Goal: Task Accomplishment & Management: Use online tool/utility

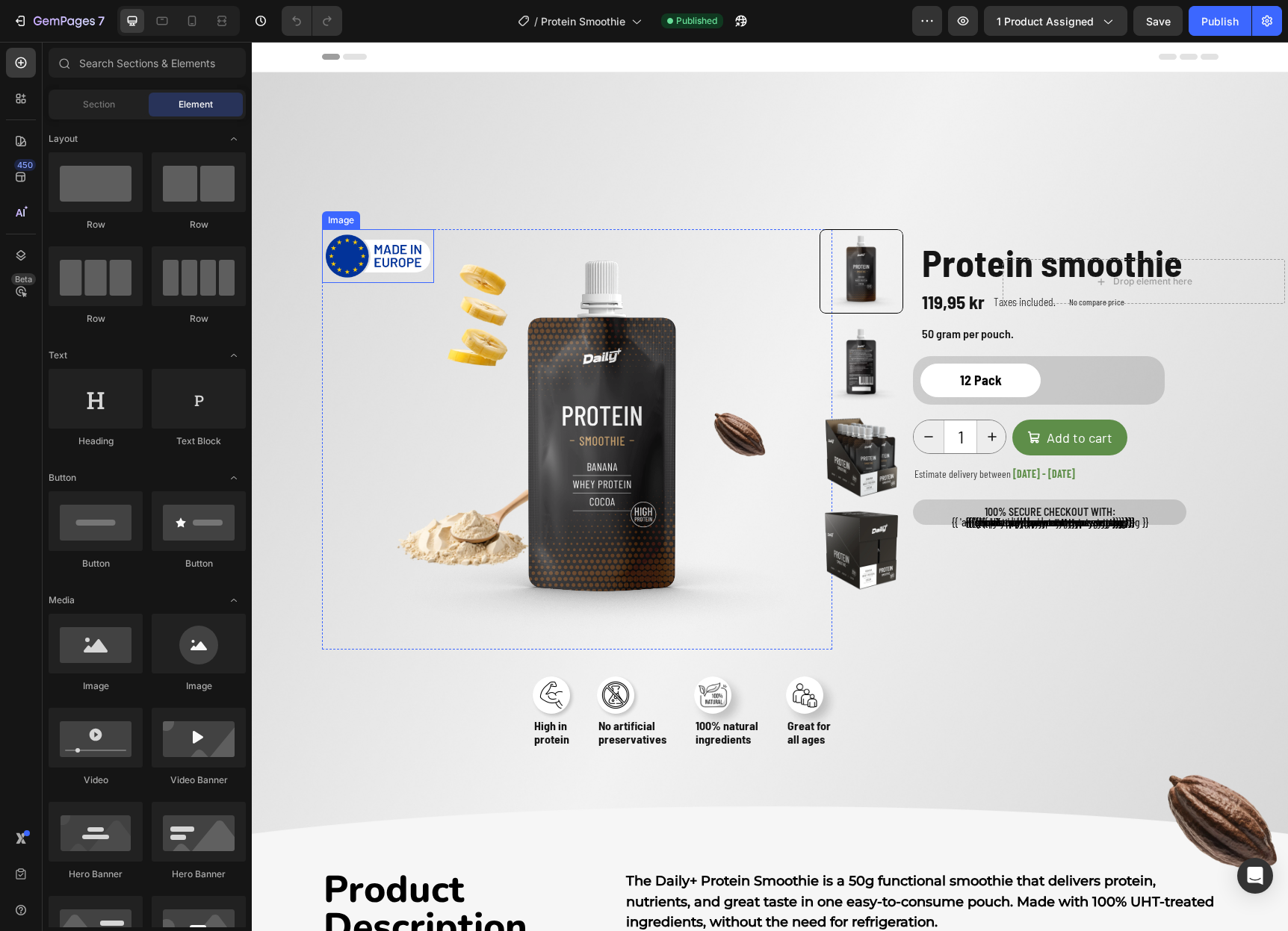
click at [372, 255] on img at bounding box center [378, 256] width 105 height 46
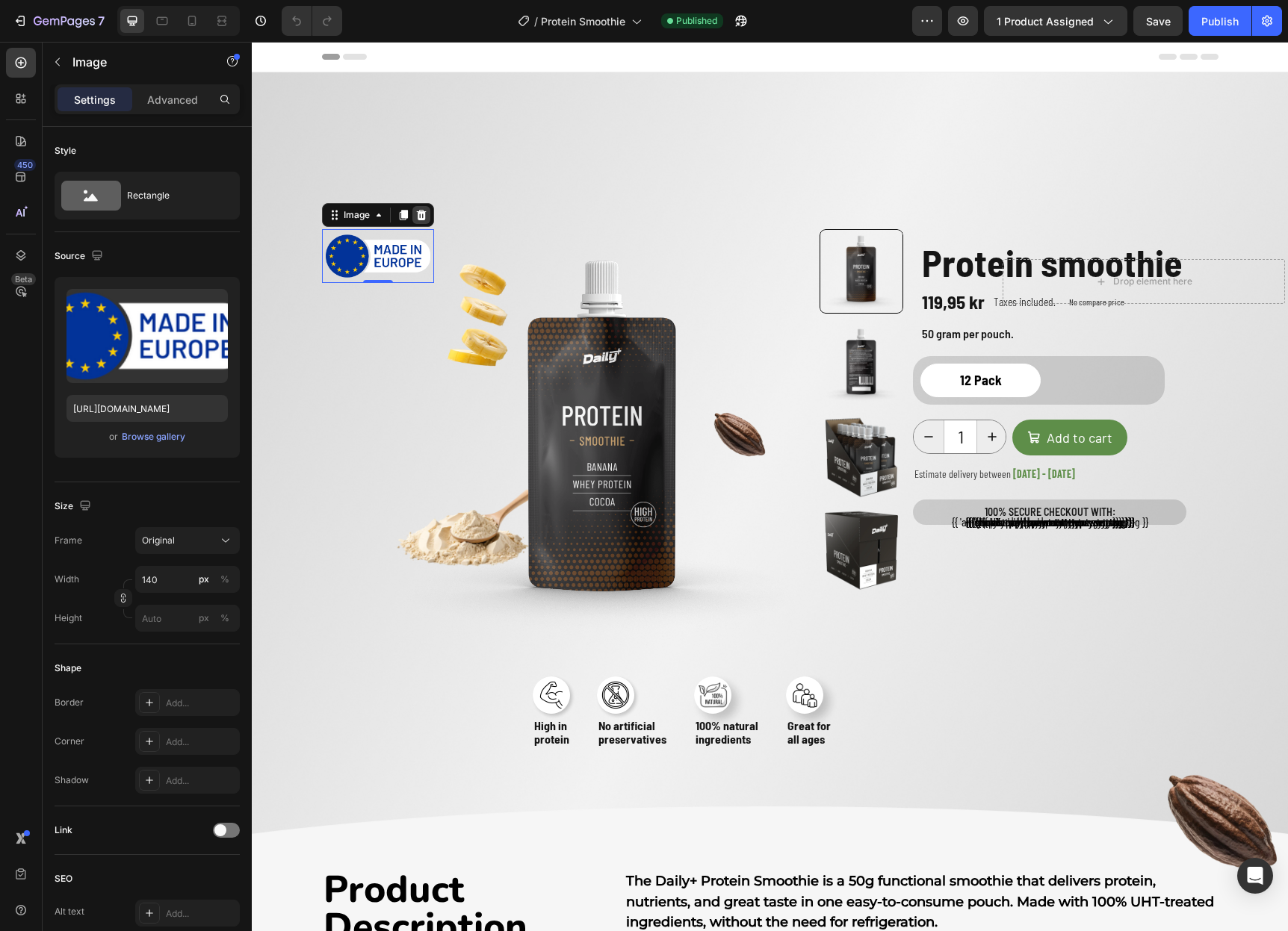
click at [423, 212] on icon at bounding box center [420, 215] width 10 height 10
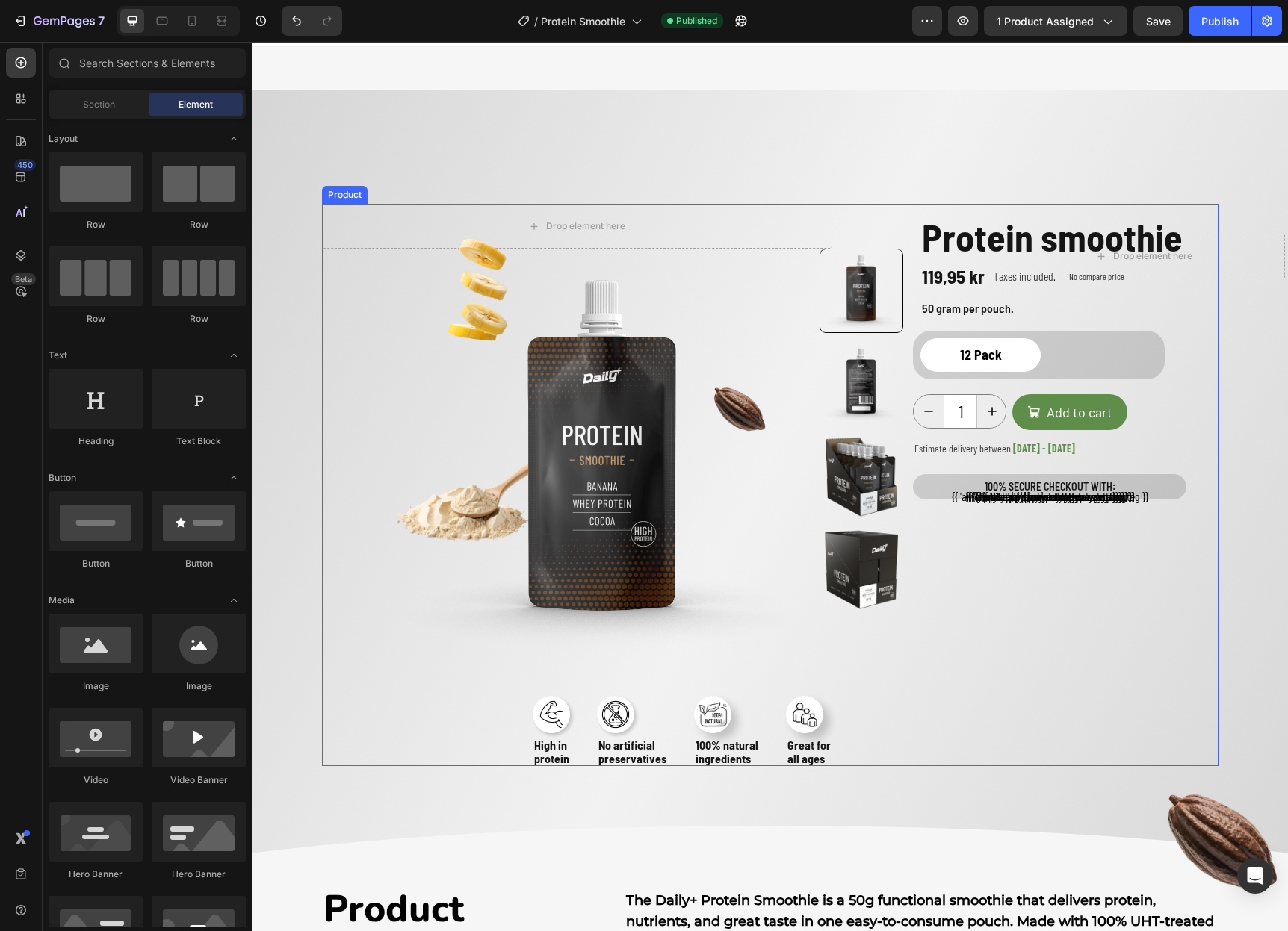
scroll to position [48, 0]
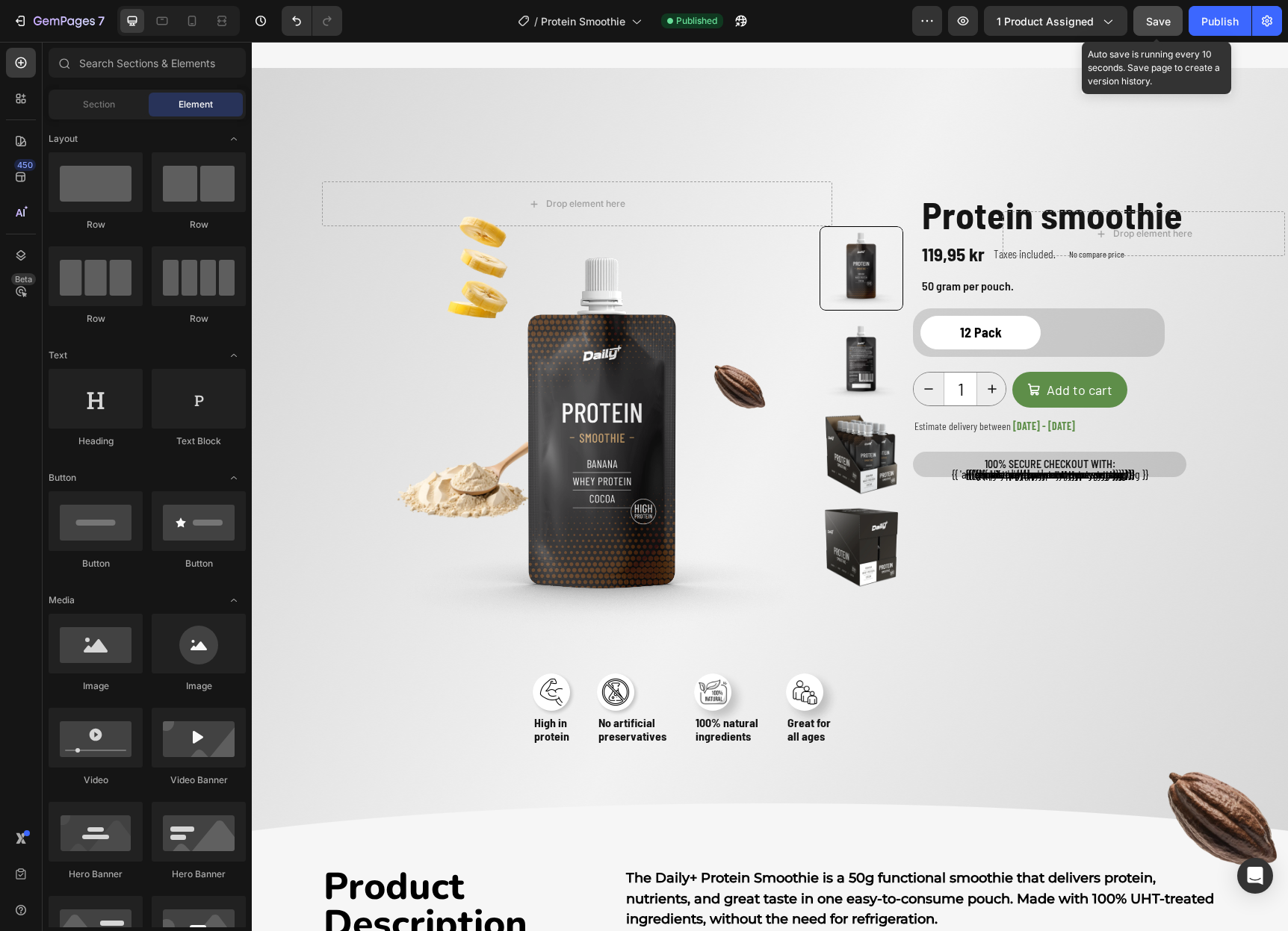
click at [1158, 20] on span "Save" at bounding box center [1158, 21] width 25 height 13
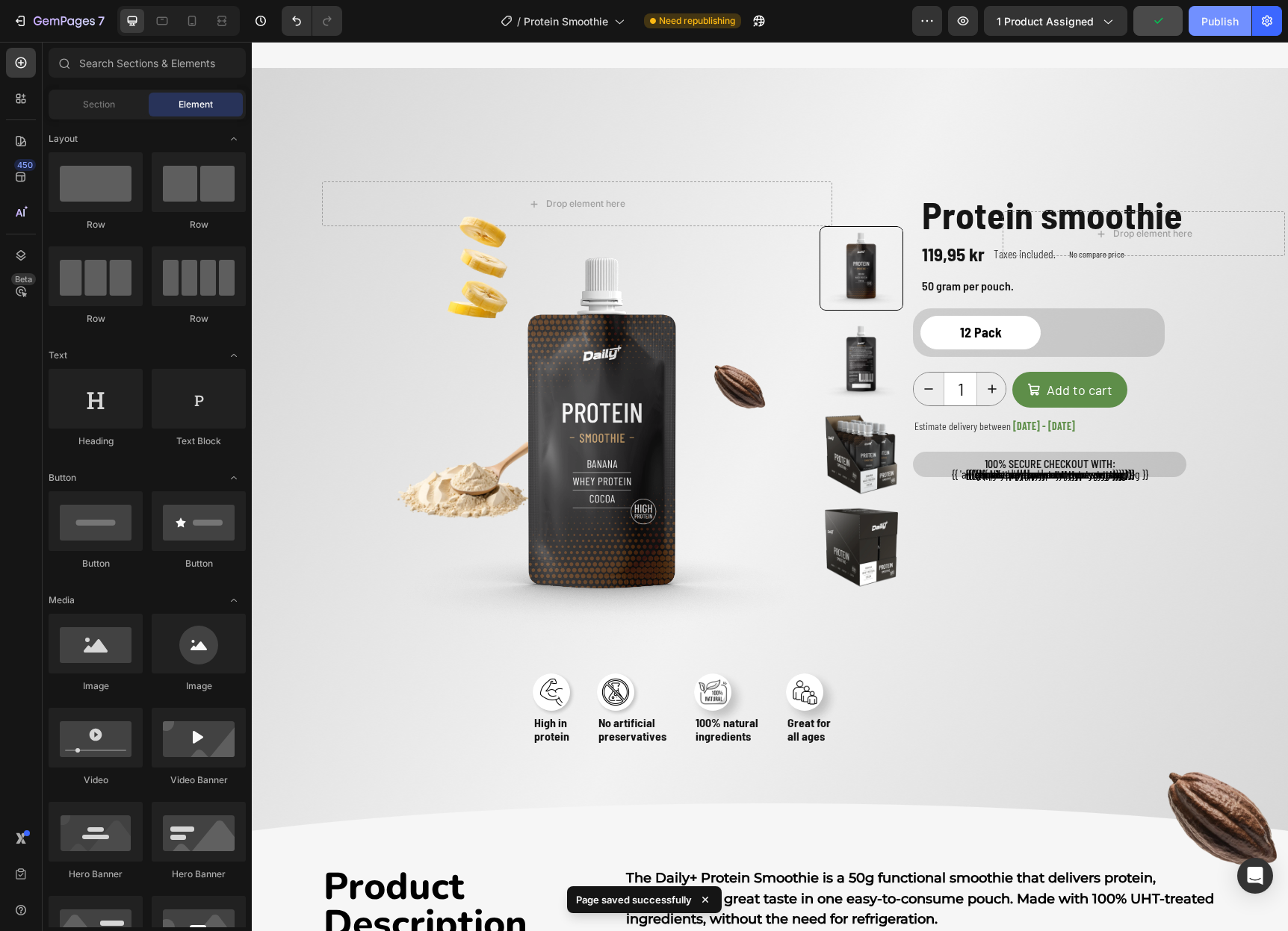
click at [1214, 21] on div "Publish" at bounding box center [1220, 21] width 37 height 16
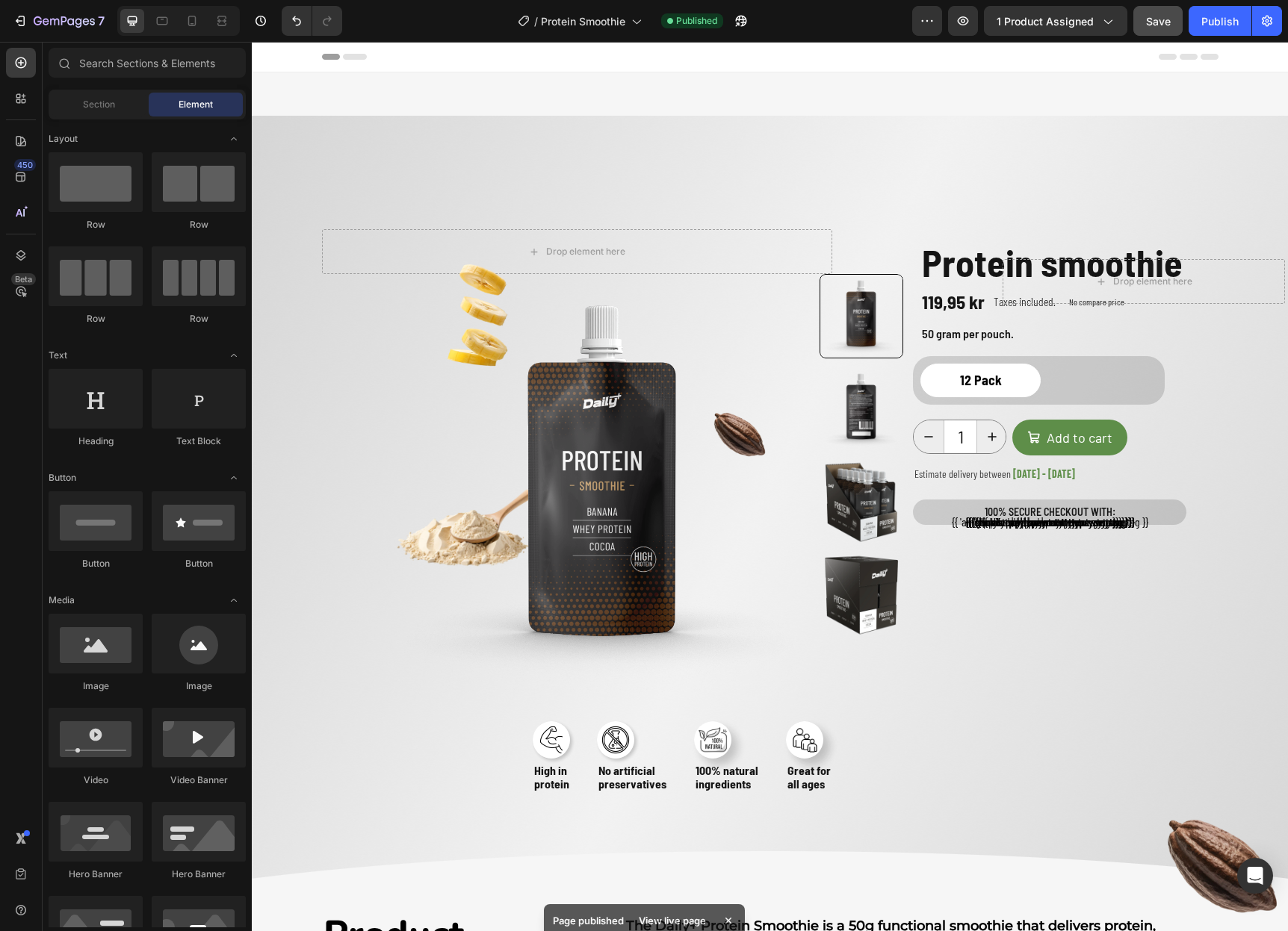
scroll to position [0, 0]
click at [595, 22] on span "Protein Smoothie" at bounding box center [583, 21] width 85 height 16
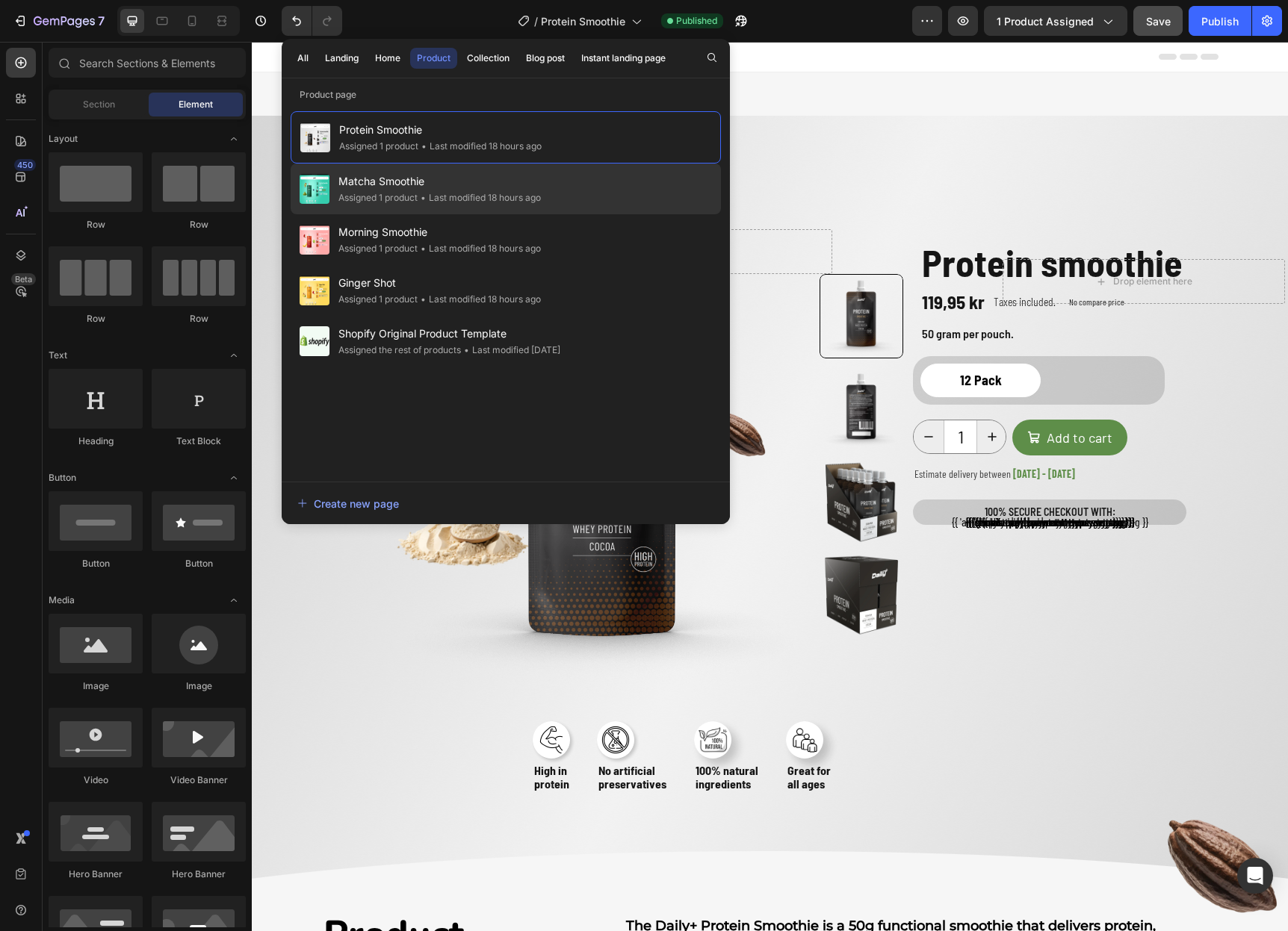
click at [540, 191] on div "• Last modified 18 hours ago" at bounding box center [479, 198] width 124 height 15
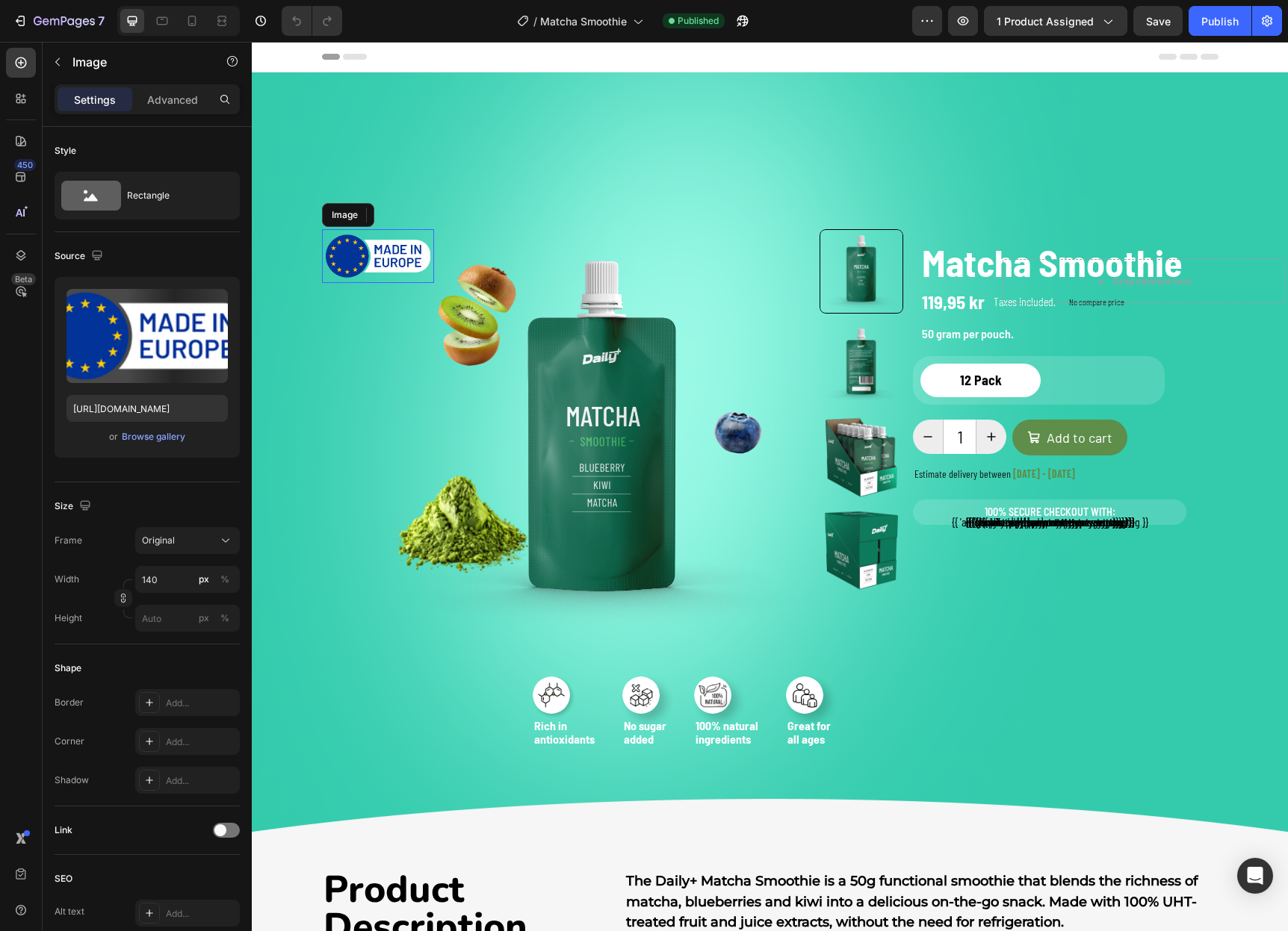
click at [374, 258] on img at bounding box center [378, 256] width 105 height 46
click at [416, 212] on icon at bounding box center [421, 215] width 12 height 12
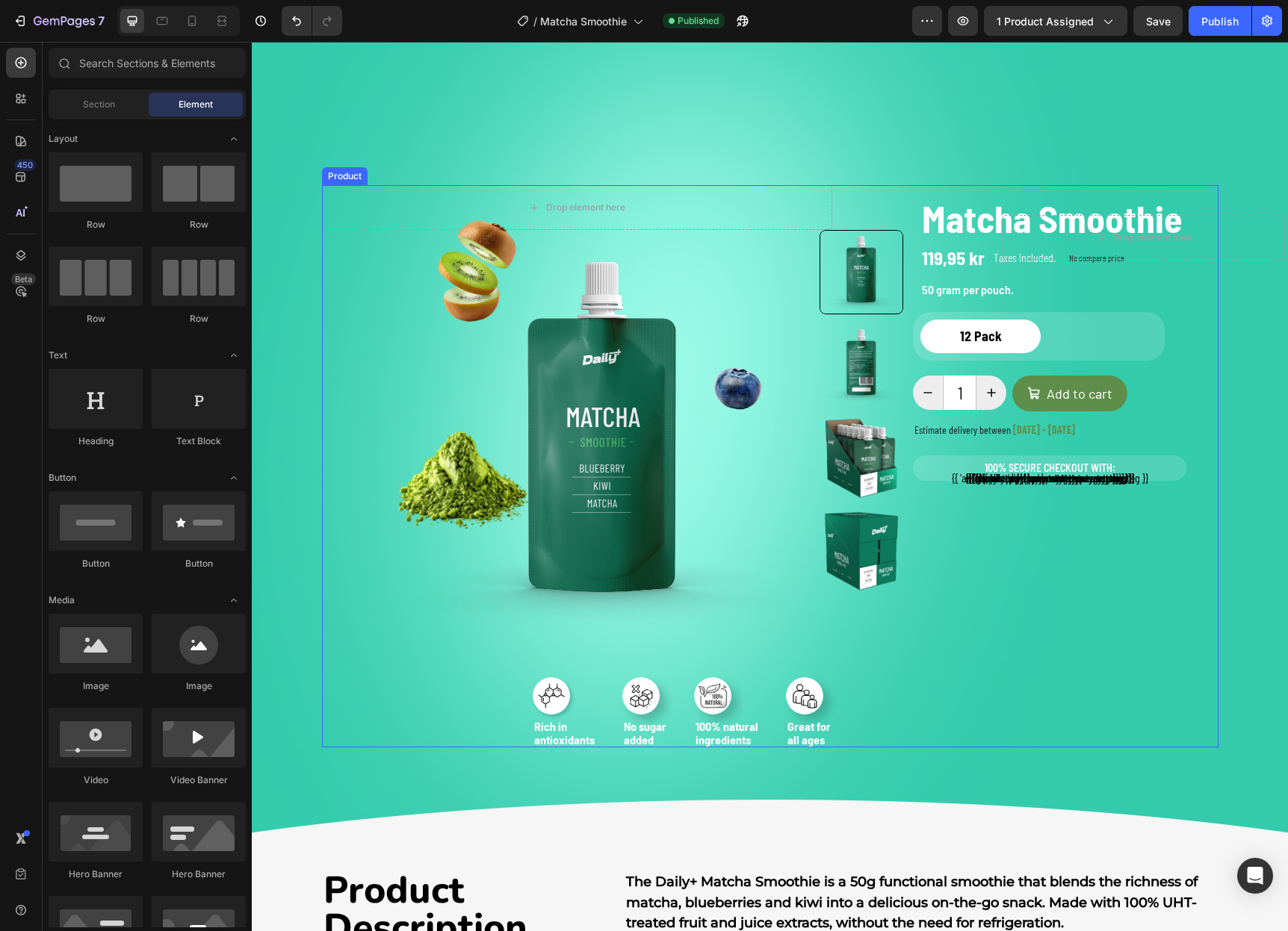
scroll to position [45, 0]
click at [569, 733] on h2 "Rich in antioxidants" at bounding box center [564, 732] width 64 height 29
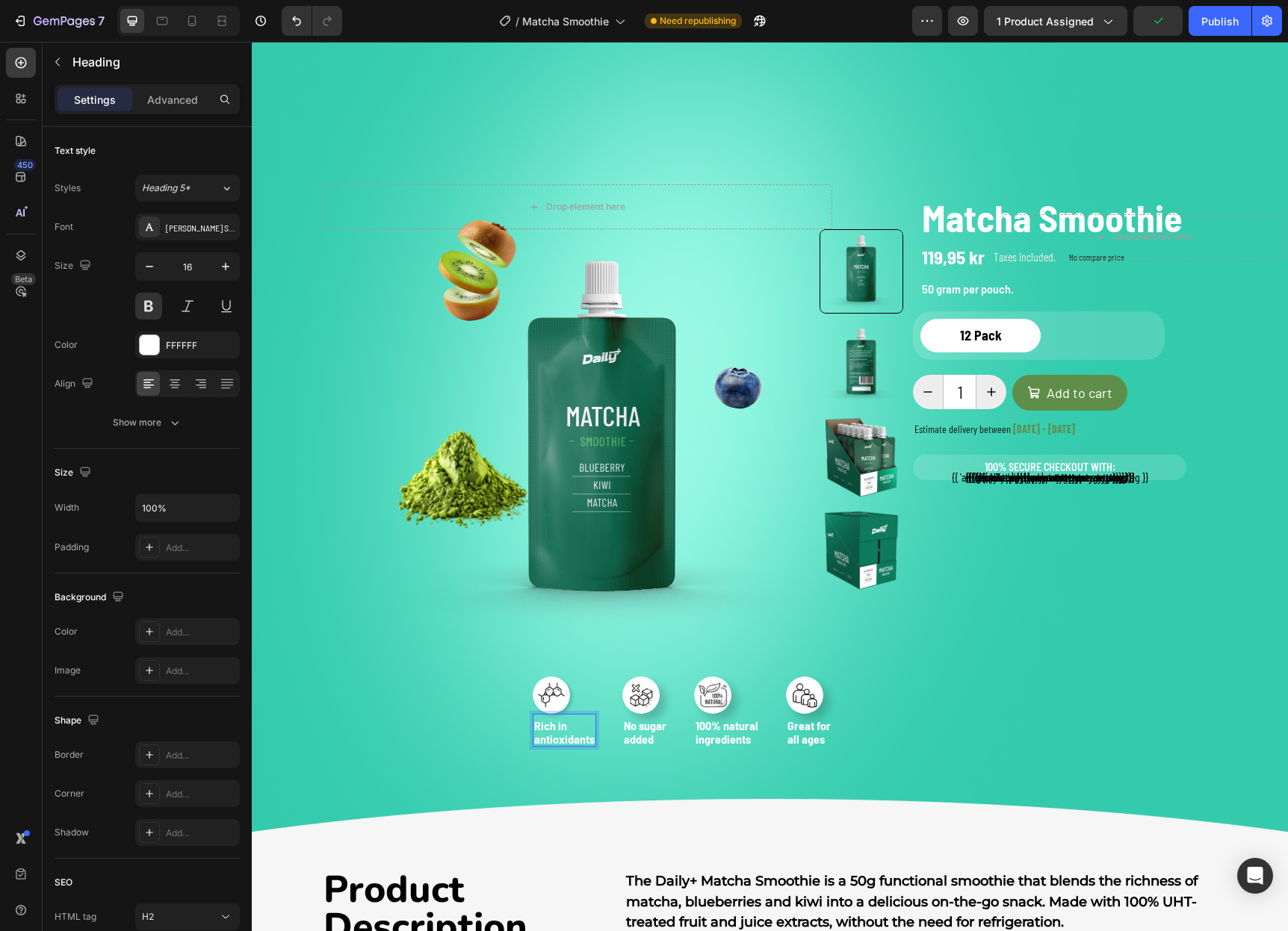
click at [563, 728] on p "Rich in antioxidants" at bounding box center [564, 732] width 61 height 26
click at [611, 788] on div "Drop element here Row Product Images Row Image Naturally antioxidants Heading 0…" at bounding box center [770, 449] width 1036 height 843
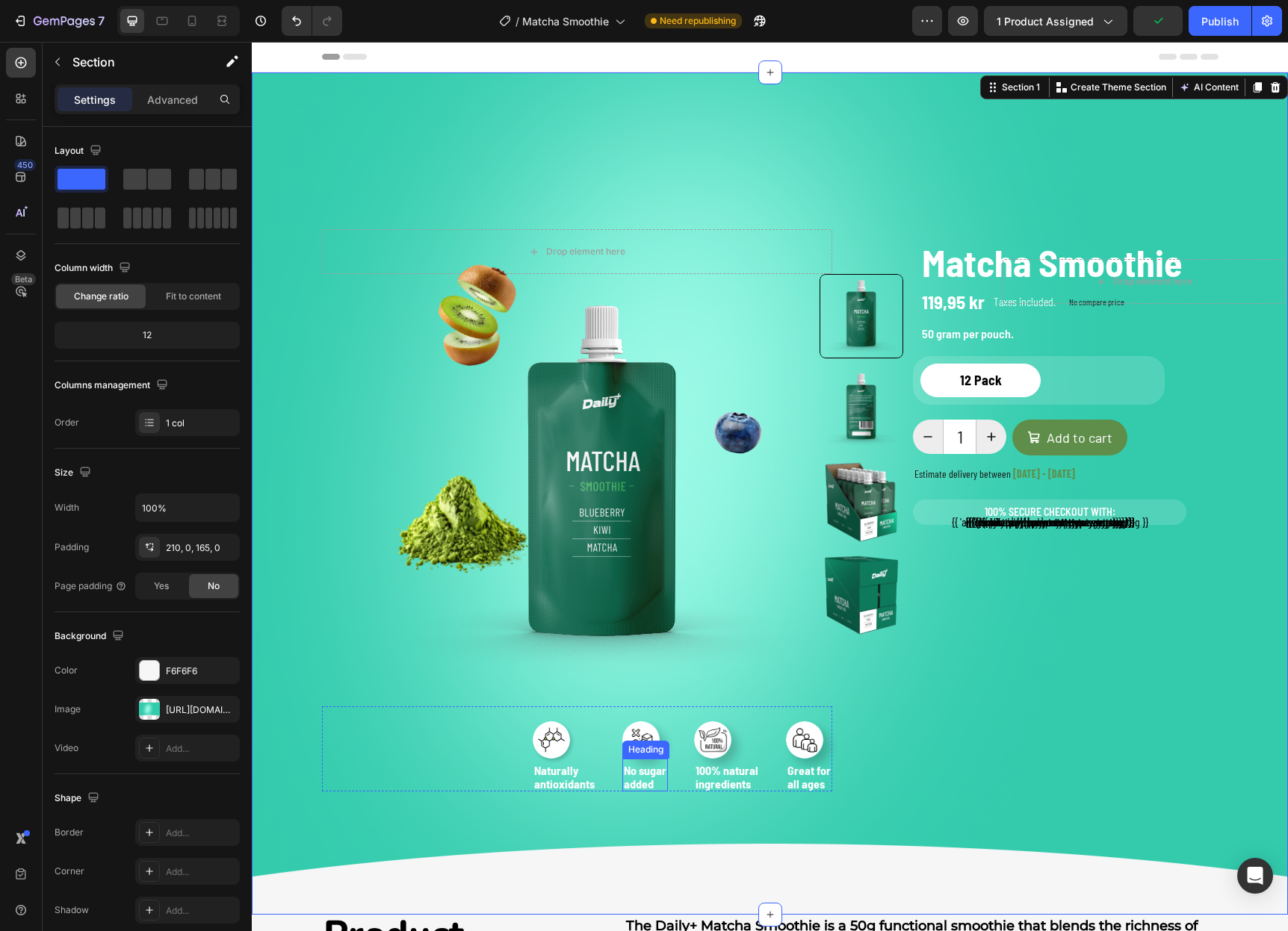
scroll to position [0, 0]
click at [1164, 22] on span "Save" at bounding box center [1158, 21] width 25 height 13
click at [1212, 19] on div "Publish" at bounding box center [1220, 21] width 37 height 16
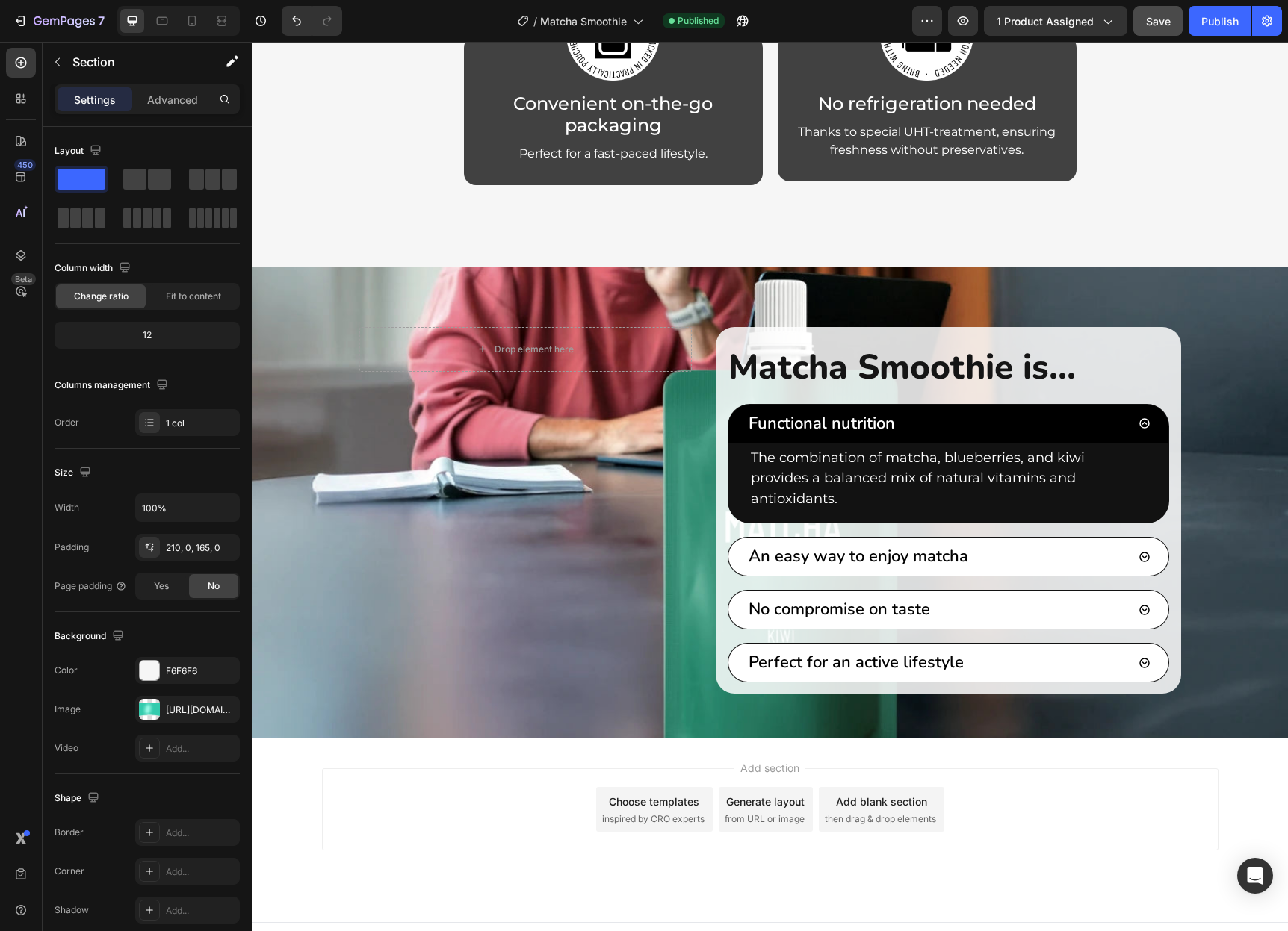
scroll to position [3564, 0]
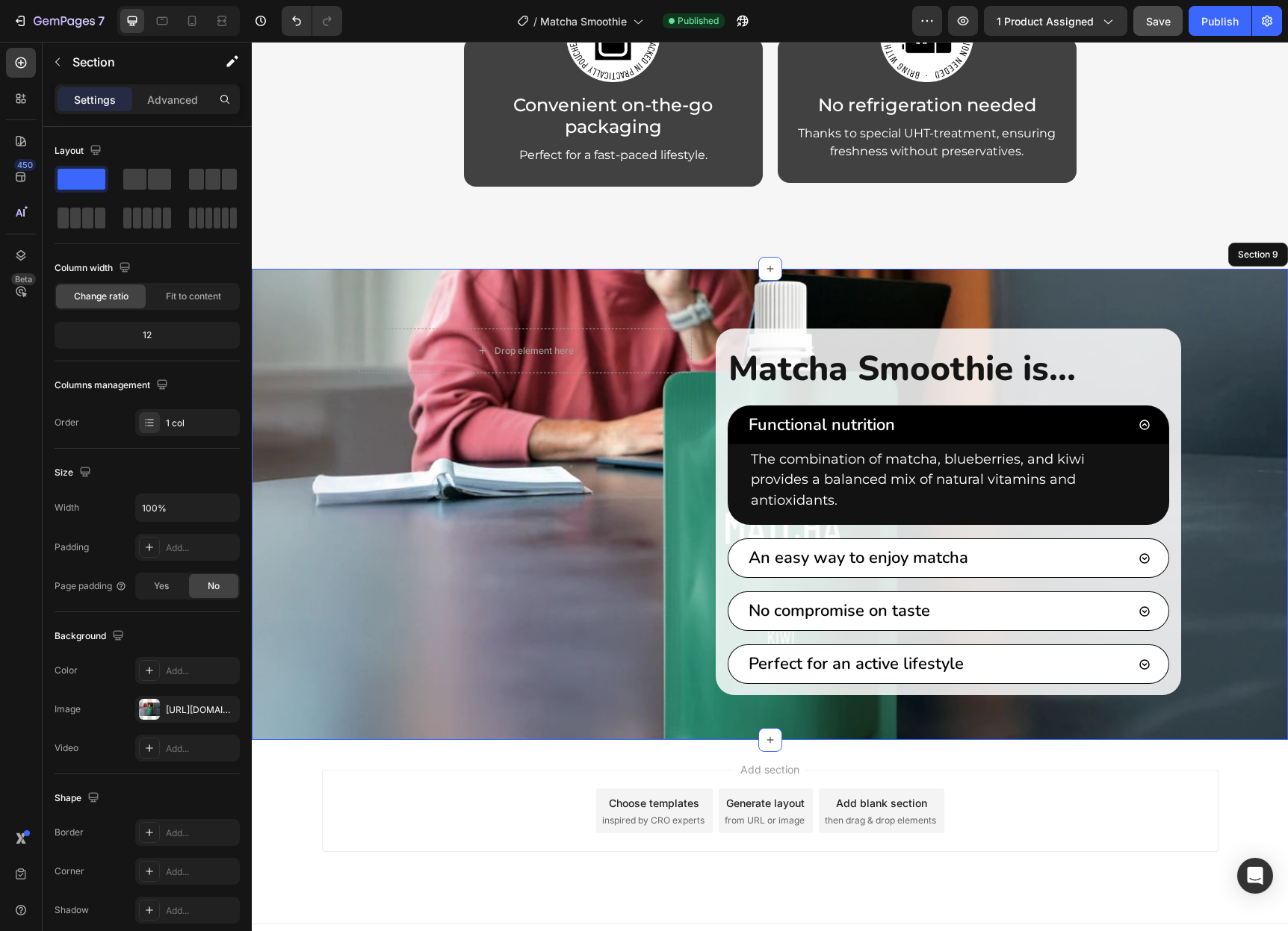
click at [279, 540] on div "Drop element here Row Matcha Smoothie is... Heading Functional nutrition The co…" at bounding box center [770, 504] width 1036 height 471
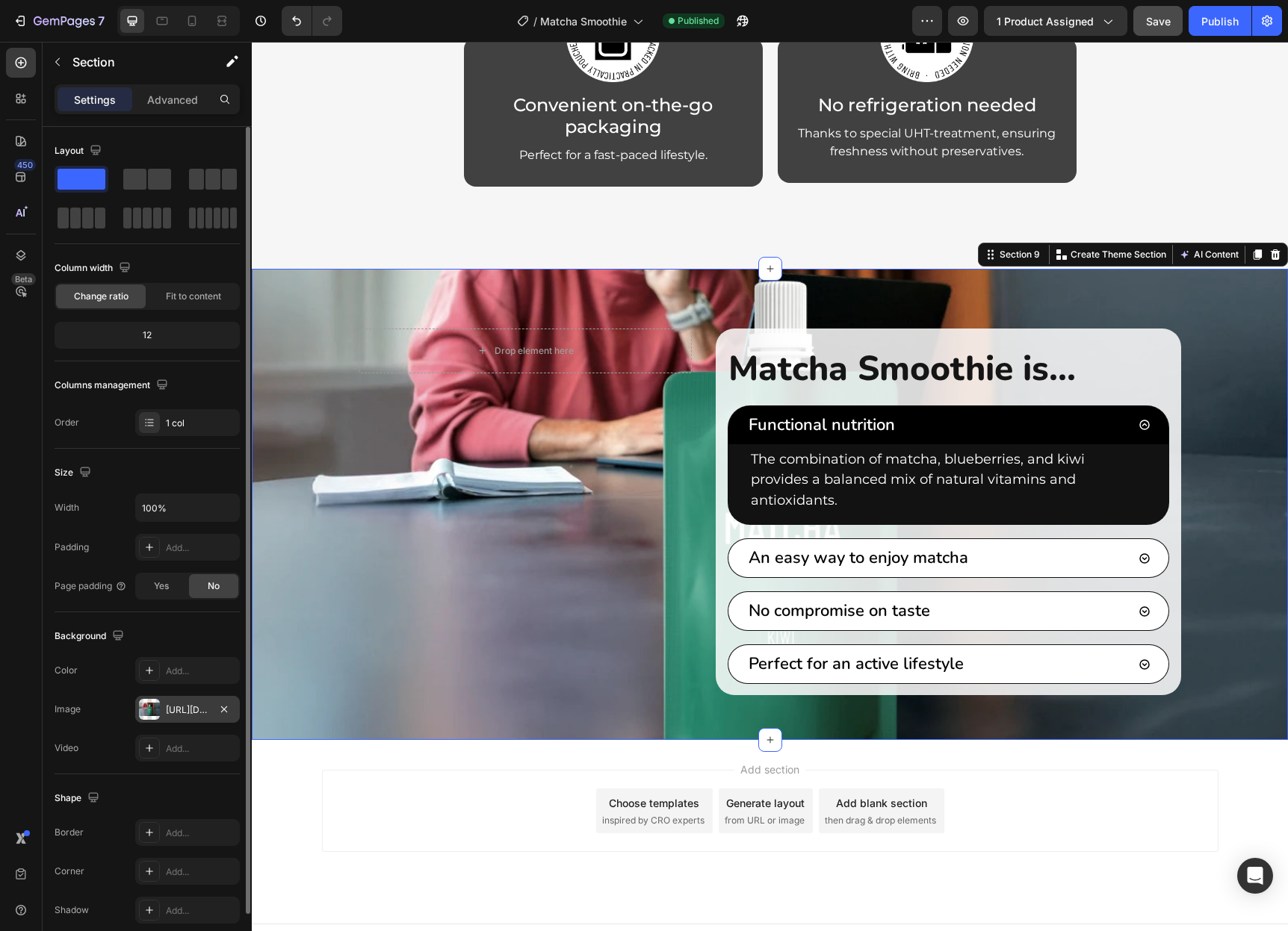
click at [178, 708] on div "[URL][DOMAIN_NAME]" at bounding box center [187, 710] width 43 height 13
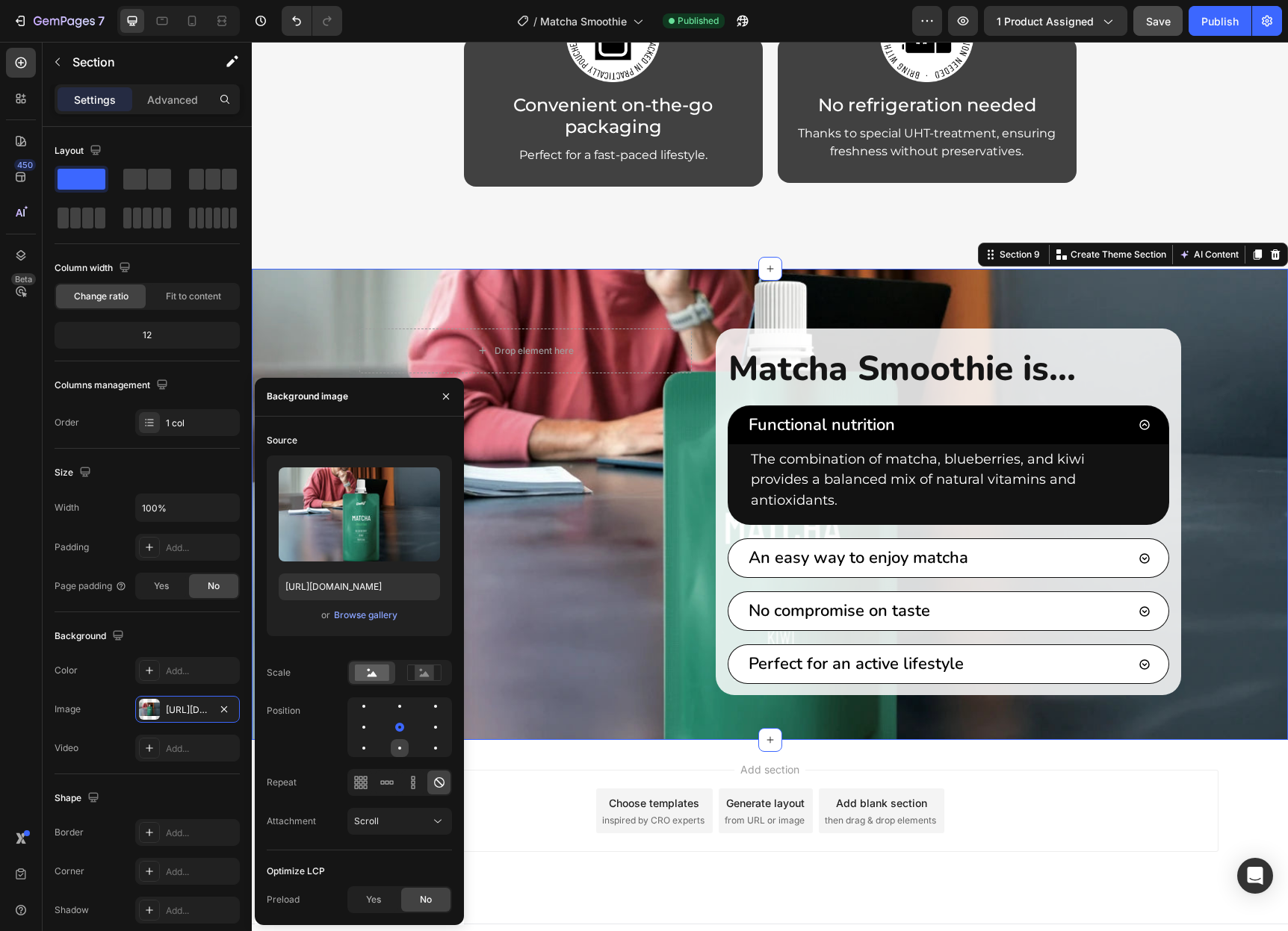
click at [426, 742] on div at bounding box center [435, 748] width 18 height 18
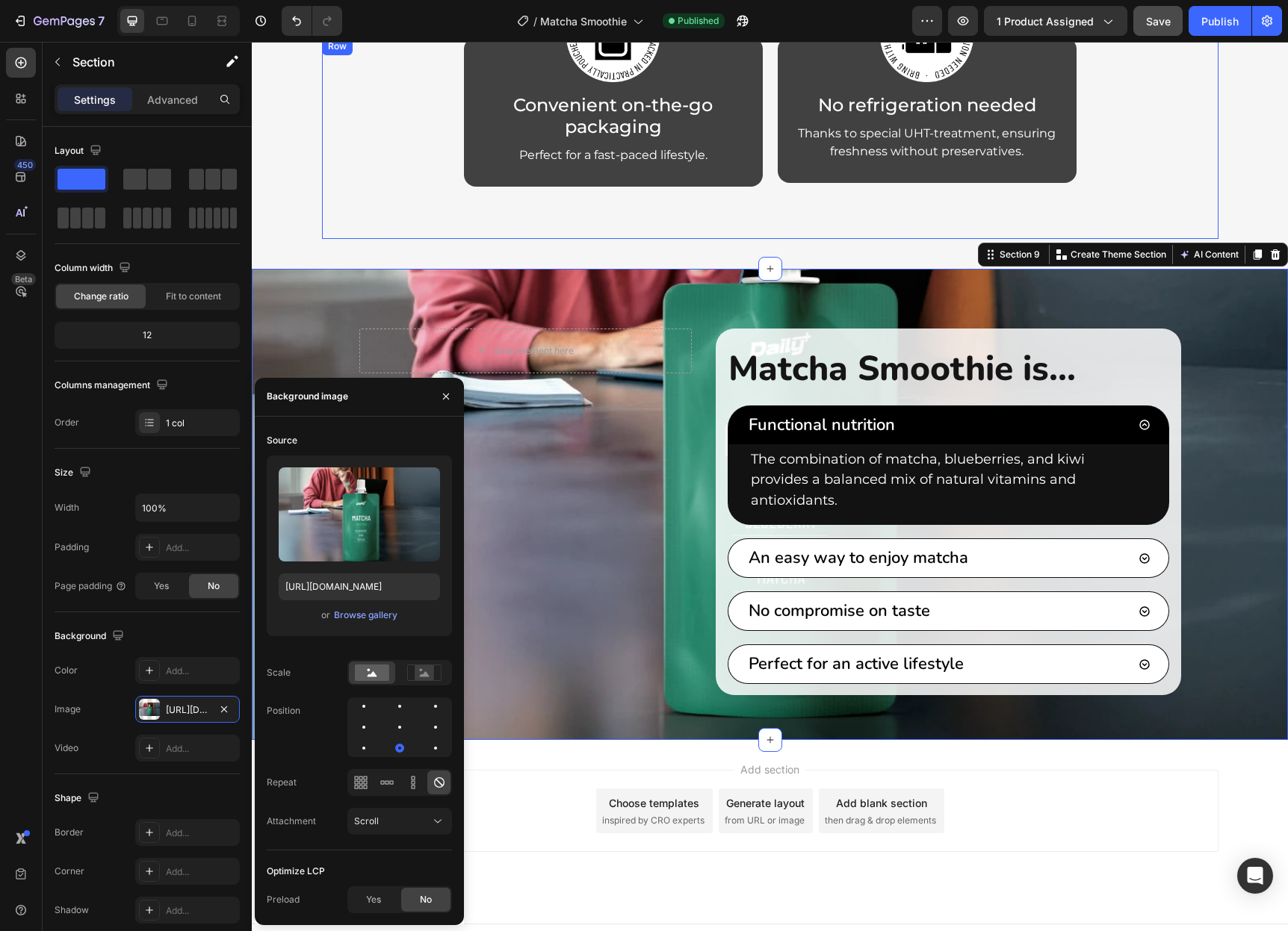
click at [408, 218] on div "Image Convenient on-the-go packaging Heading Perfect for a fast-paced lifestyle…" at bounding box center [770, 138] width 896 height 201
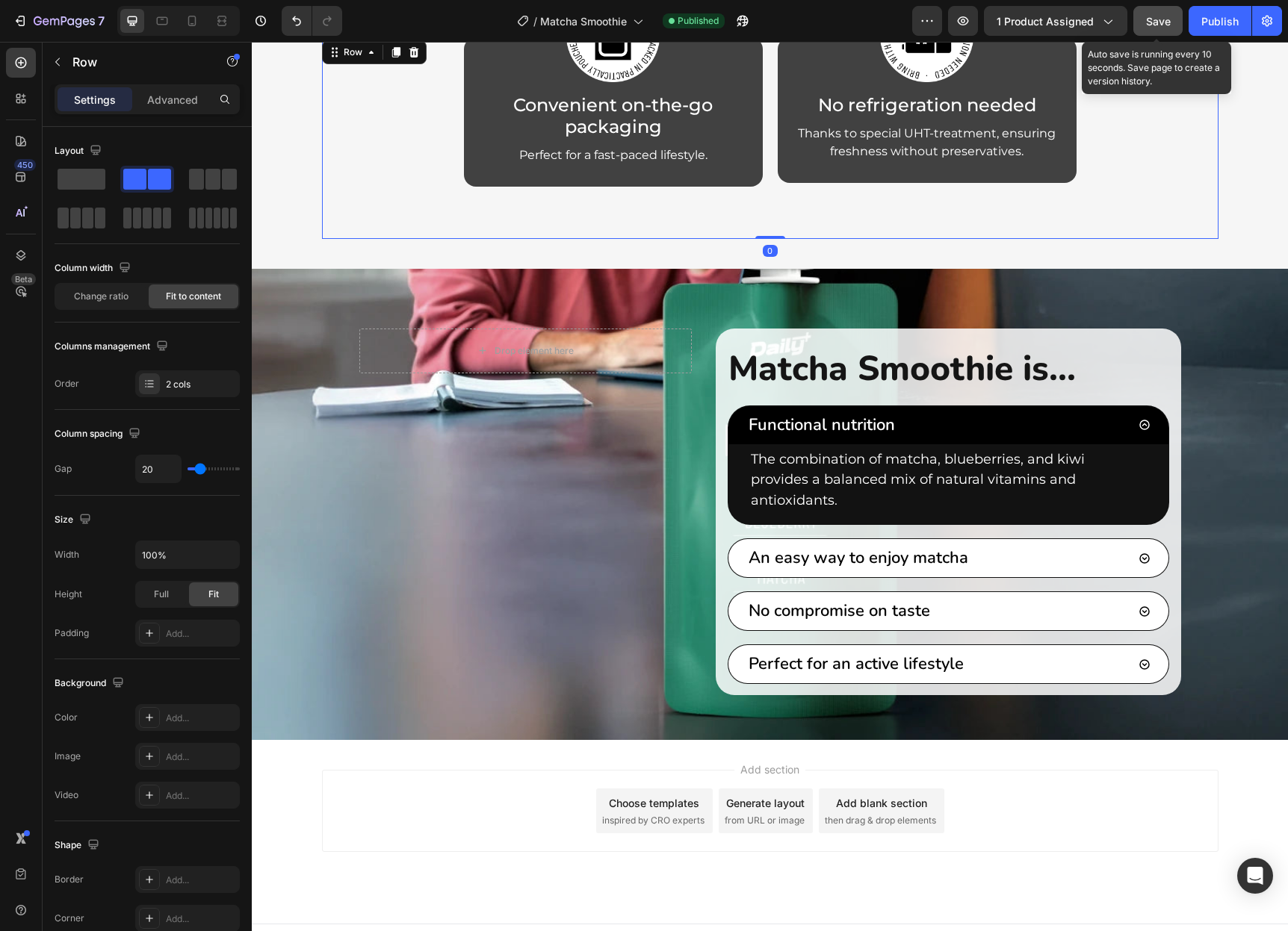
click at [1158, 24] on span "Save" at bounding box center [1158, 21] width 25 height 13
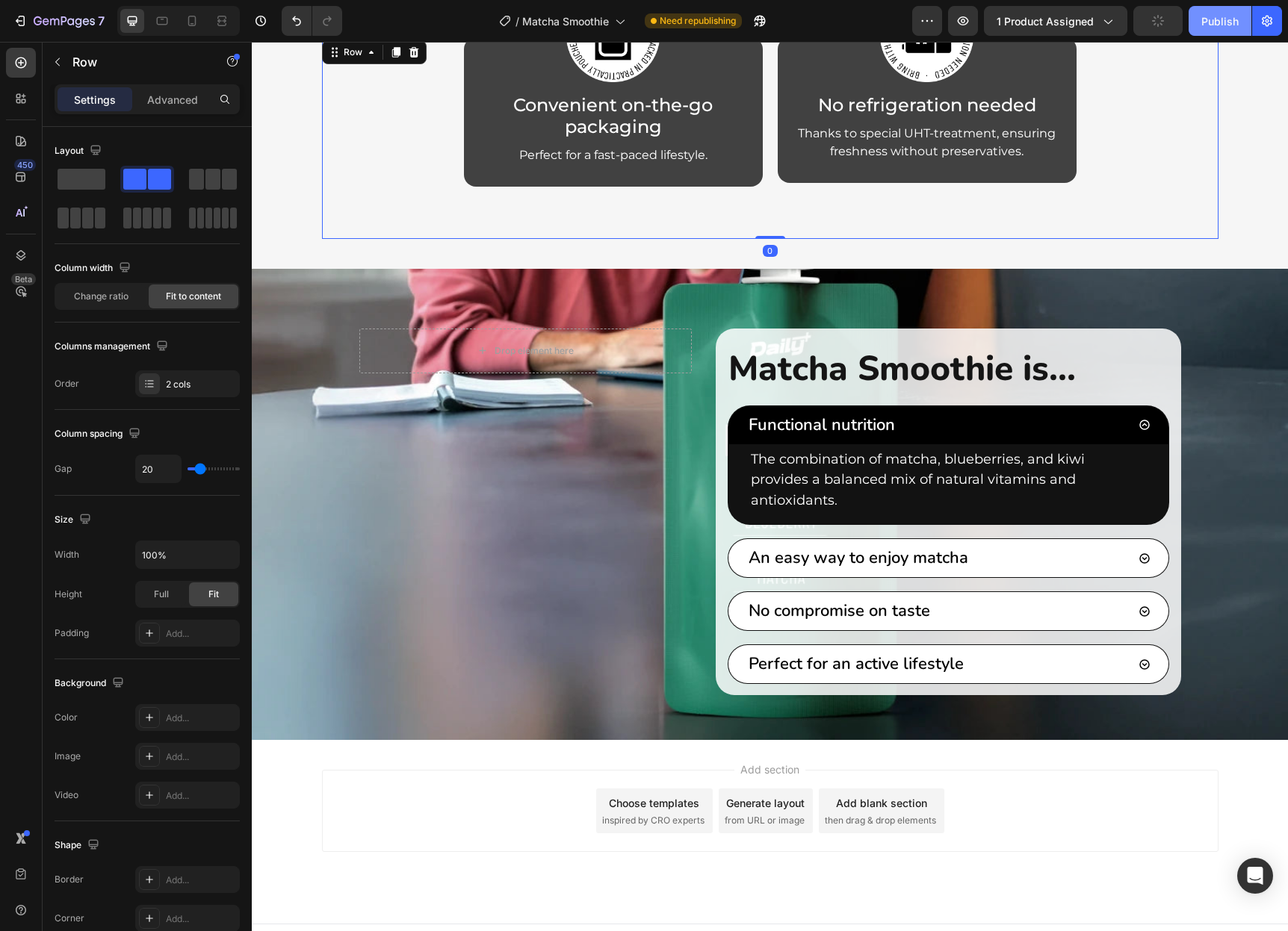
click at [1218, 16] on div "Publish" at bounding box center [1220, 21] width 37 height 16
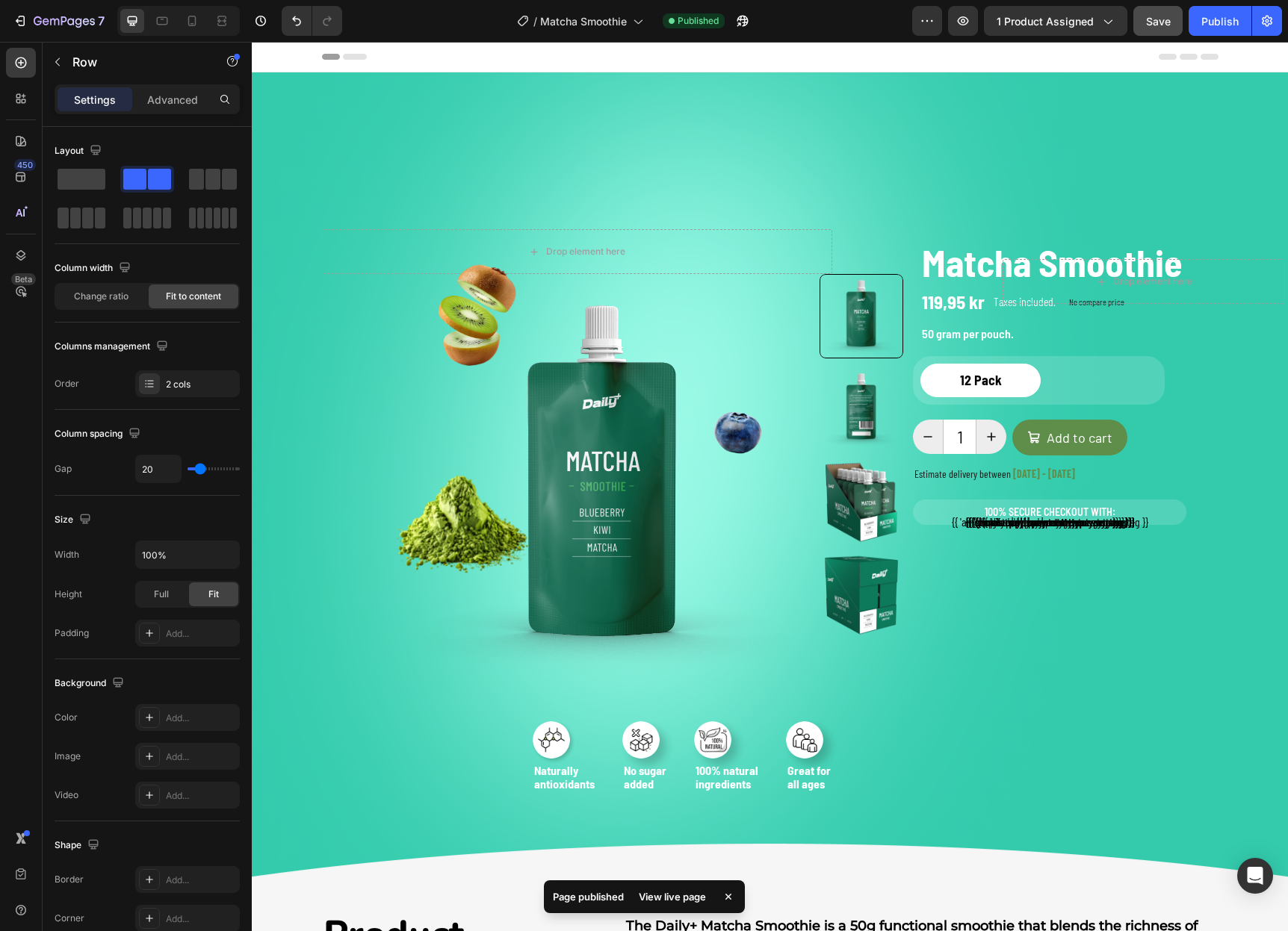
scroll to position [0, 0]
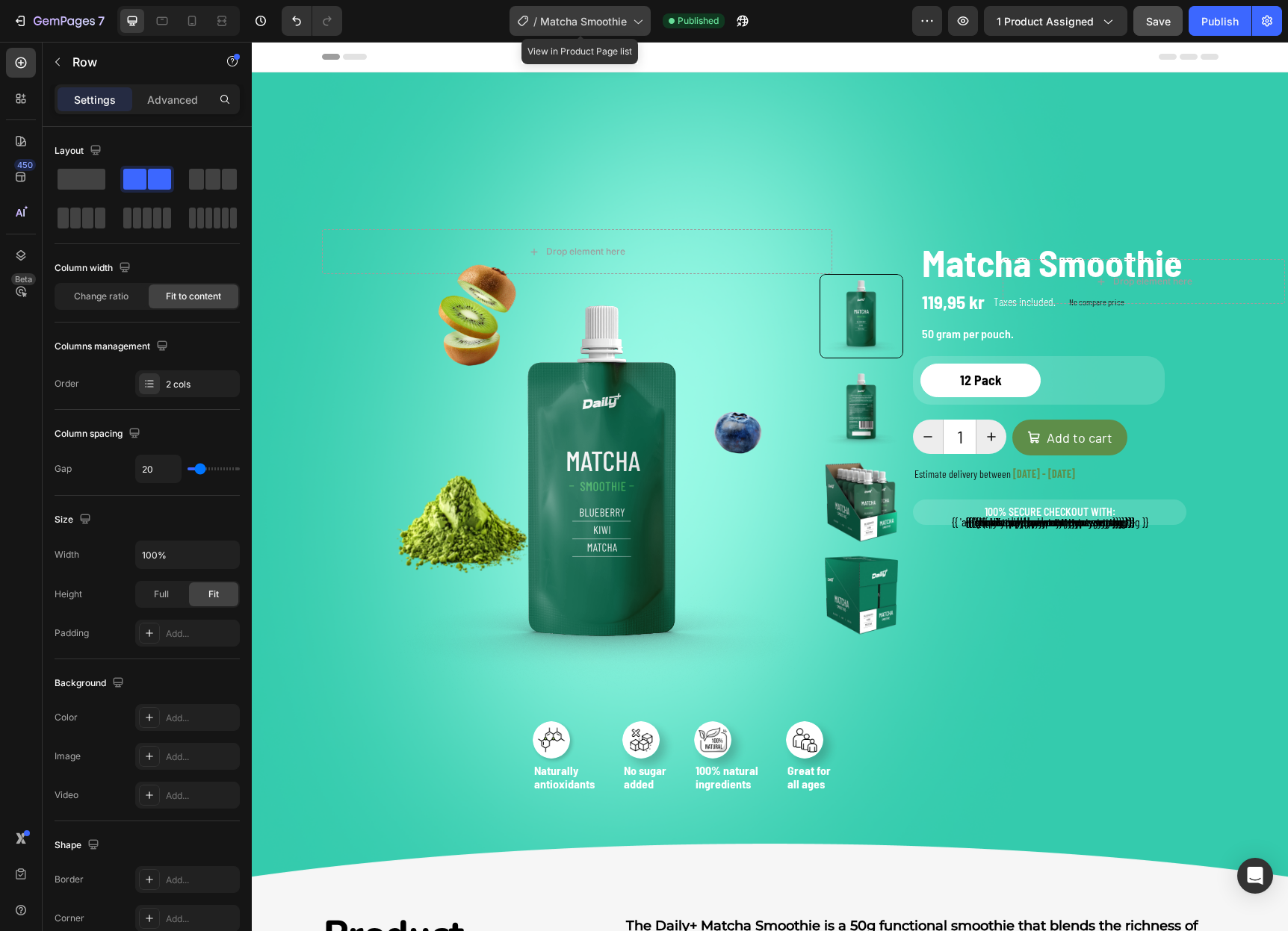
click at [576, 22] on span "Matcha Smoothie" at bounding box center [584, 21] width 87 height 16
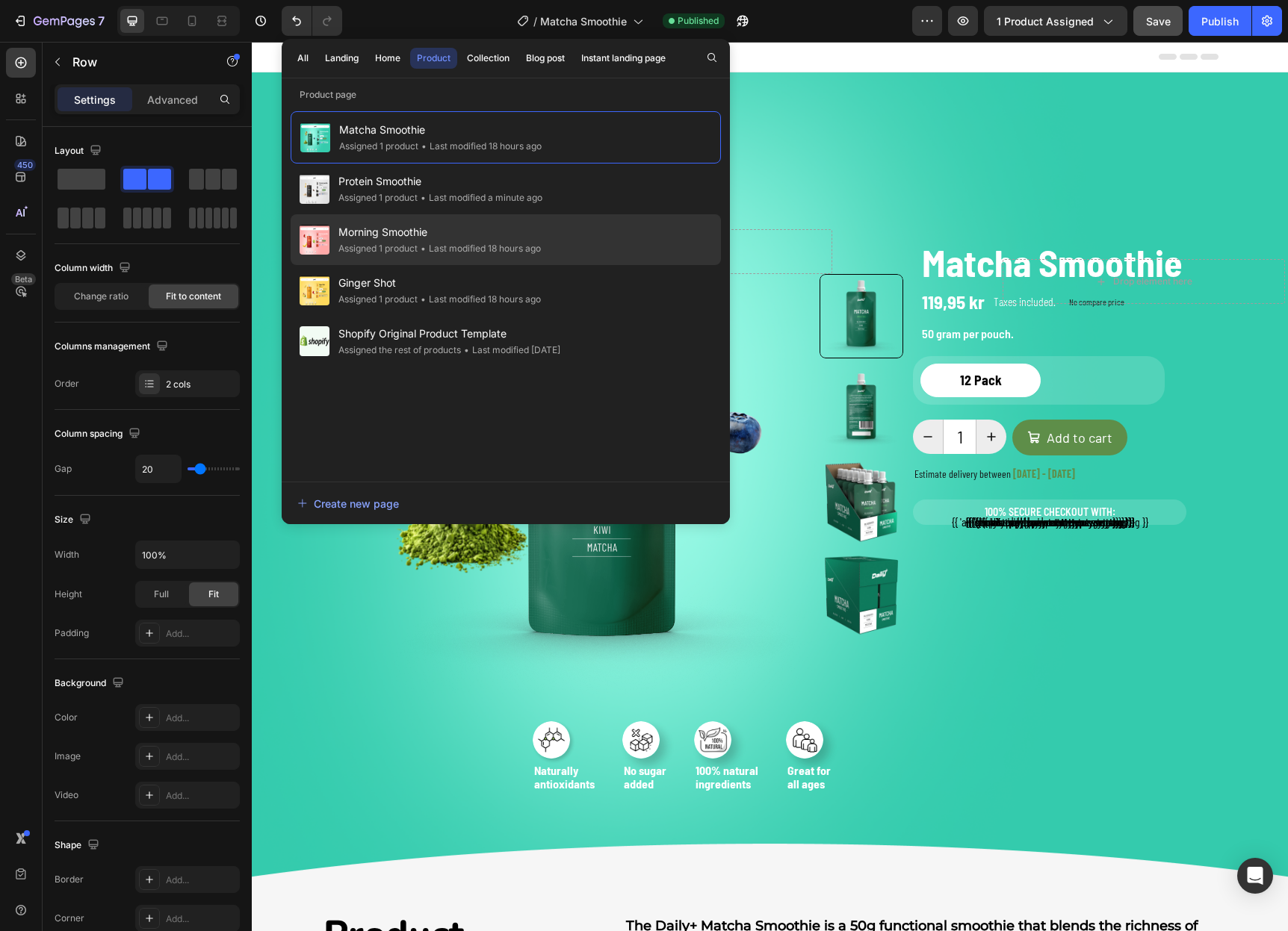
click at [453, 246] on div "• Last modified 18 hours ago" at bounding box center [479, 249] width 124 height 15
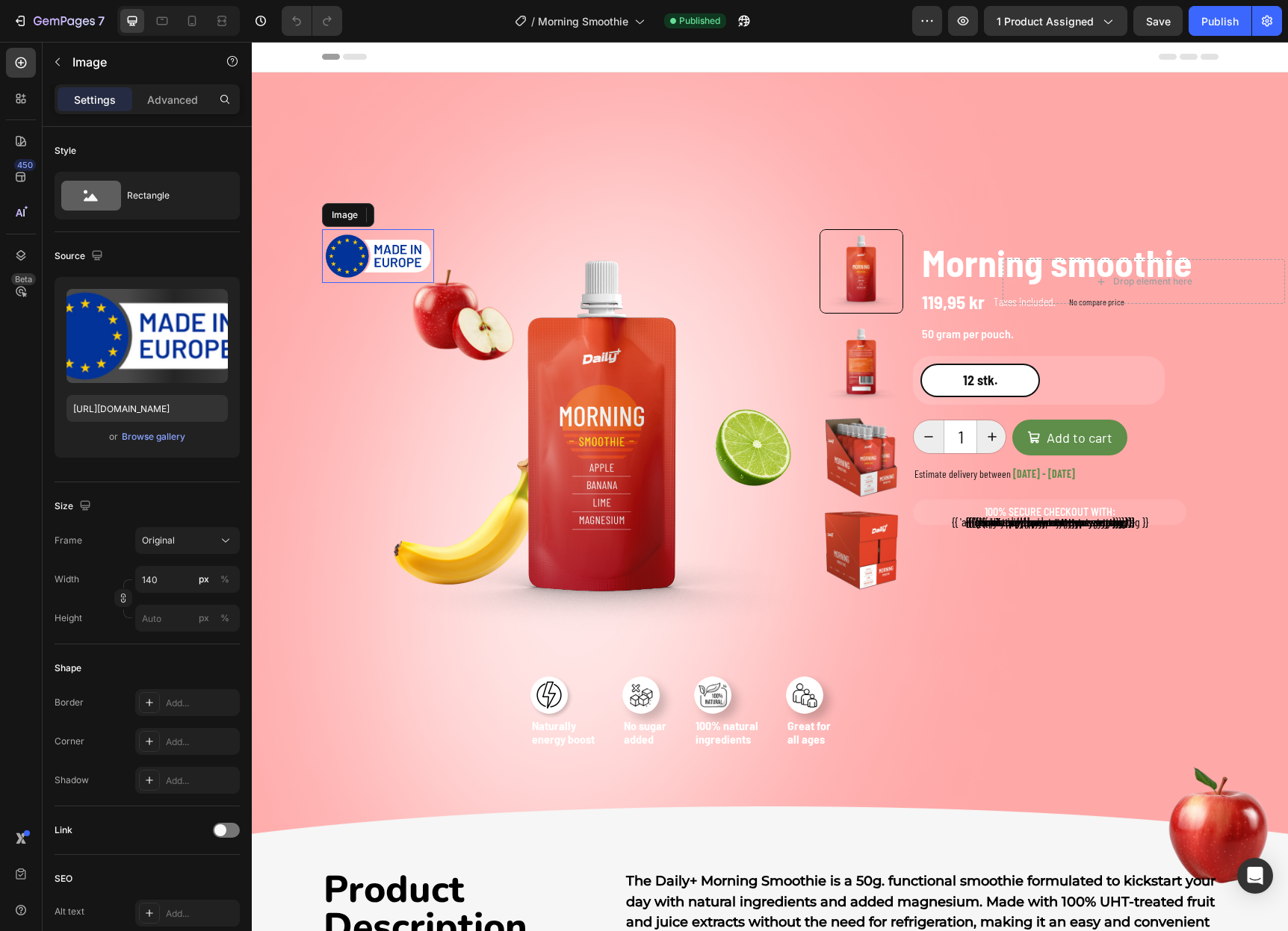
click at [362, 261] on img at bounding box center [378, 256] width 105 height 46
click at [422, 208] on div at bounding box center [421, 215] width 18 height 18
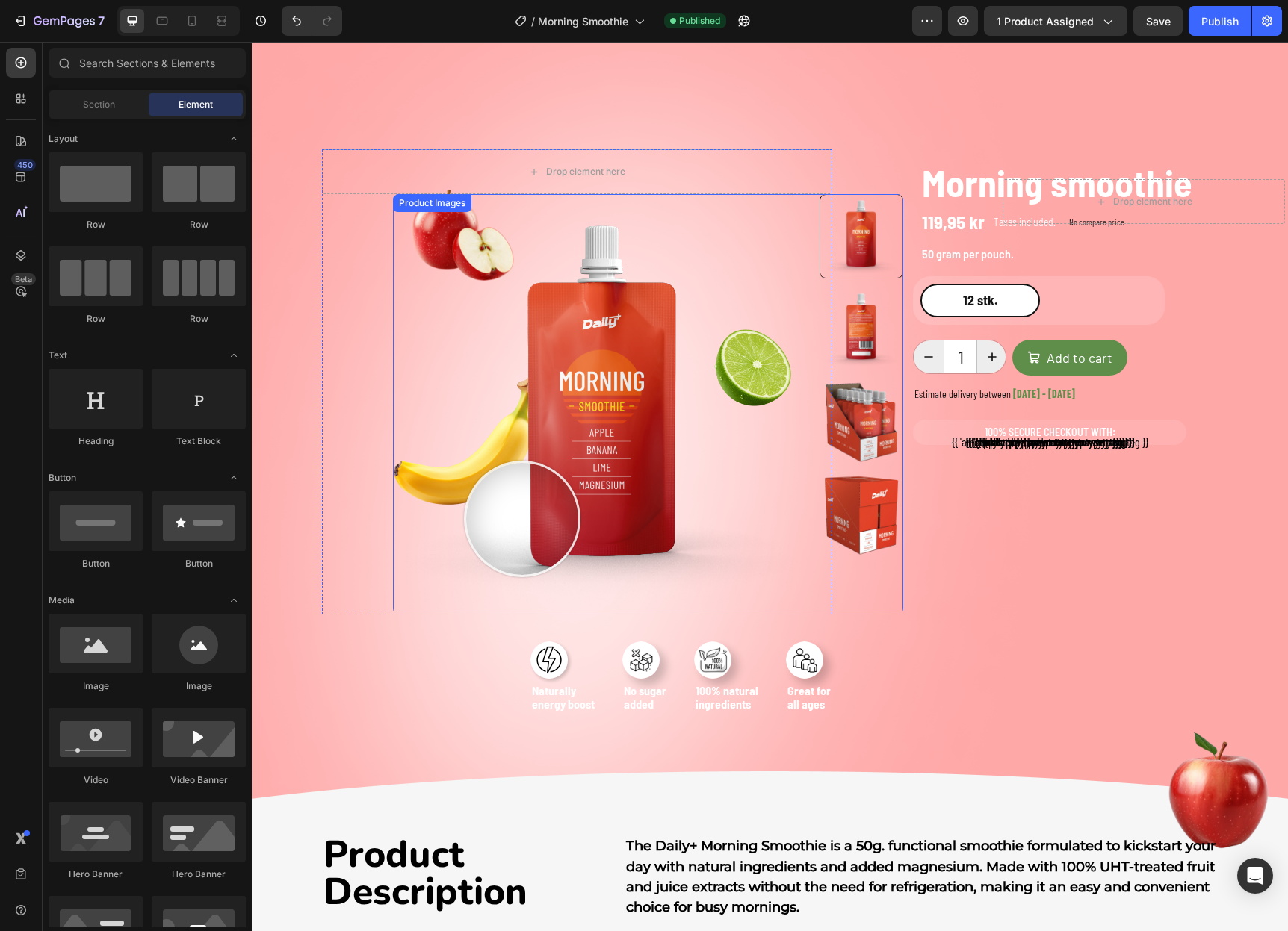
scroll to position [95, 0]
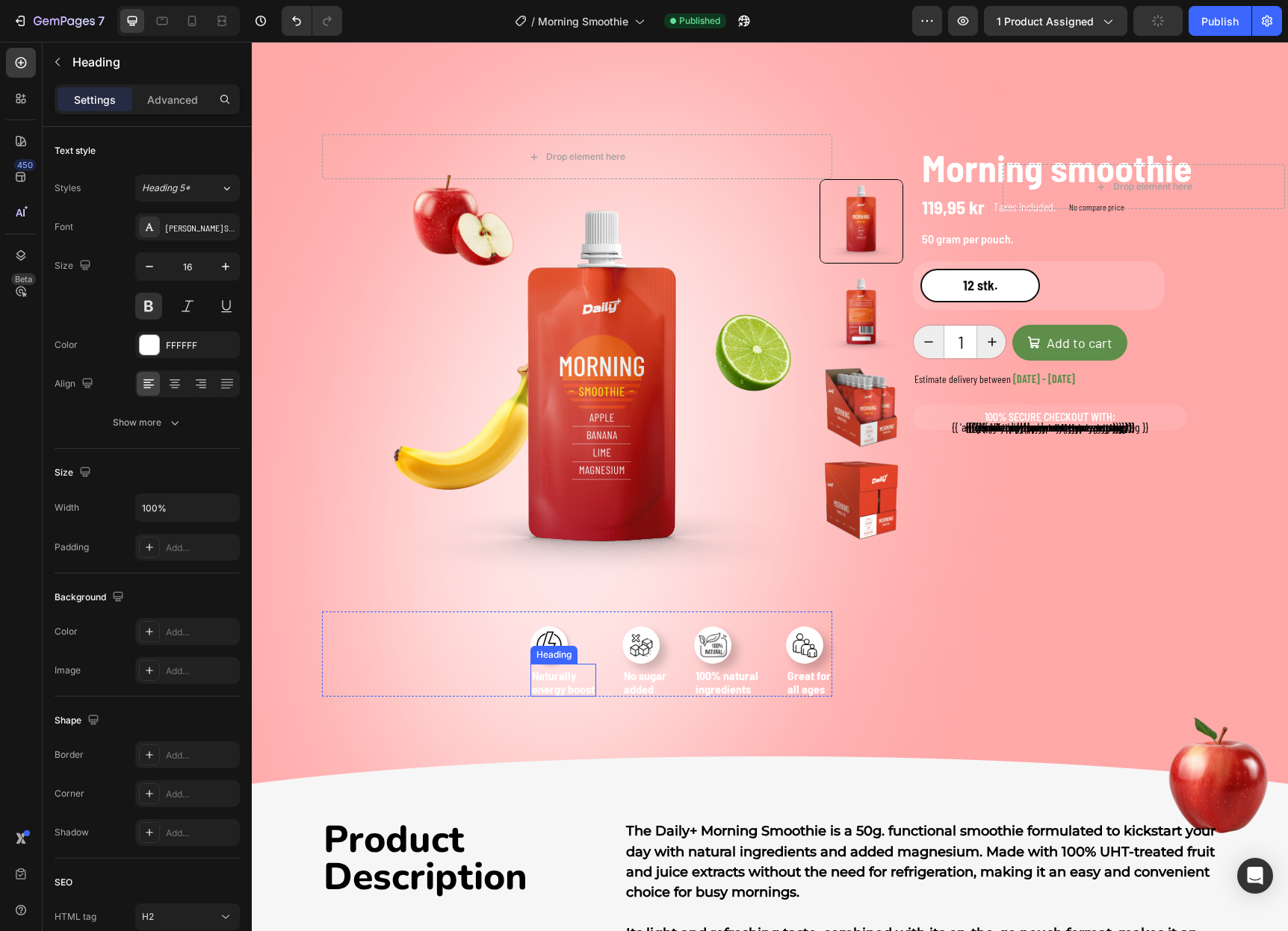
click at [578, 682] on strong "energy boost" at bounding box center [563, 688] width 63 height 14
click at [593, 688] on strong "energy boost" at bounding box center [563, 688] width 63 height 14
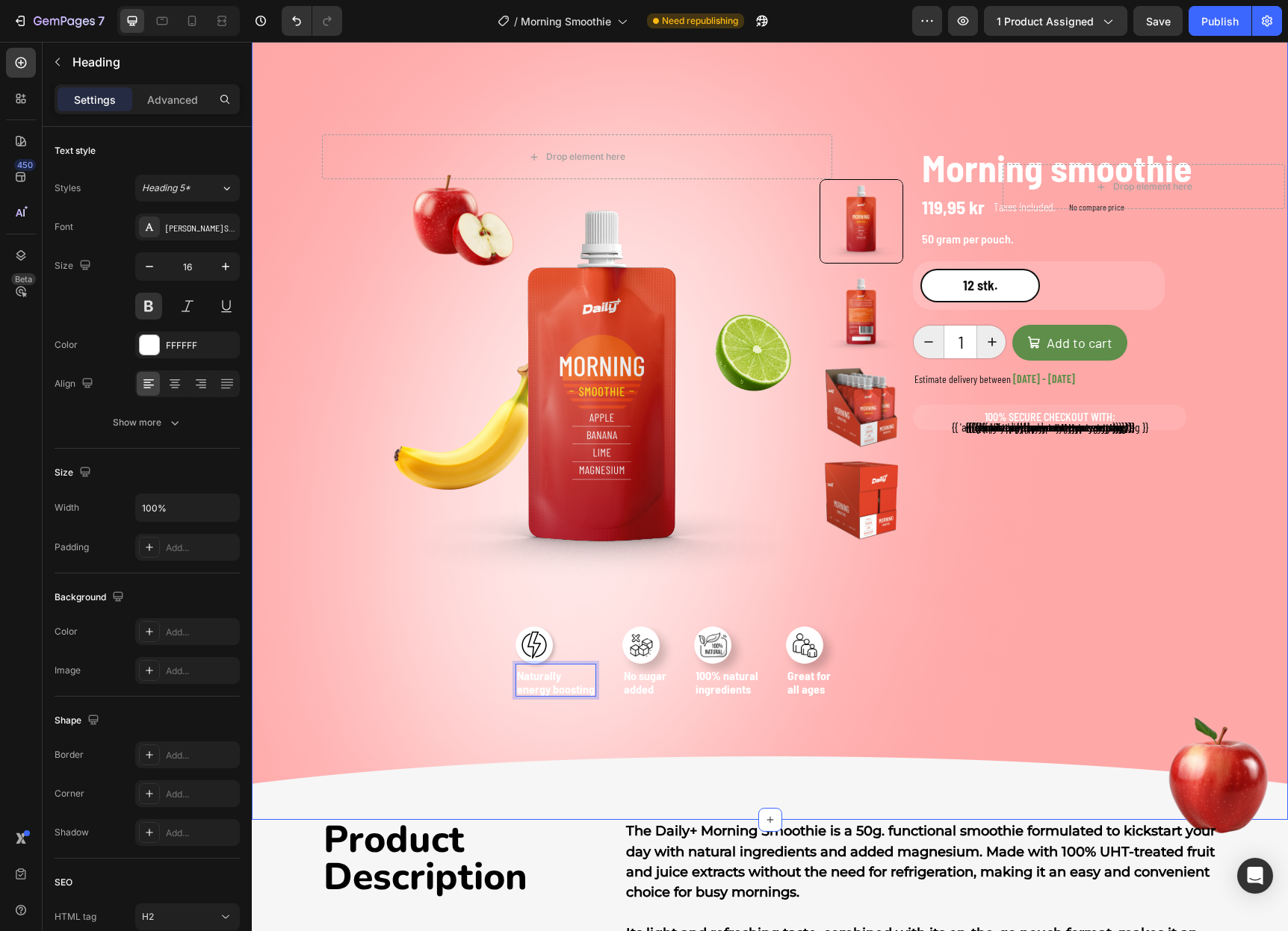
click at [608, 777] on div "Drop element here Row Product Images Row Image Naturally energy boosting Headin…" at bounding box center [770, 398] width 1036 height 843
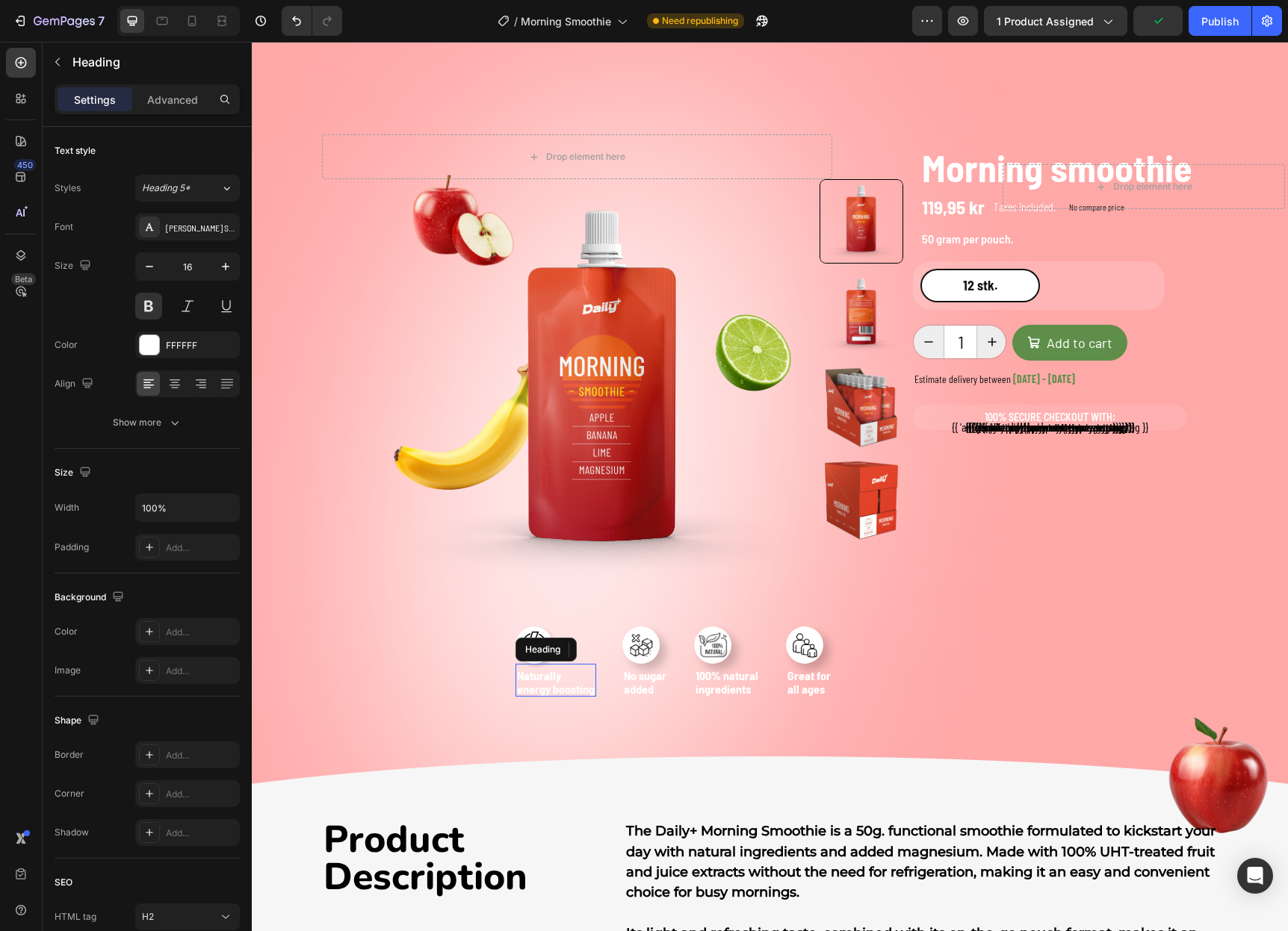
click at [587, 688] on strong "energy boosting" at bounding box center [556, 688] width 78 height 14
click at [297, 17] on icon "Undo/Redo" at bounding box center [297, 21] width 15 height 15
click at [295, 21] on icon "Undo/Redo" at bounding box center [297, 21] width 9 height 10
click at [295, 22] on icon "Undo/Redo" at bounding box center [297, 21] width 15 height 15
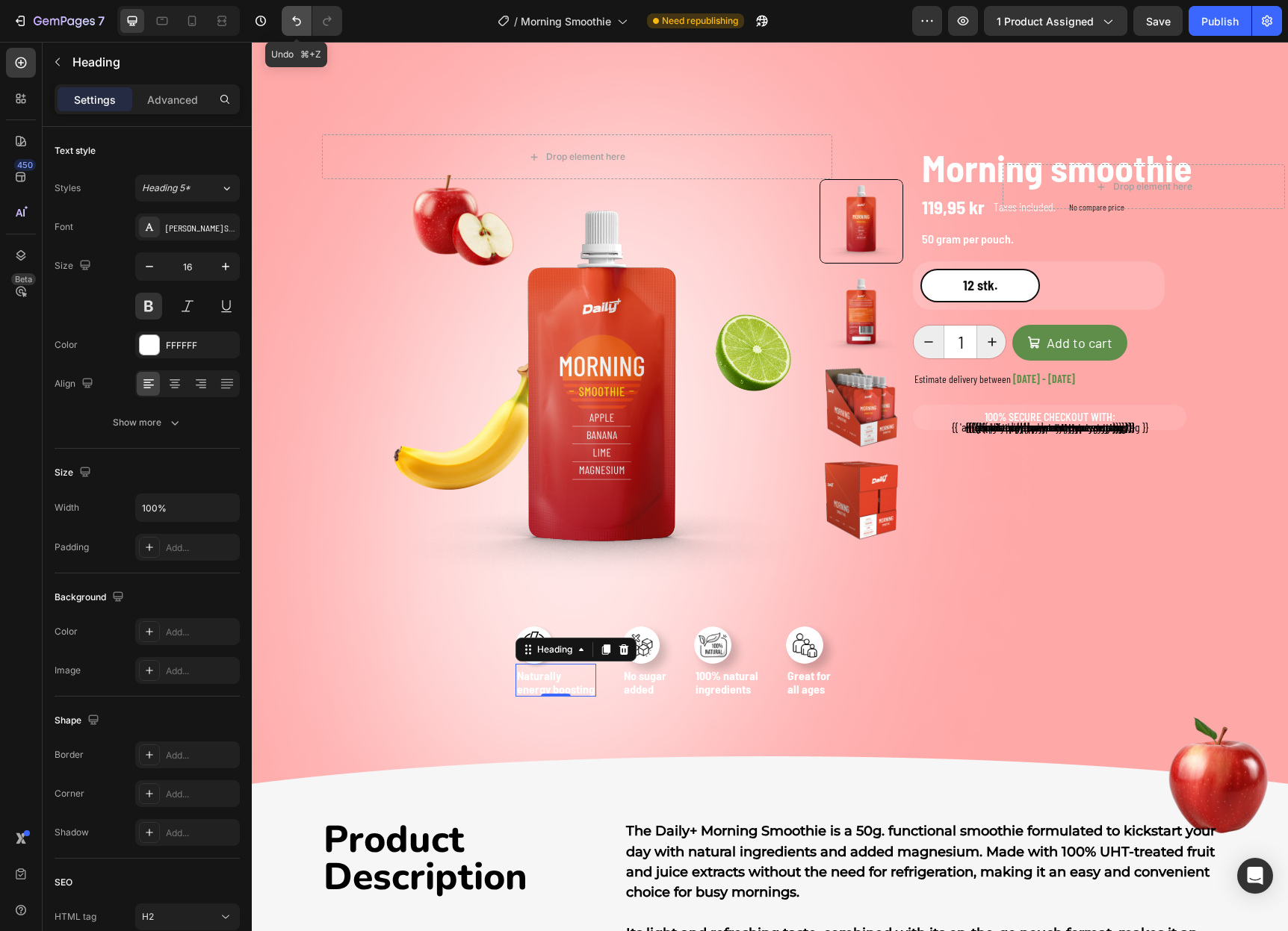
click at [295, 22] on icon "Undo/Redo" at bounding box center [297, 21] width 15 height 15
click at [291, 19] on icon "Undo/Redo" at bounding box center [297, 21] width 15 height 15
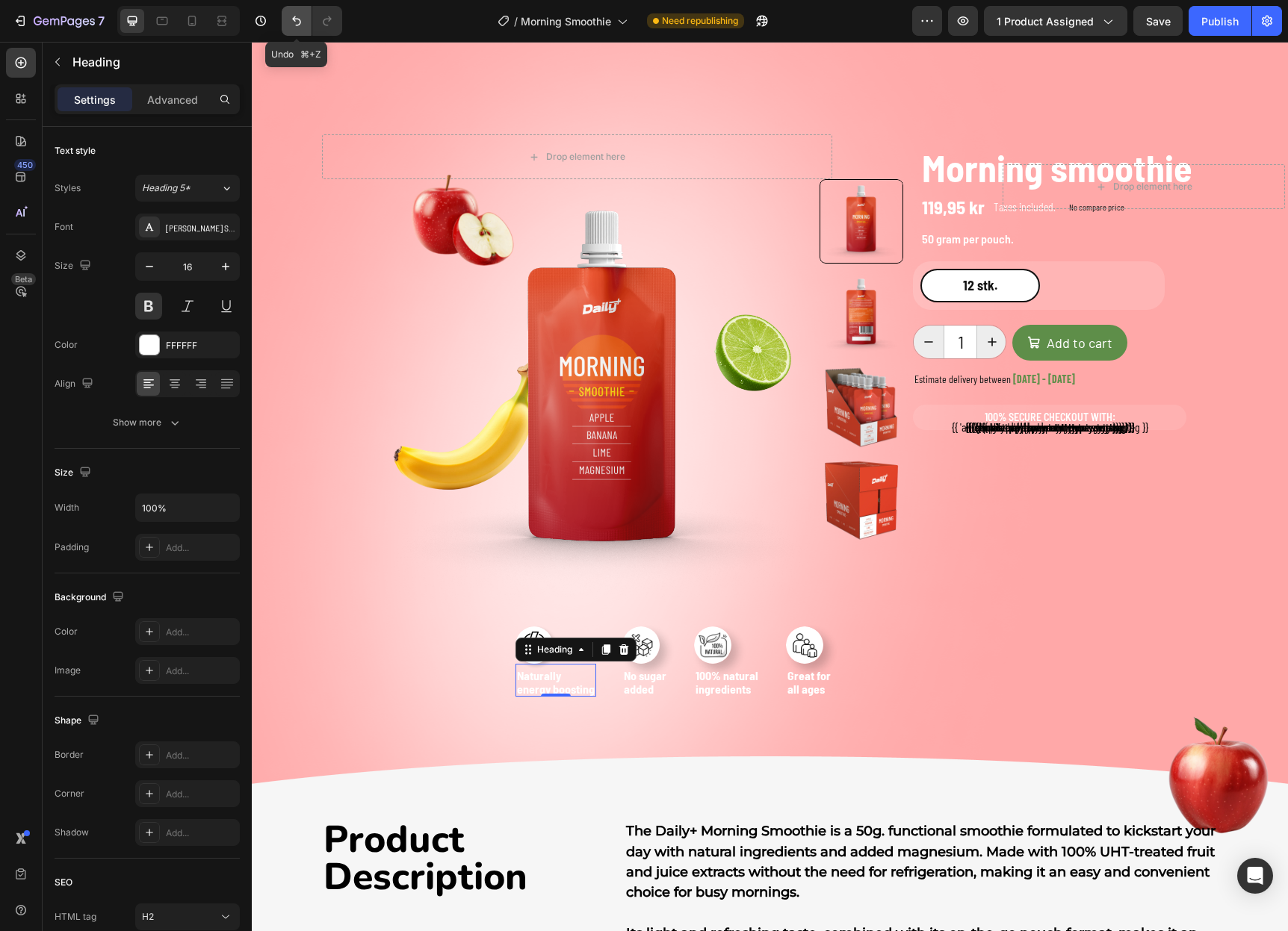
click at [291, 19] on icon "Undo/Redo" at bounding box center [297, 21] width 15 height 15
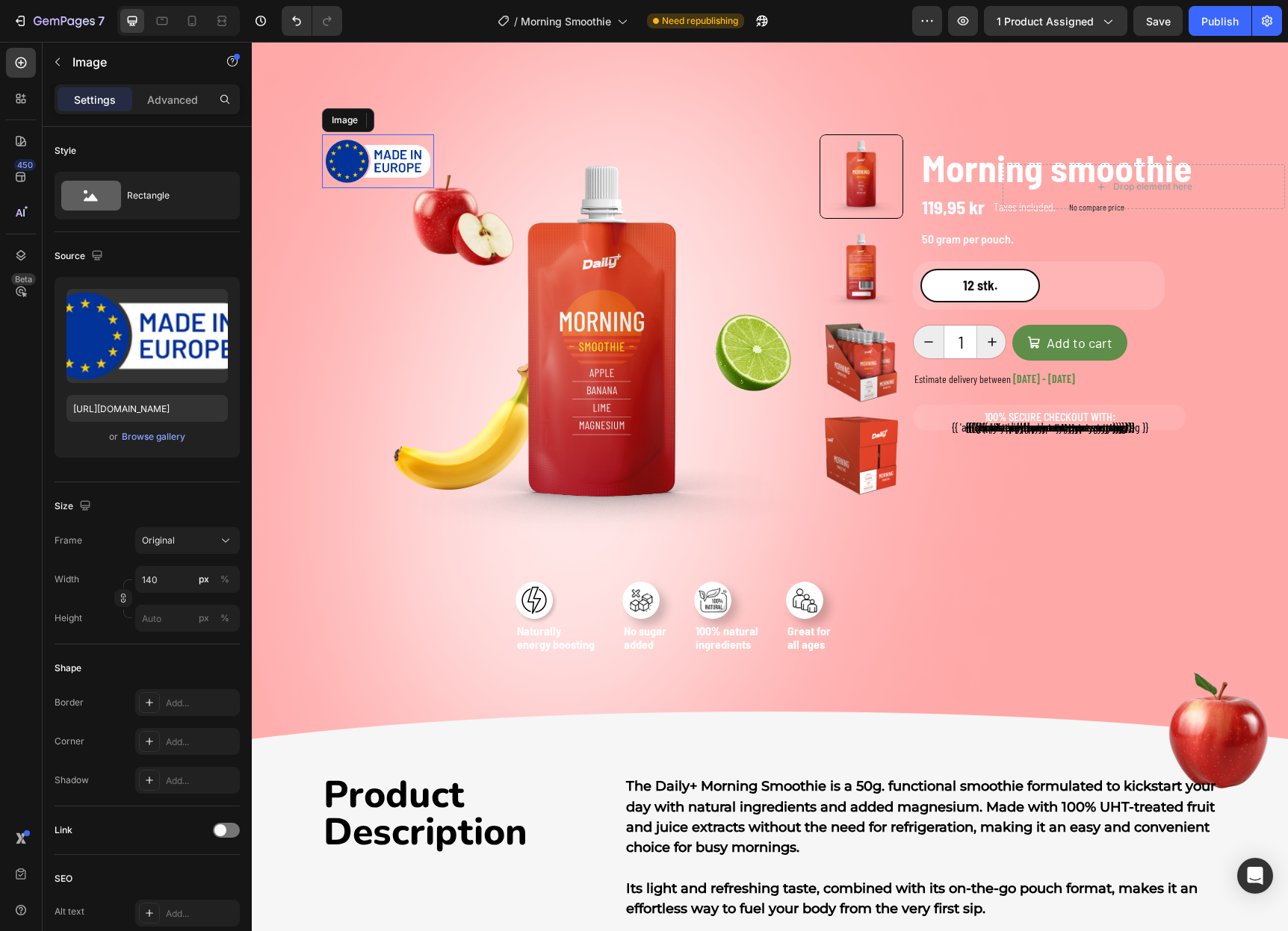
drag, startPoint x: 377, startPoint y: 154, endPoint x: 384, endPoint y: 157, distance: 7.6
click at [377, 154] on img at bounding box center [378, 161] width 105 height 46
click at [421, 117] on icon at bounding box center [420, 121] width 10 height 10
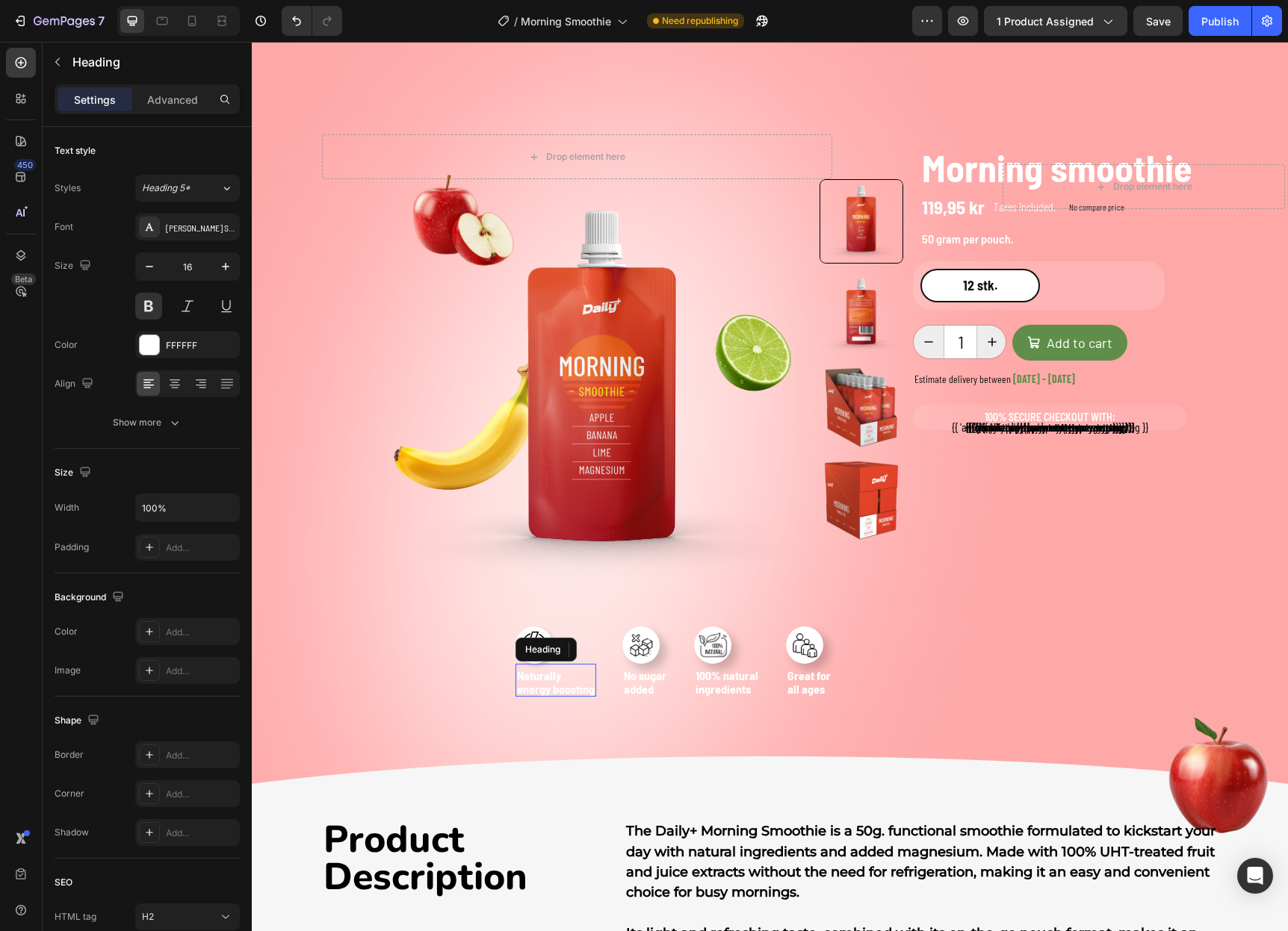
click at [580, 685] on strong "energy boosting" at bounding box center [556, 688] width 78 height 14
click at [590, 691] on strong "energy boosting" at bounding box center [556, 688] width 78 height 14
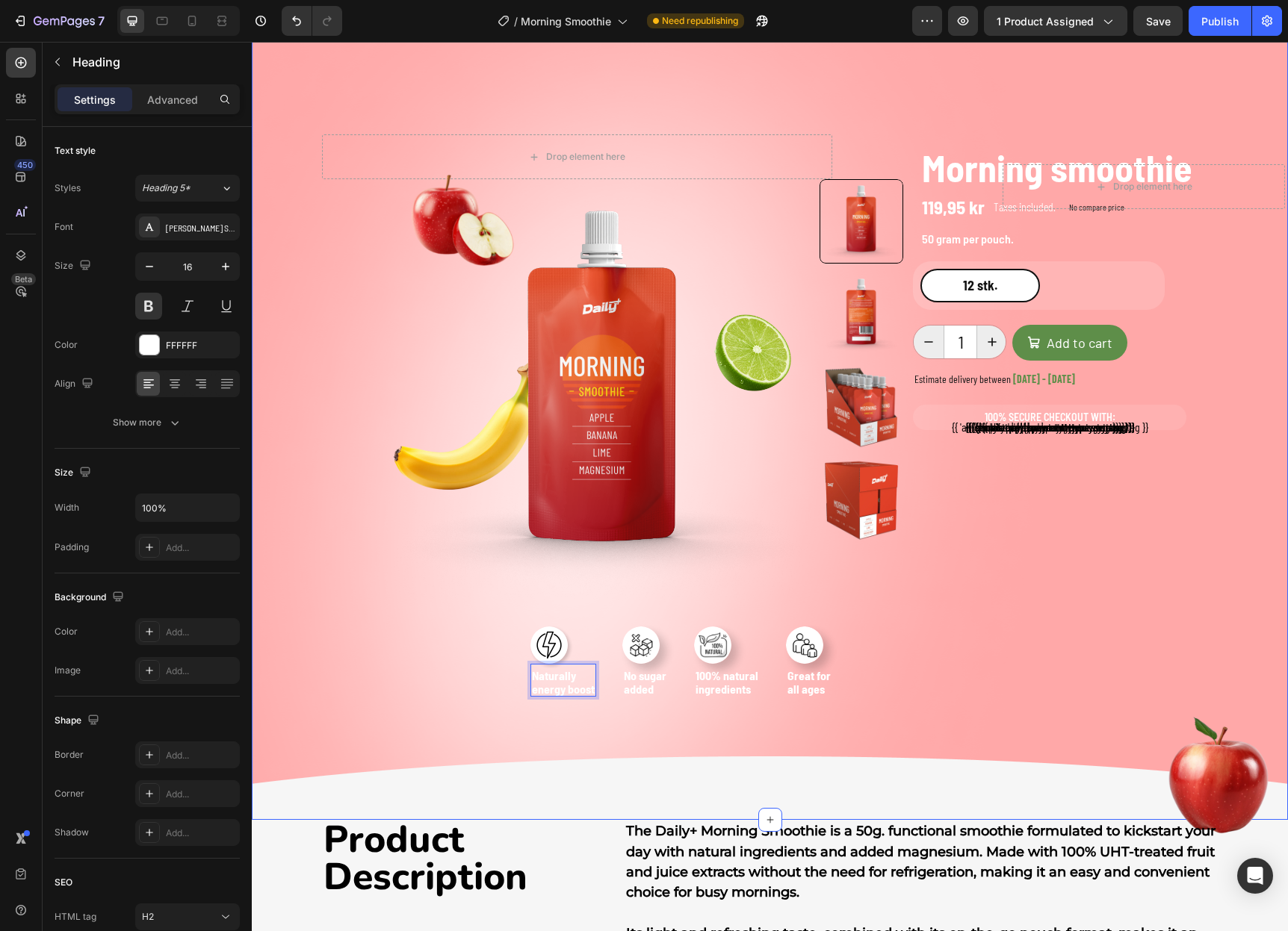
click at [471, 725] on div "Drop element here Row Product Images Row Image Naturally energy boost Heading 0…" at bounding box center [770, 398] width 1036 height 843
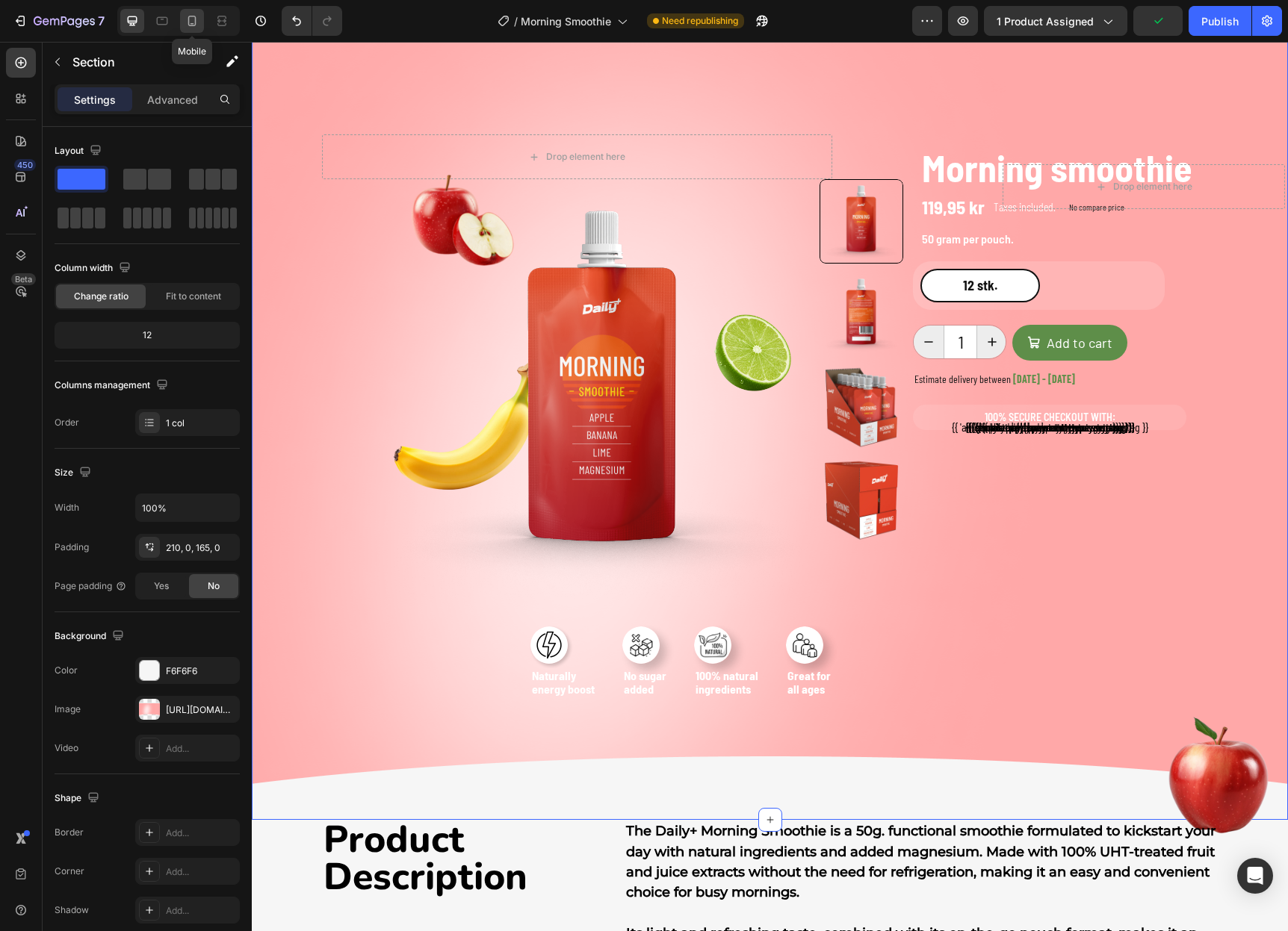
click at [183, 19] on div at bounding box center [192, 21] width 24 height 24
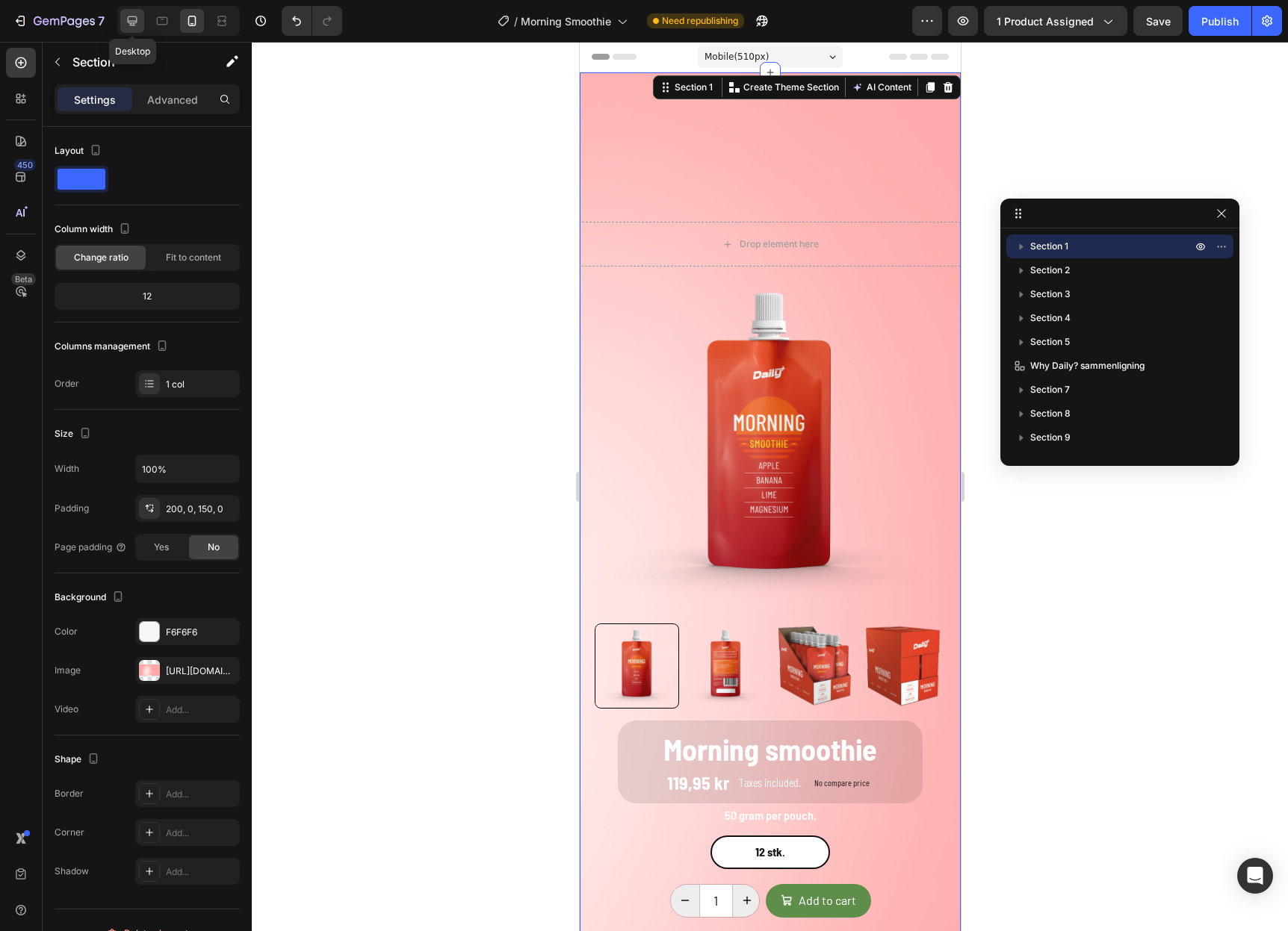
click at [138, 22] on icon at bounding box center [132, 21] width 15 height 15
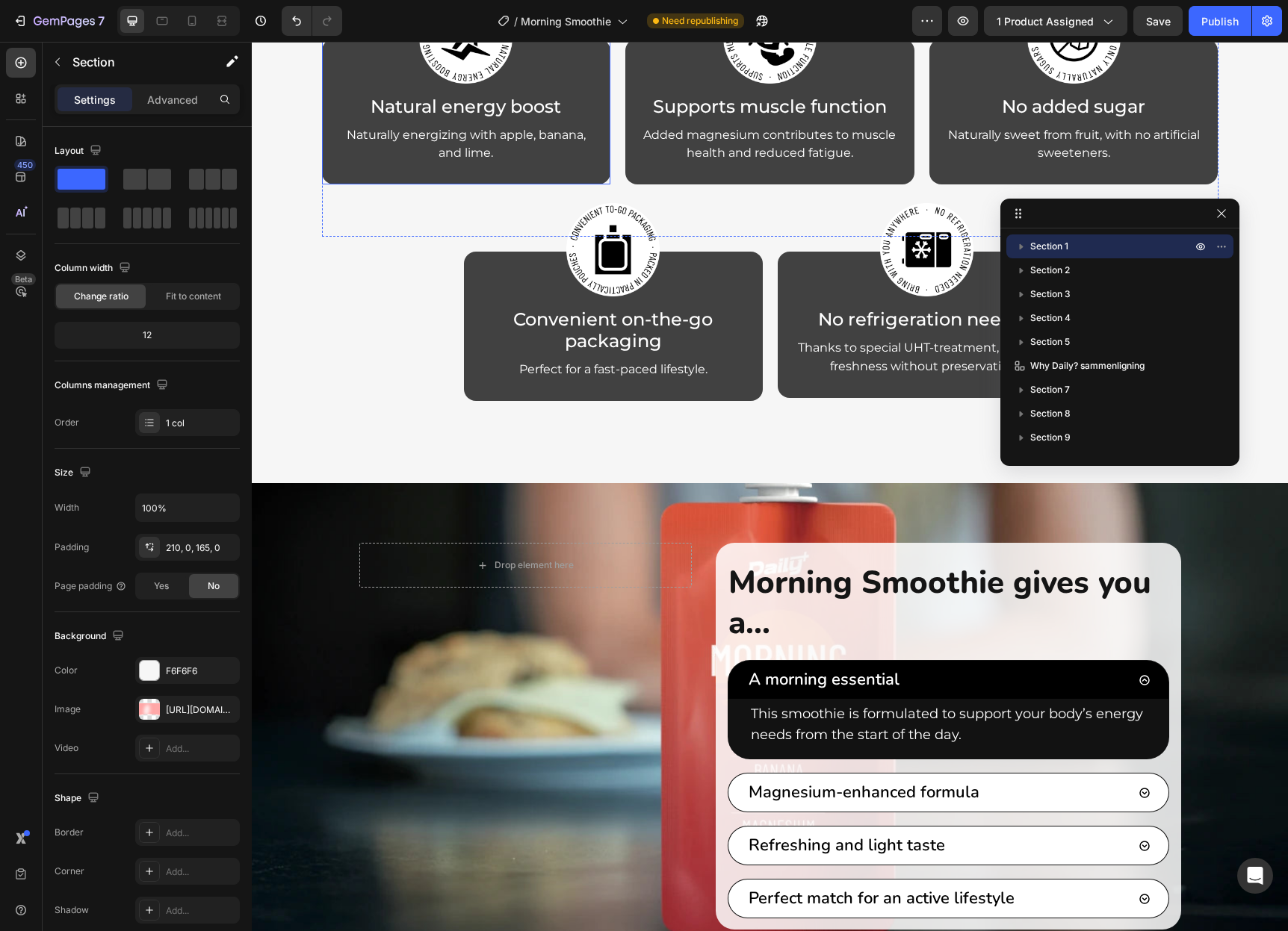
scroll to position [3265, 0]
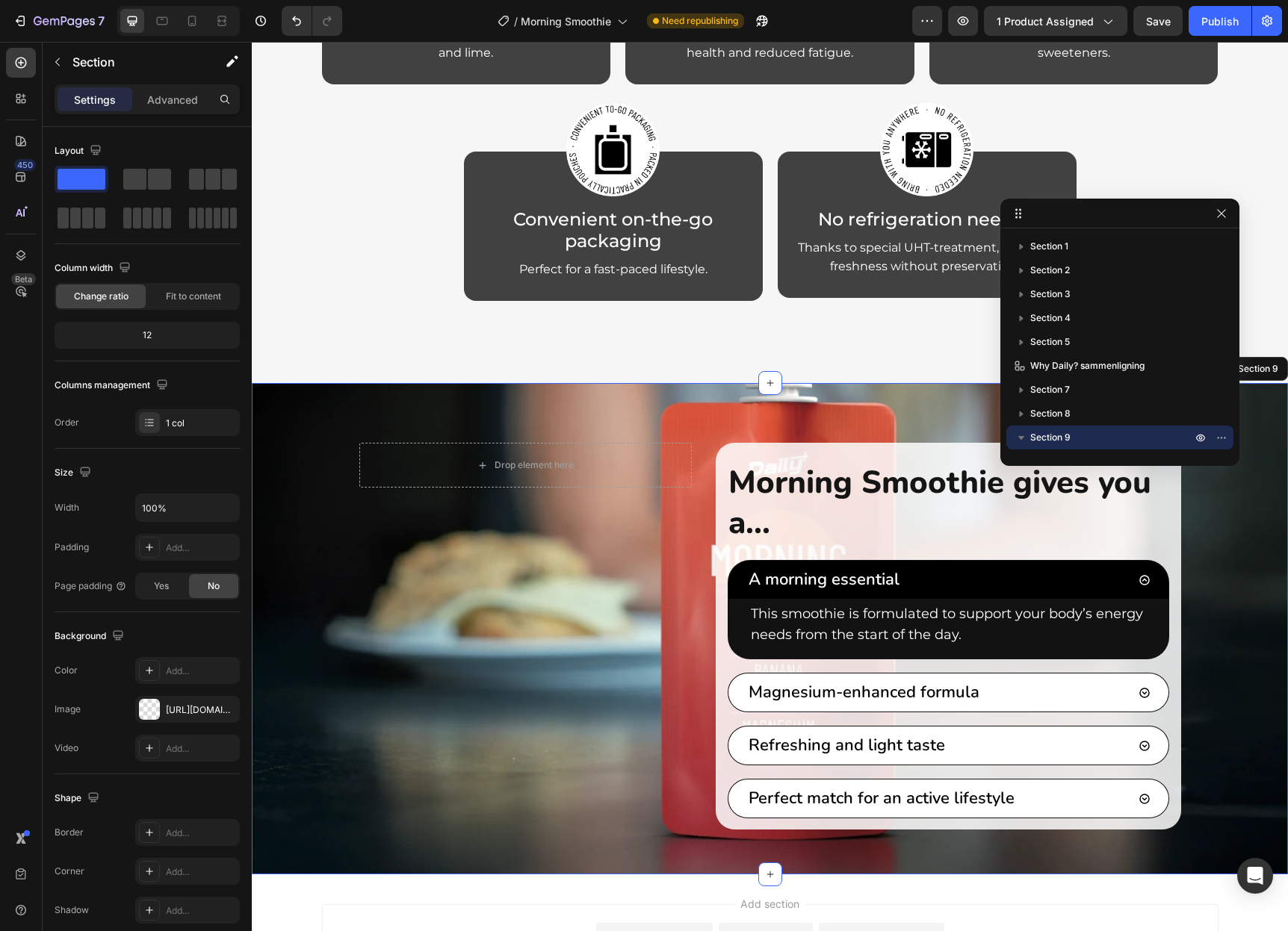
click at [303, 548] on div "Drop element here Row Morning Smoothie gives you a... Heading A morning essenti…" at bounding box center [770, 628] width 1036 height 491
click at [193, 701] on div "https://cdn.shopify.com/s/files/1/0933/2827/7842/files/gempages_552936396050924…" at bounding box center [187, 709] width 105 height 27
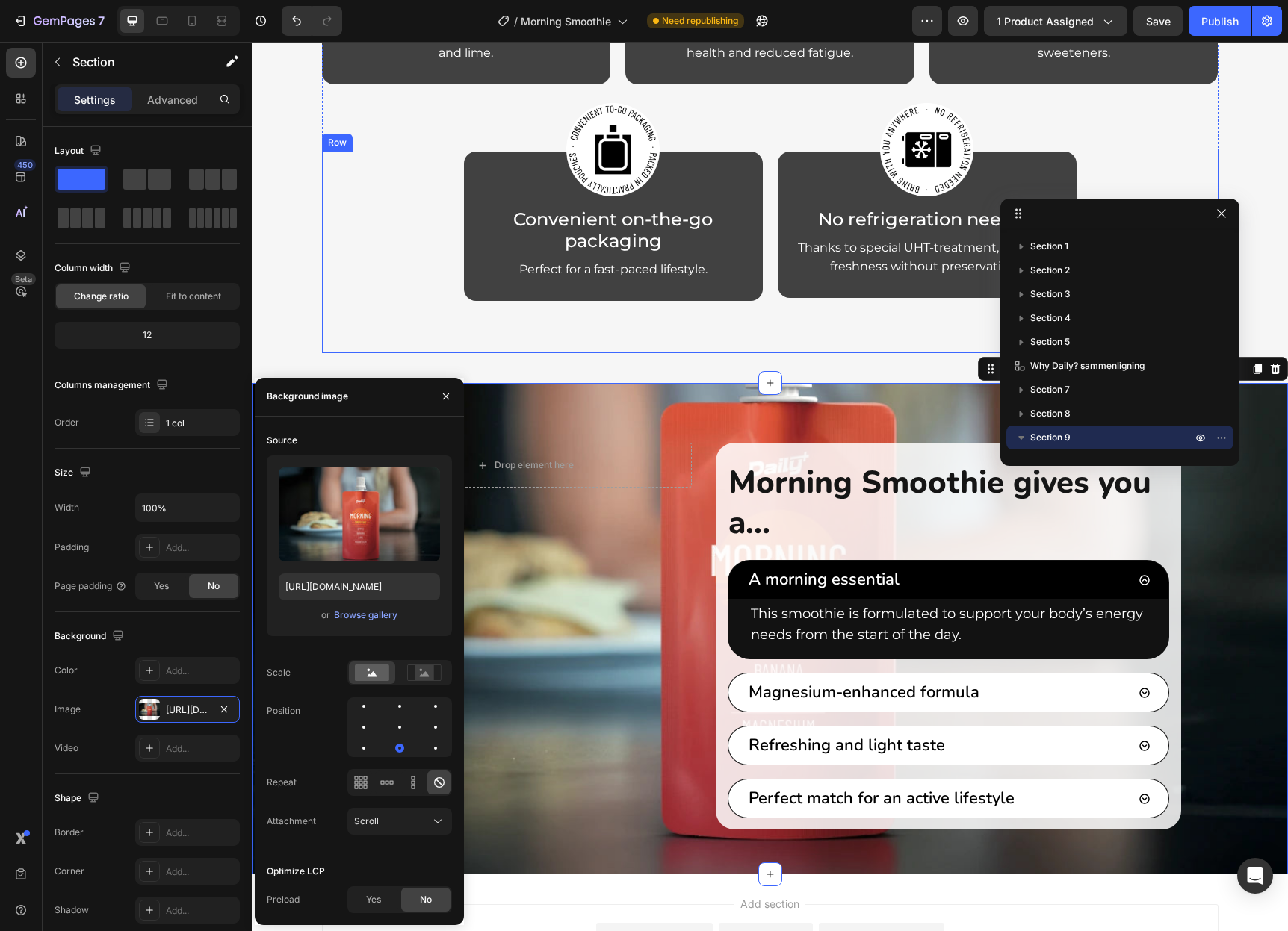
click at [335, 308] on div "Image Convenient on-the-go packaging Heading Perfect for a fast-paced lifestyle…" at bounding box center [770, 252] width 896 height 201
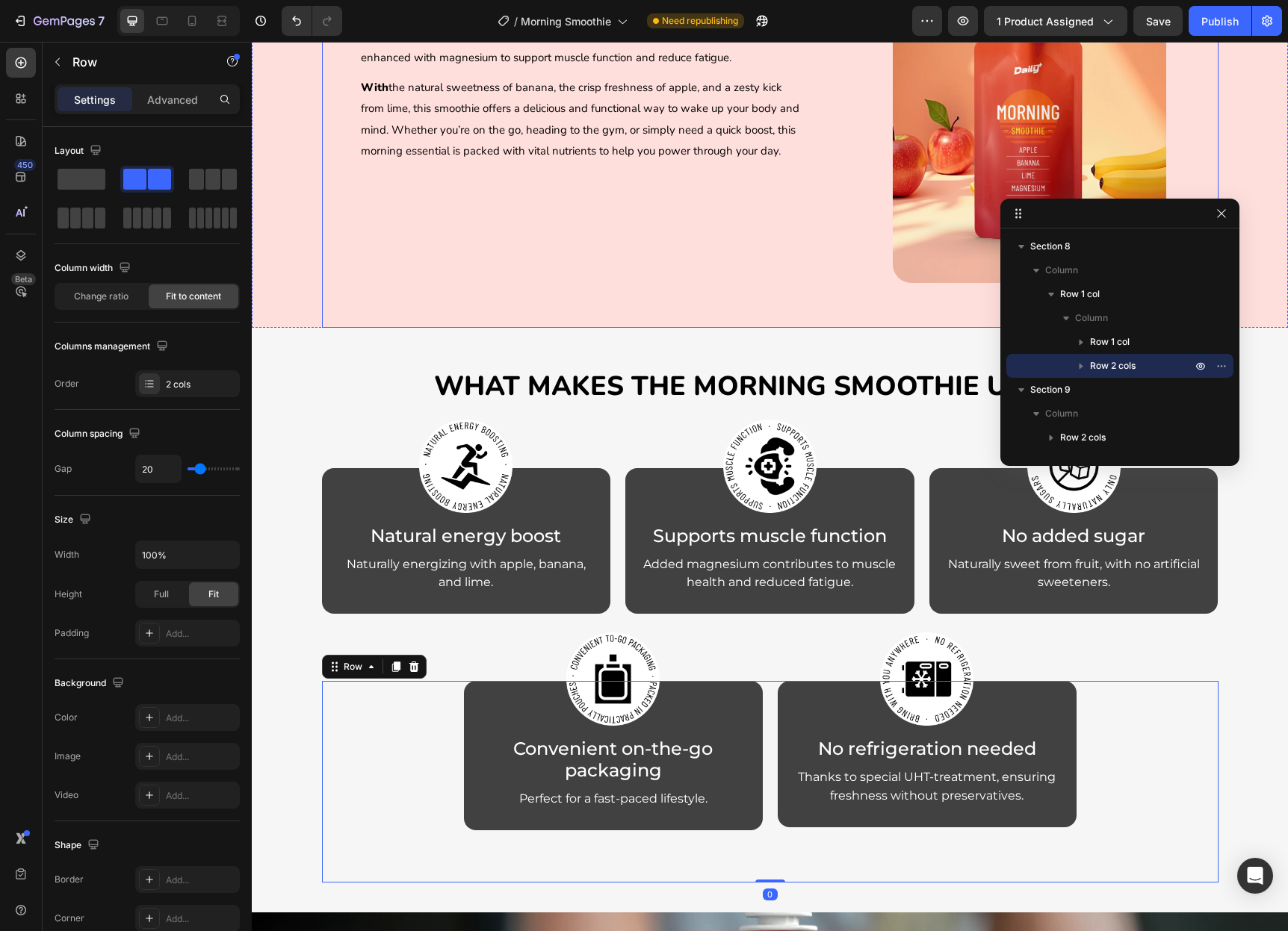
scroll to position [2786, 0]
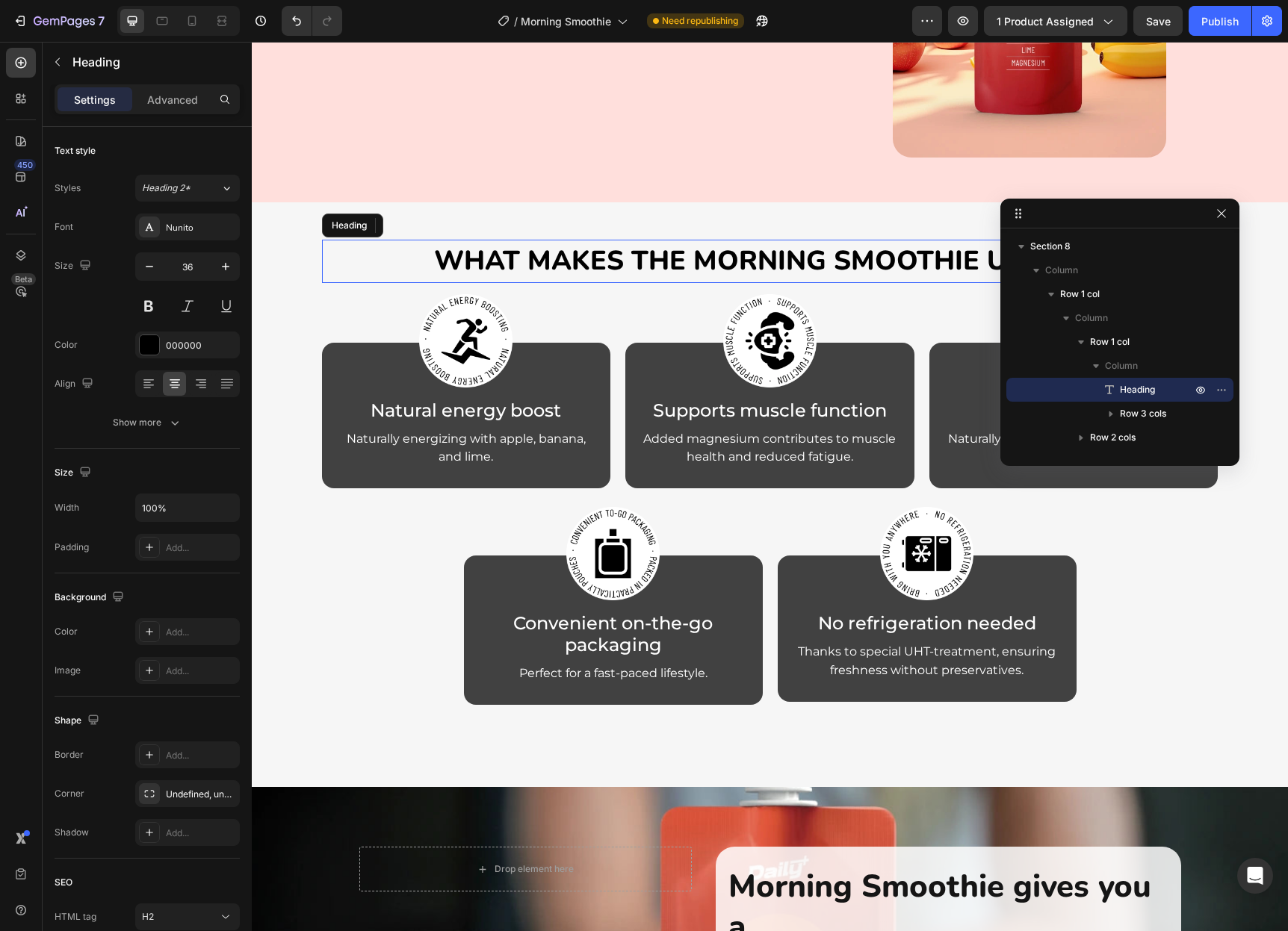
click at [515, 254] on strong "What Makes the Morning Smoothie Unique?" at bounding box center [770, 261] width 672 height 37
click at [173, 89] on div "Advanced" at bounding box center [172, 100] width 75 height 24
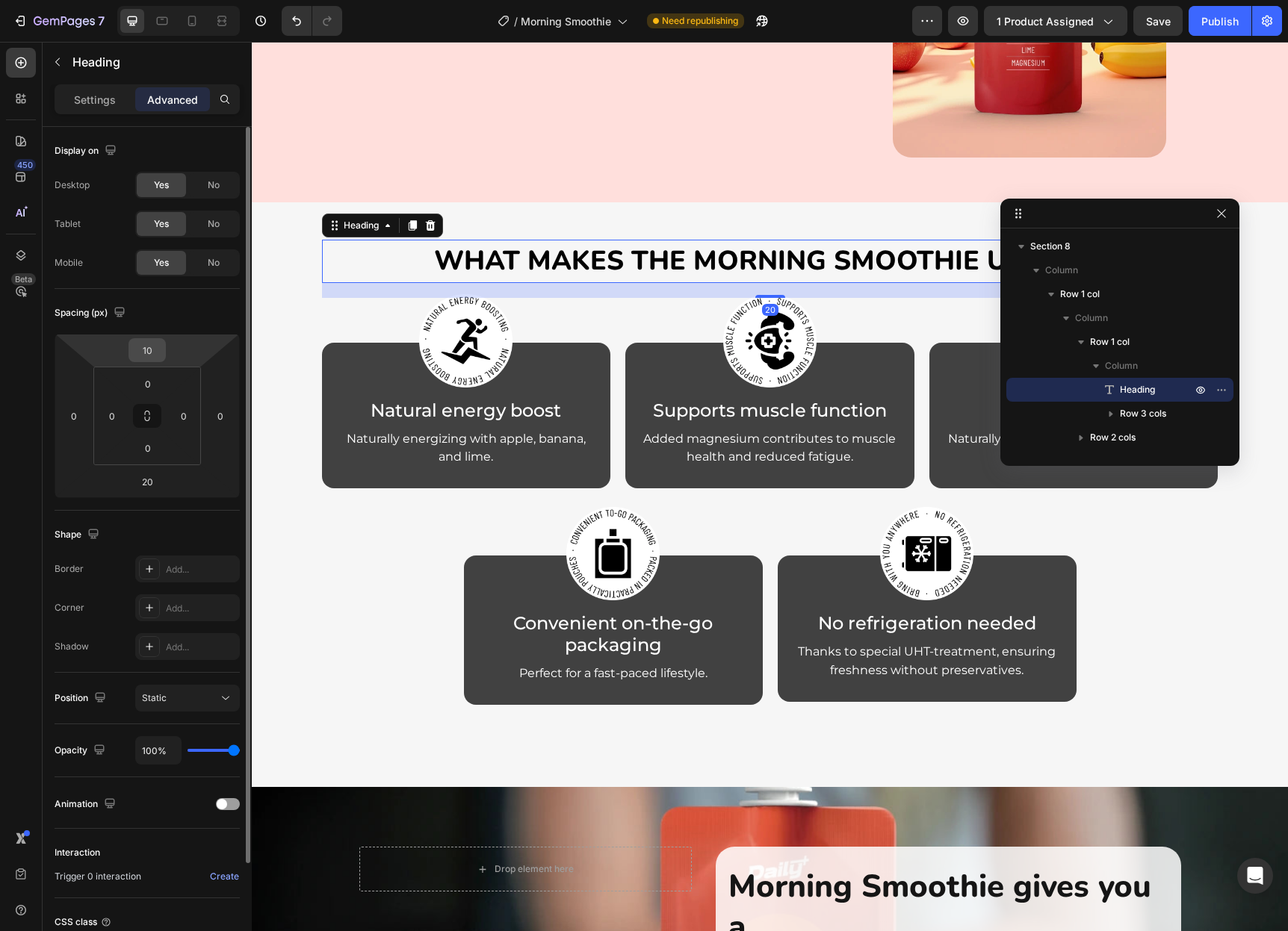
click at [154, 350] on input "10" at bounding box center [147, 351] width 30 height 22
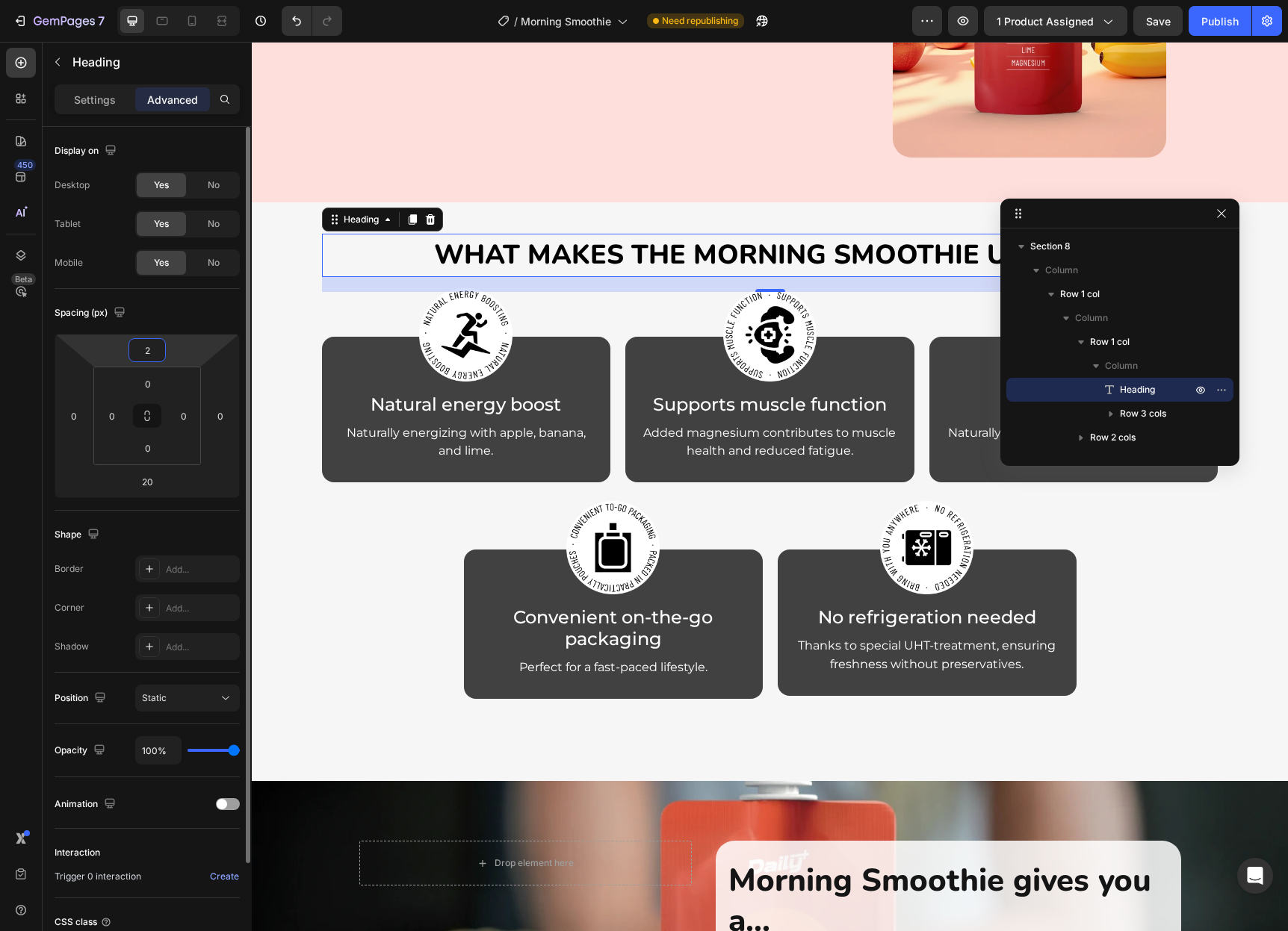
type input "20"
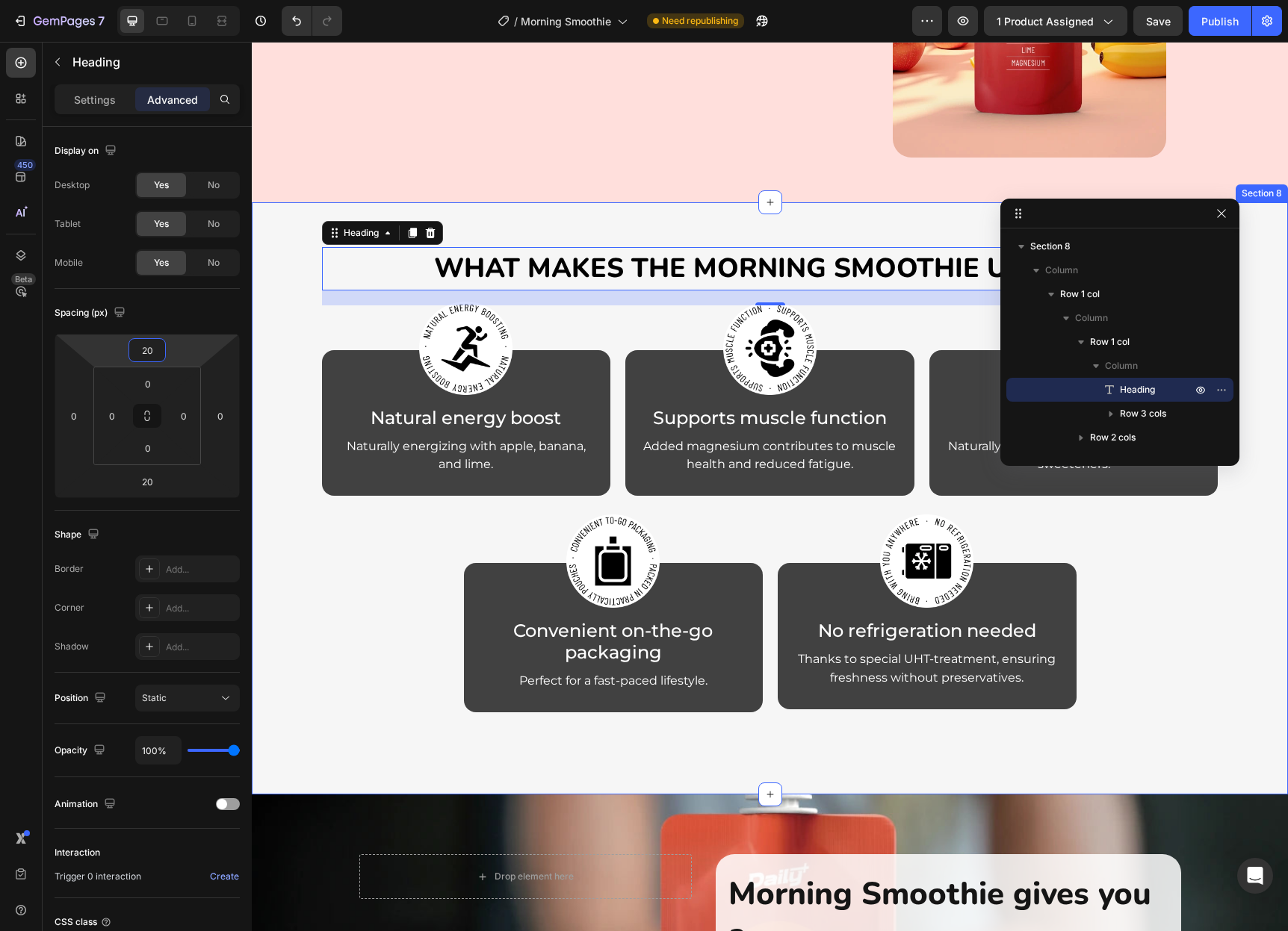
click at [303, 237] on div "What Makes the Morning Smoothie Unique? Heading 20 Image Natural energy boost H…" at bounding box center [770, 498] width 1000 height 533
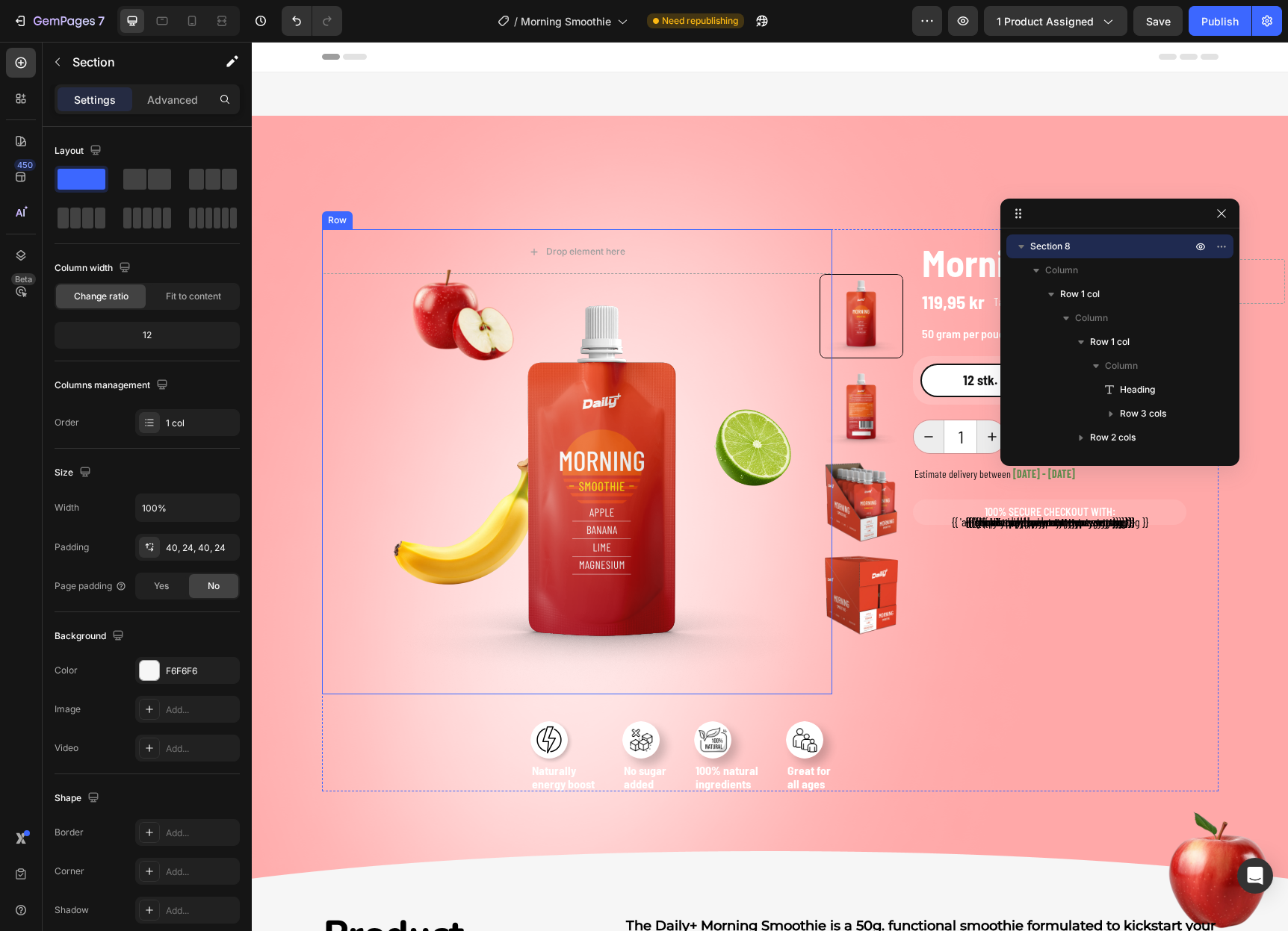
scroll to position [0, 0]
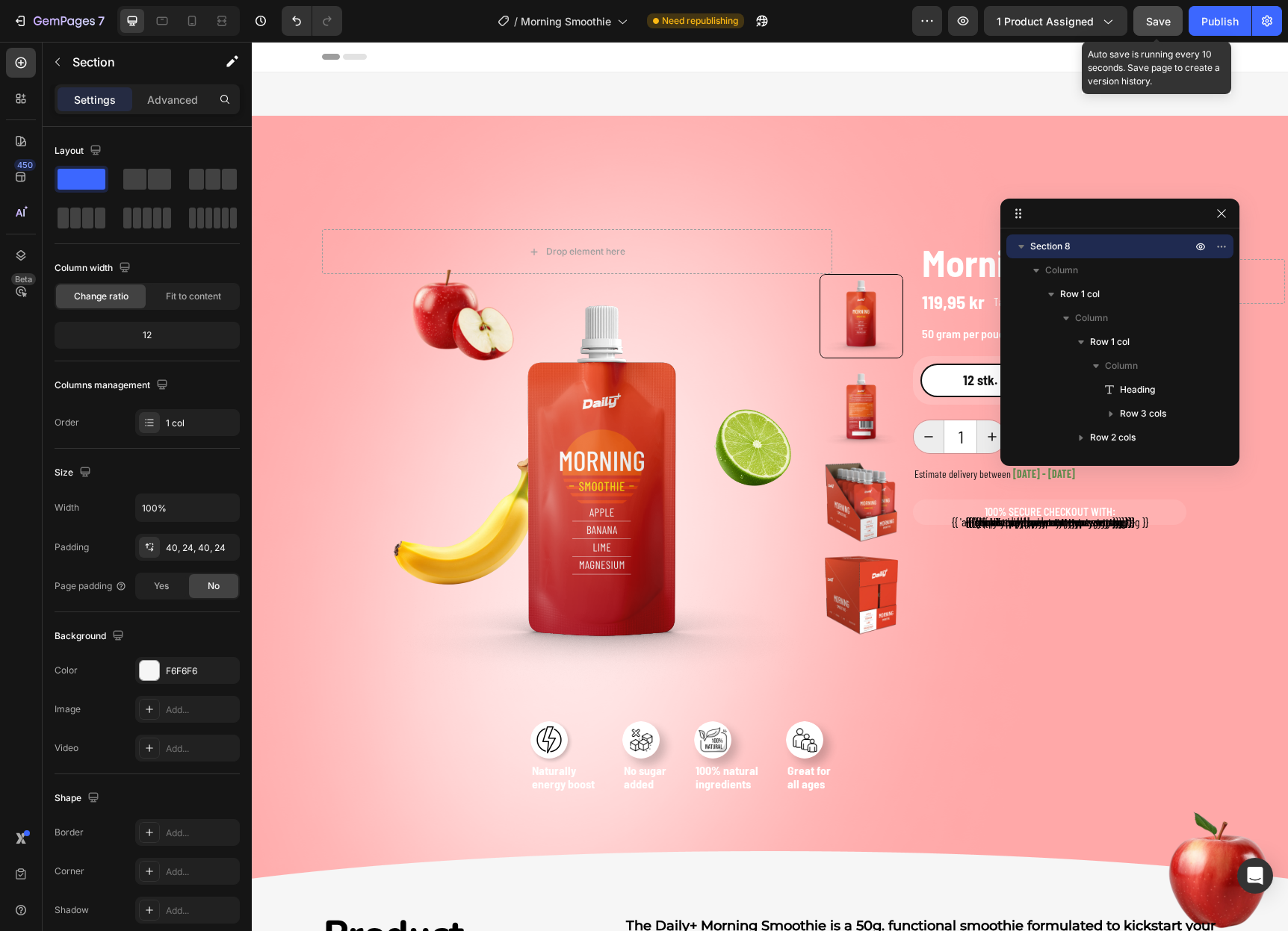
click at [1173, 16] on button "Save" at bounding box center [1158, 21] width 49 height 30
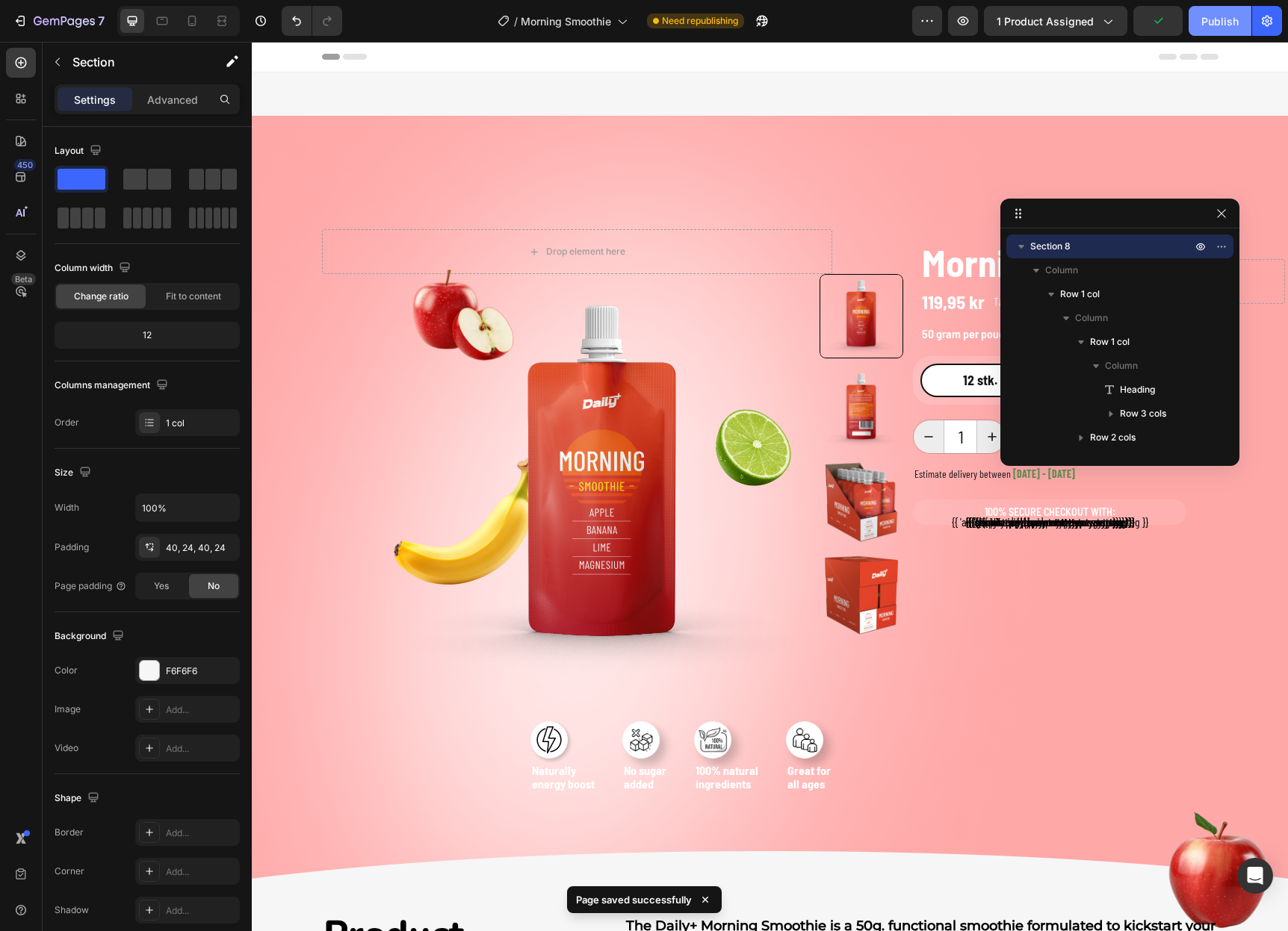
click at [1225, 19] on div "Publish" at bounding box center [1220, 21] width 37 height 16
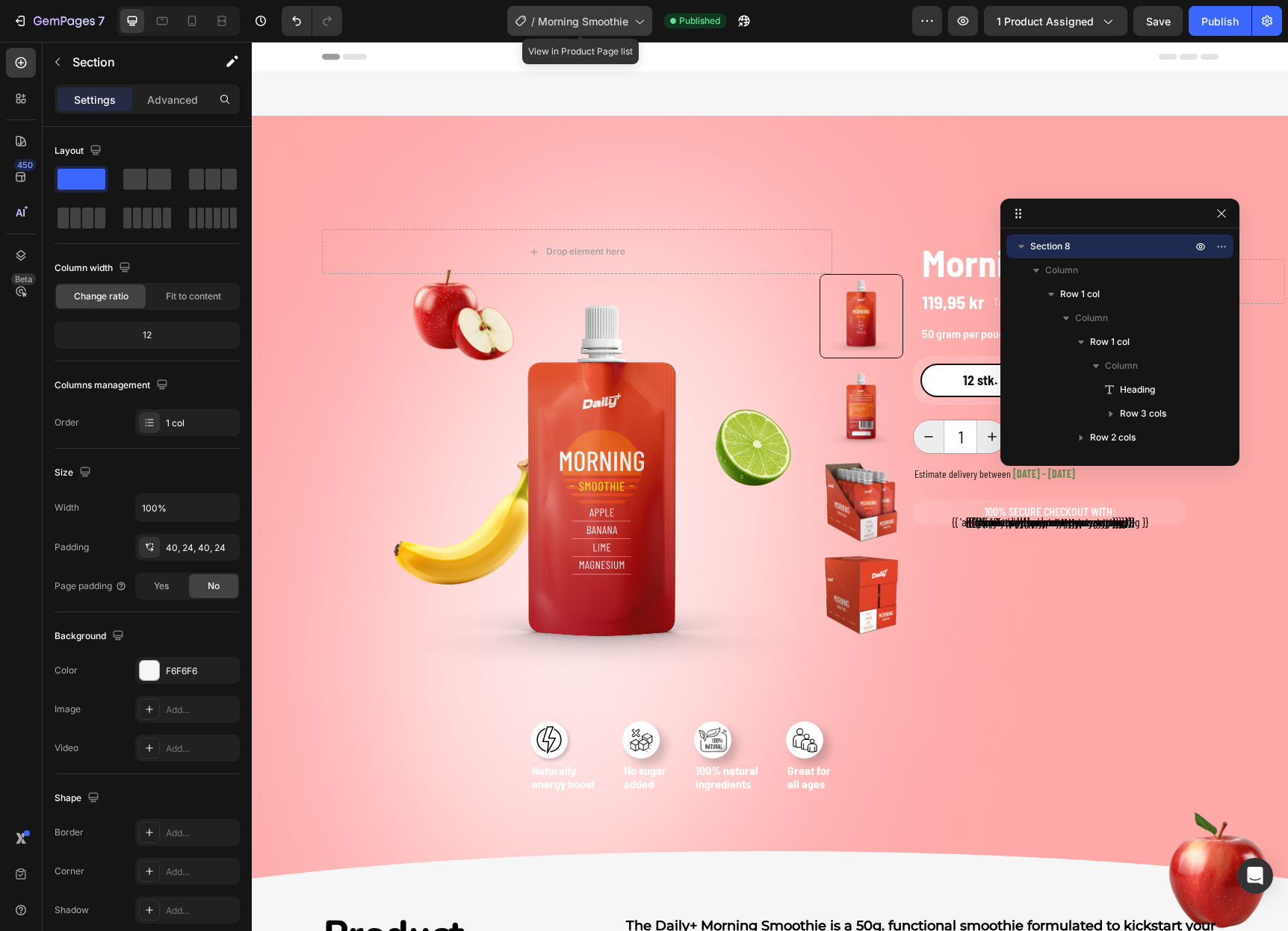
click at [599, 28] on span "Morning Smoothie" at bounding box center [583, 21] width 91 height 16
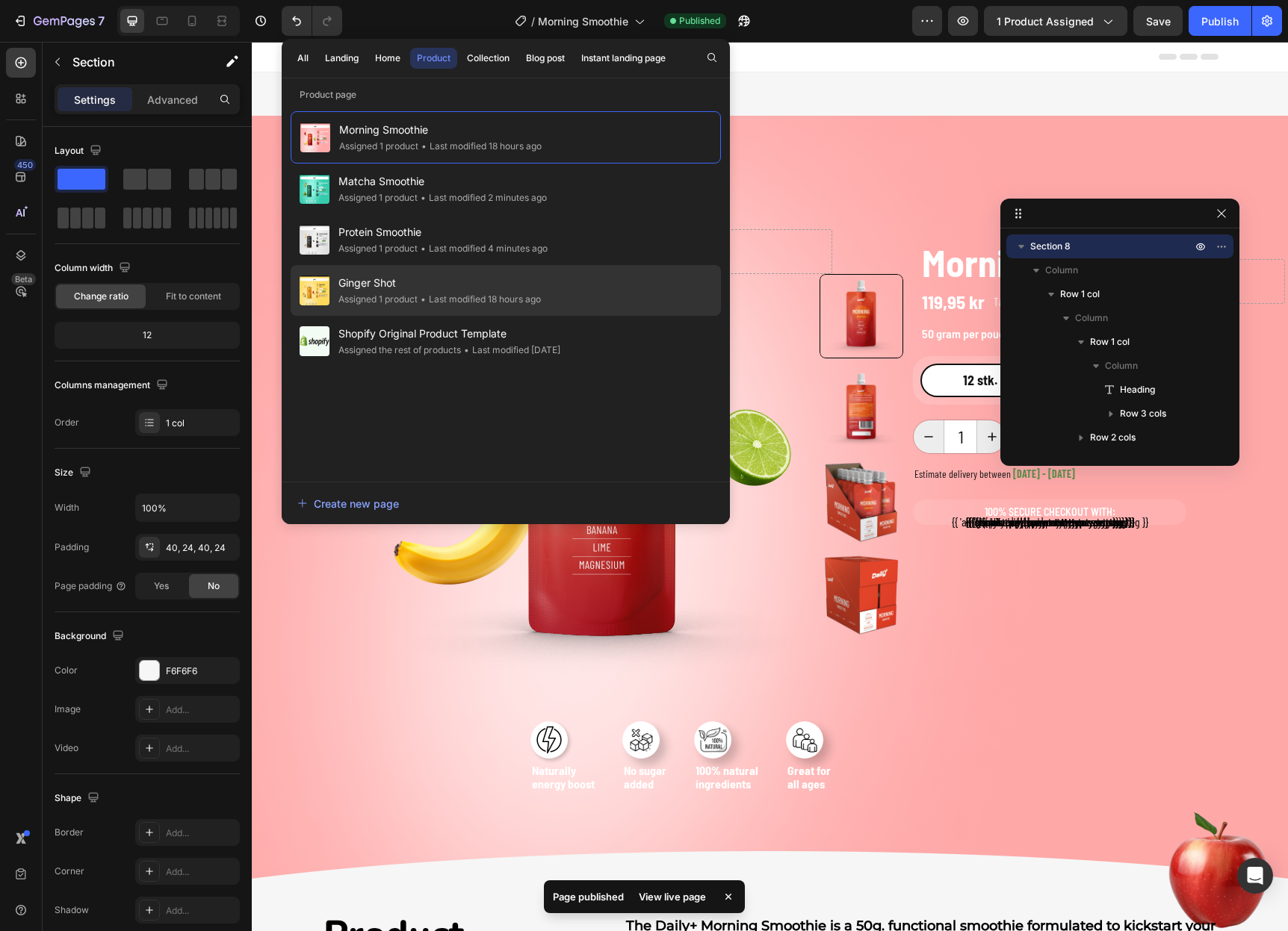
click at [482, 283] on span "Ginger Shot" at bounding box center [440, 283] width 202 height 18
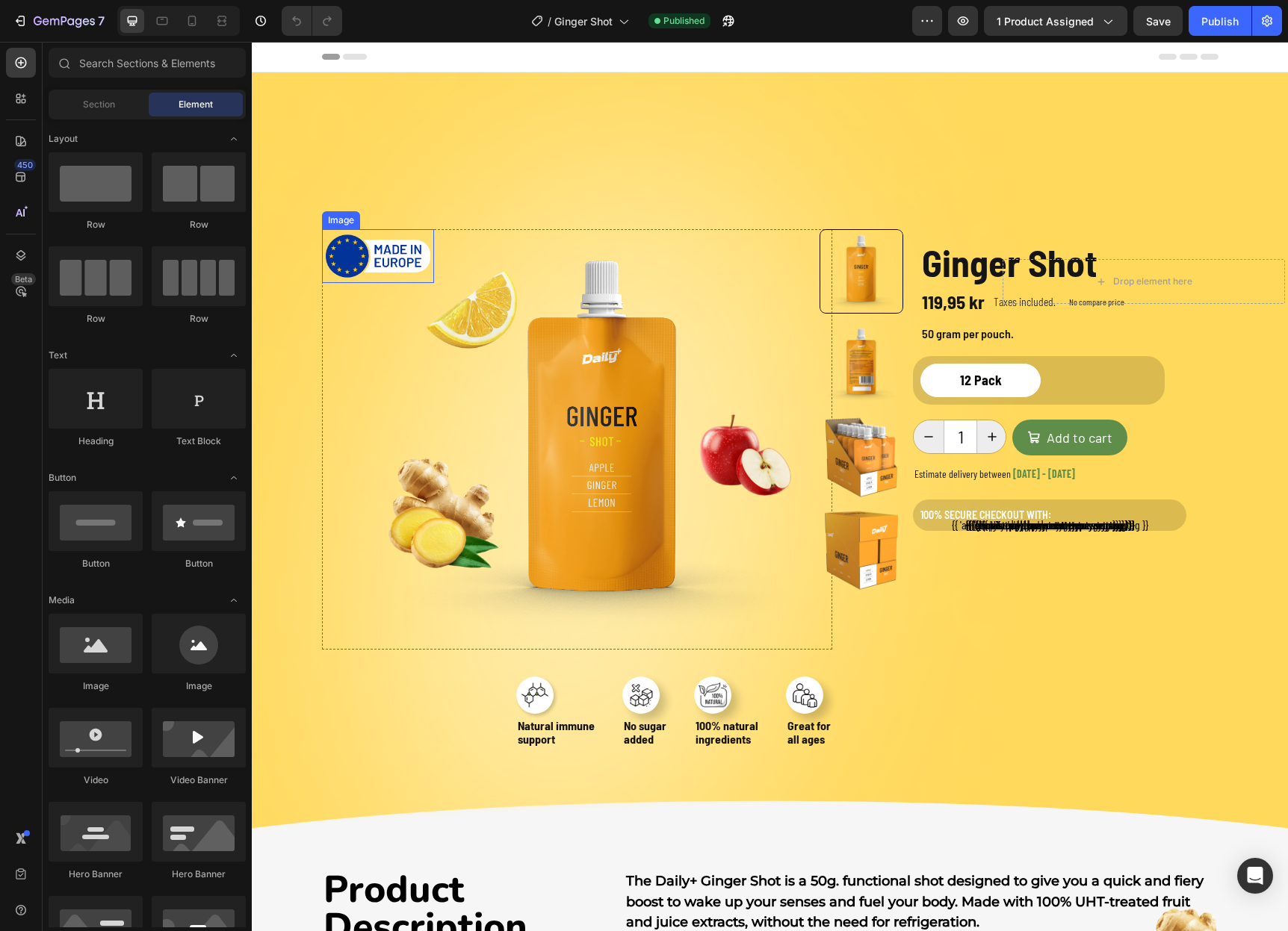
drag, startPoint x: 356, startPoint y: 262, endPoint x: 386, endPoint y: 249, distance: 32.7
click at [357, 262] on img at bounding box center [378, 256] width 105 height 46
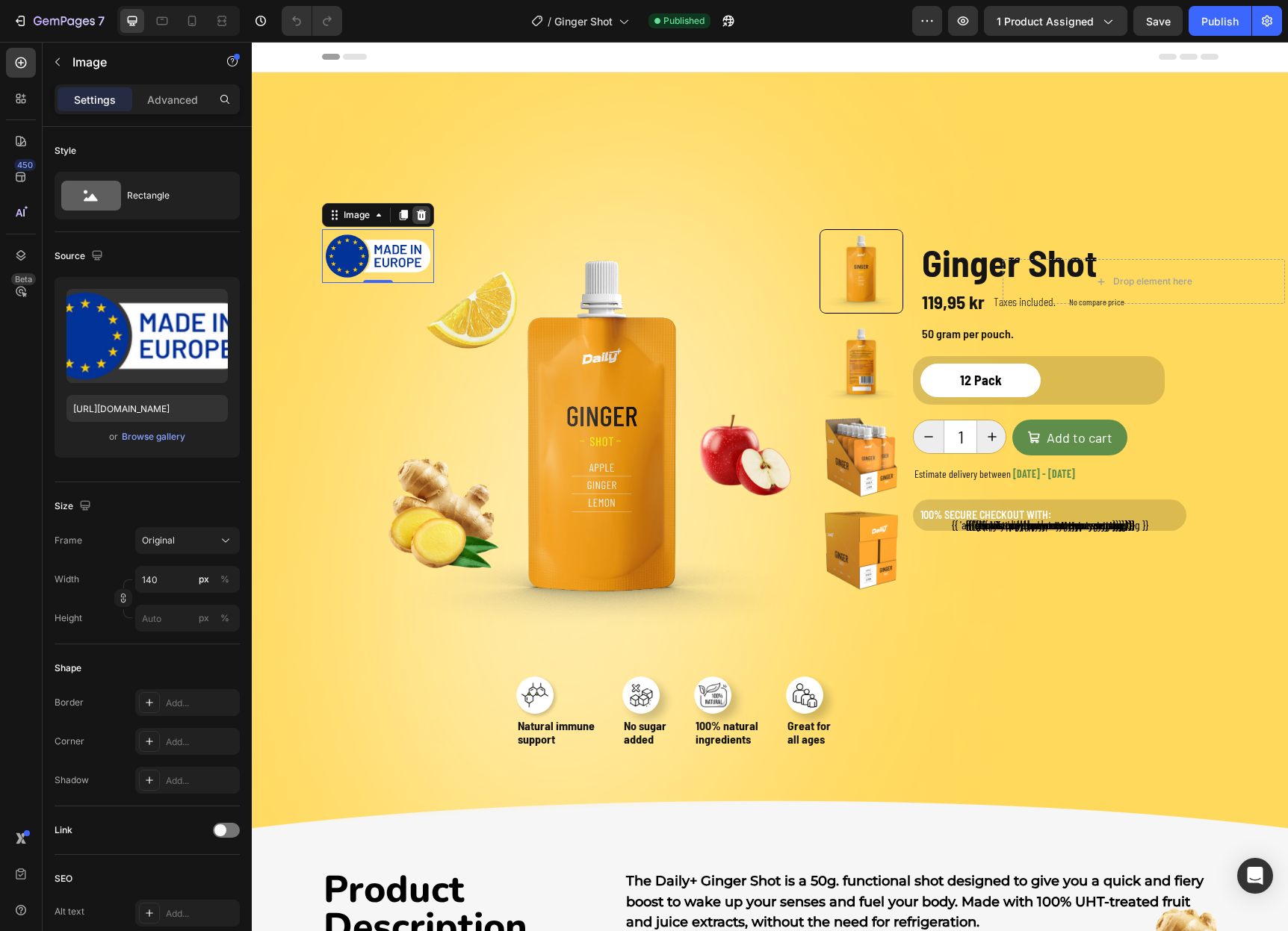
click at [425, 213] on icon at bounding box center [421, 215] width 12 height 12
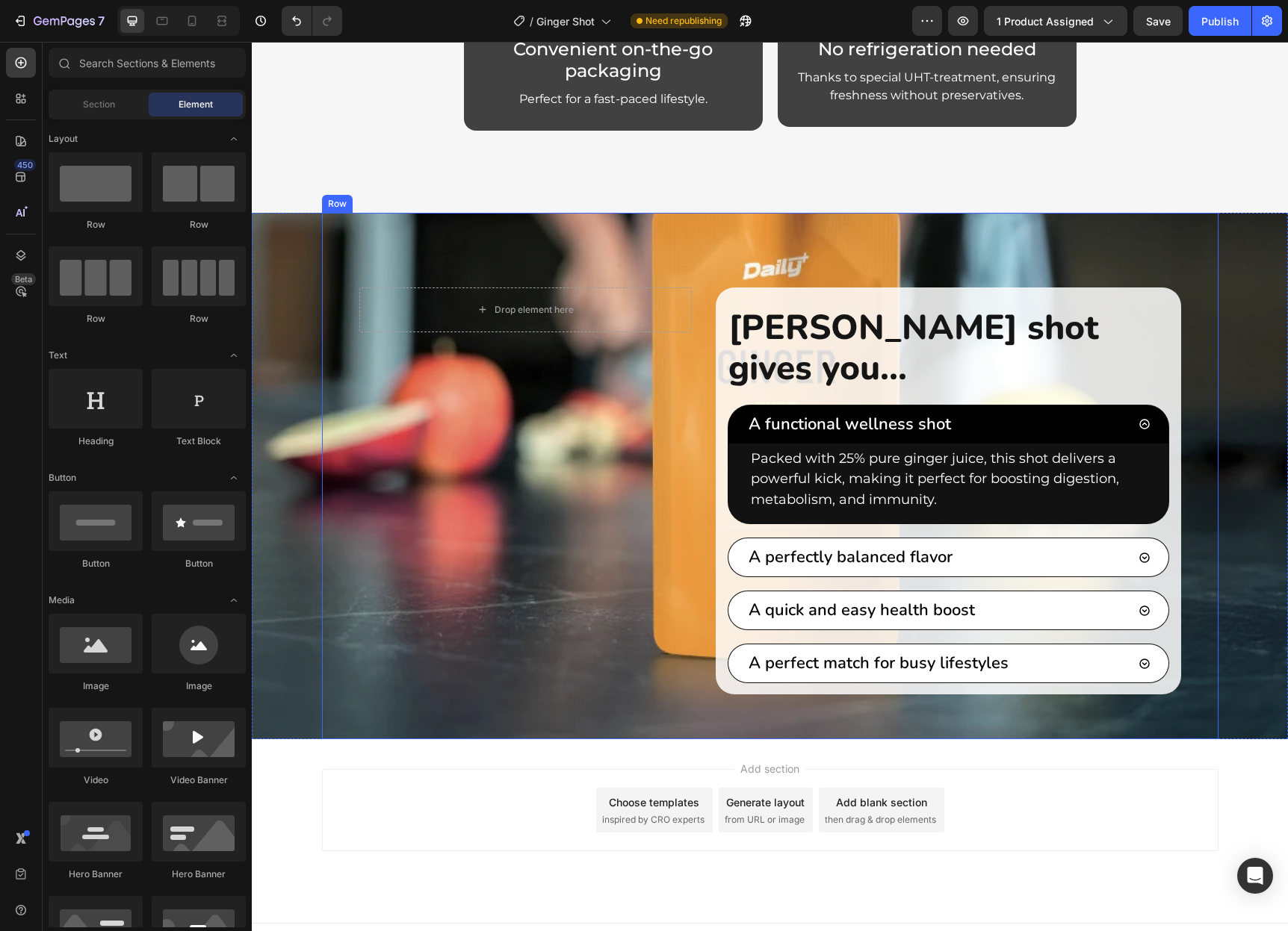
scroll to position [3681, 0]
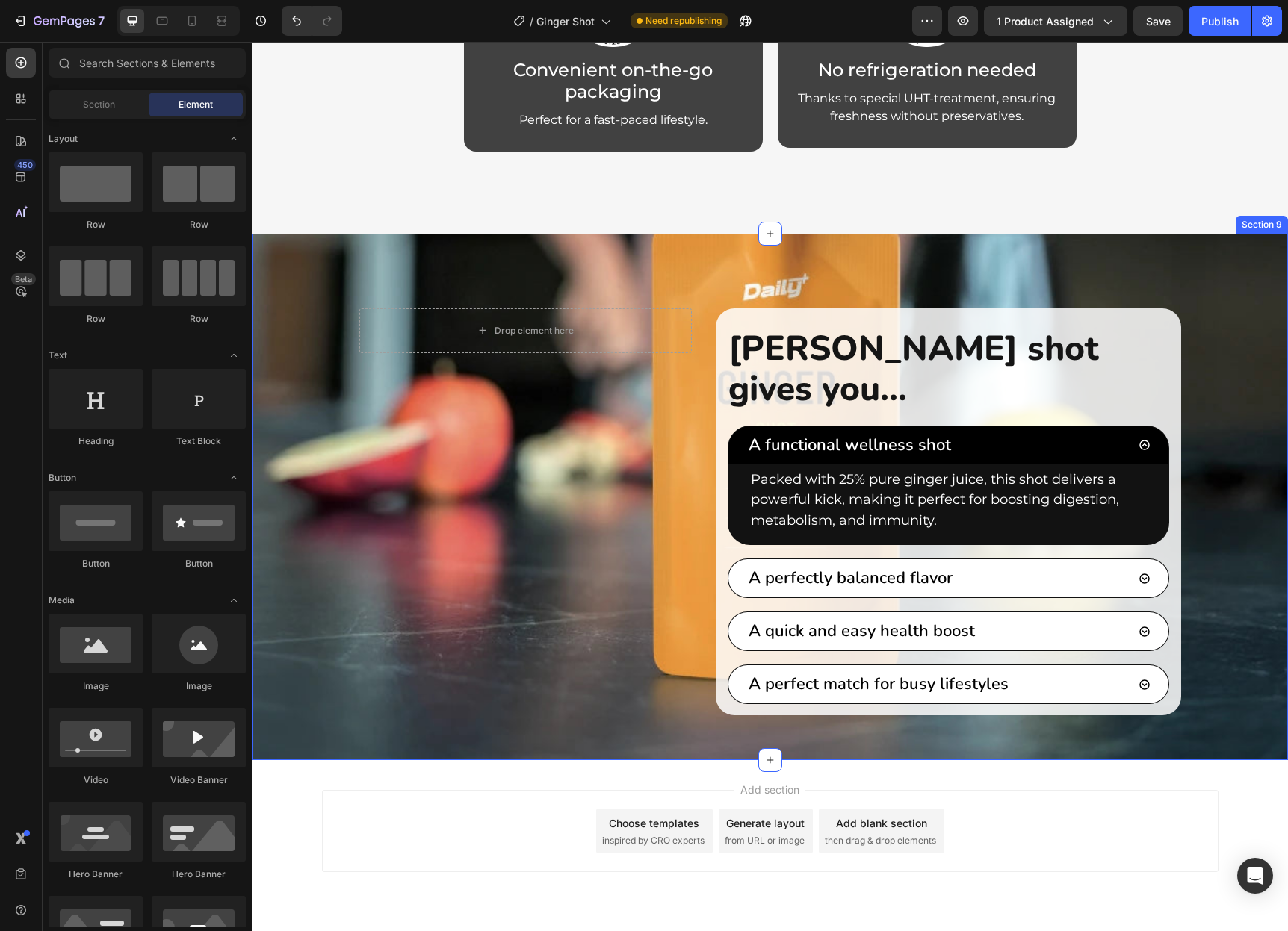
click at [300, 476] on div "Drop element here Row Ginger shot gives you... Heading A functional wellness sh…" at bounding box center [770, 497] width 1036 height 527
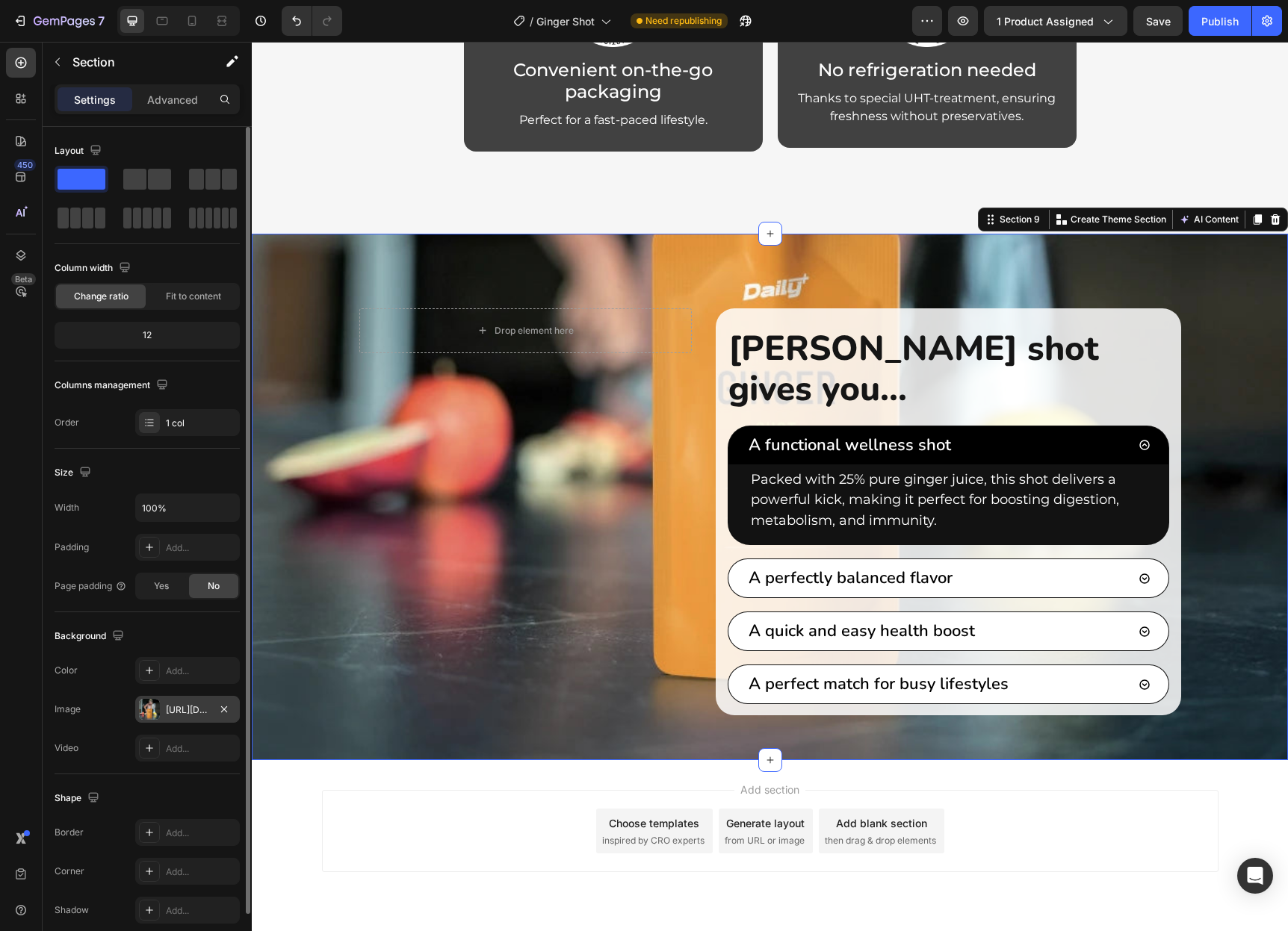
click at [173, 705] on div "https://cdn.shopify.com/s/files/1/0933/2827/7842/files/gempages_552936396050924…" at bounding box center [187, 710] width 43 height 13
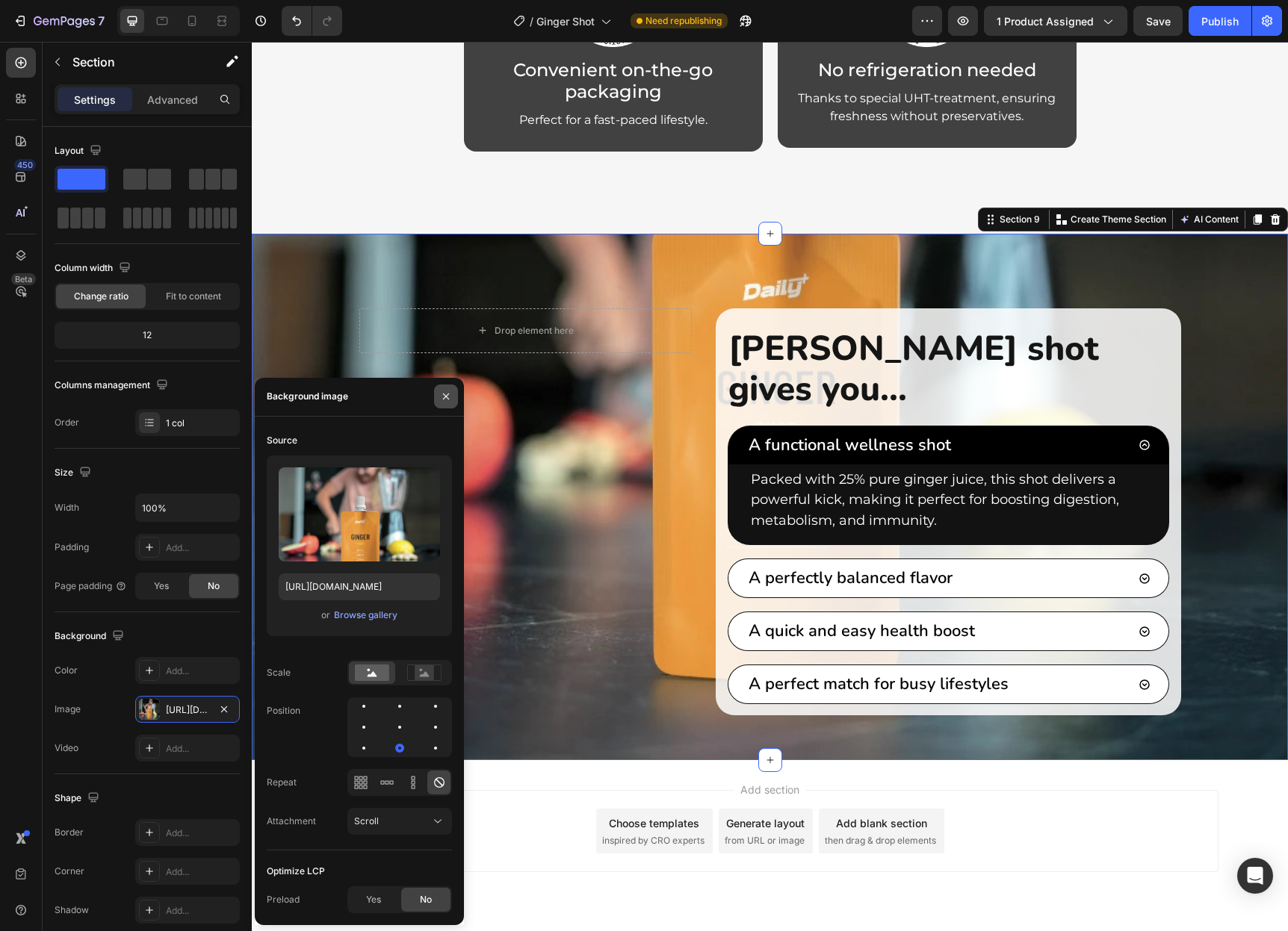
click at [445, 393] on icon "button" at bounding box center [446, 396] width 12 height 12
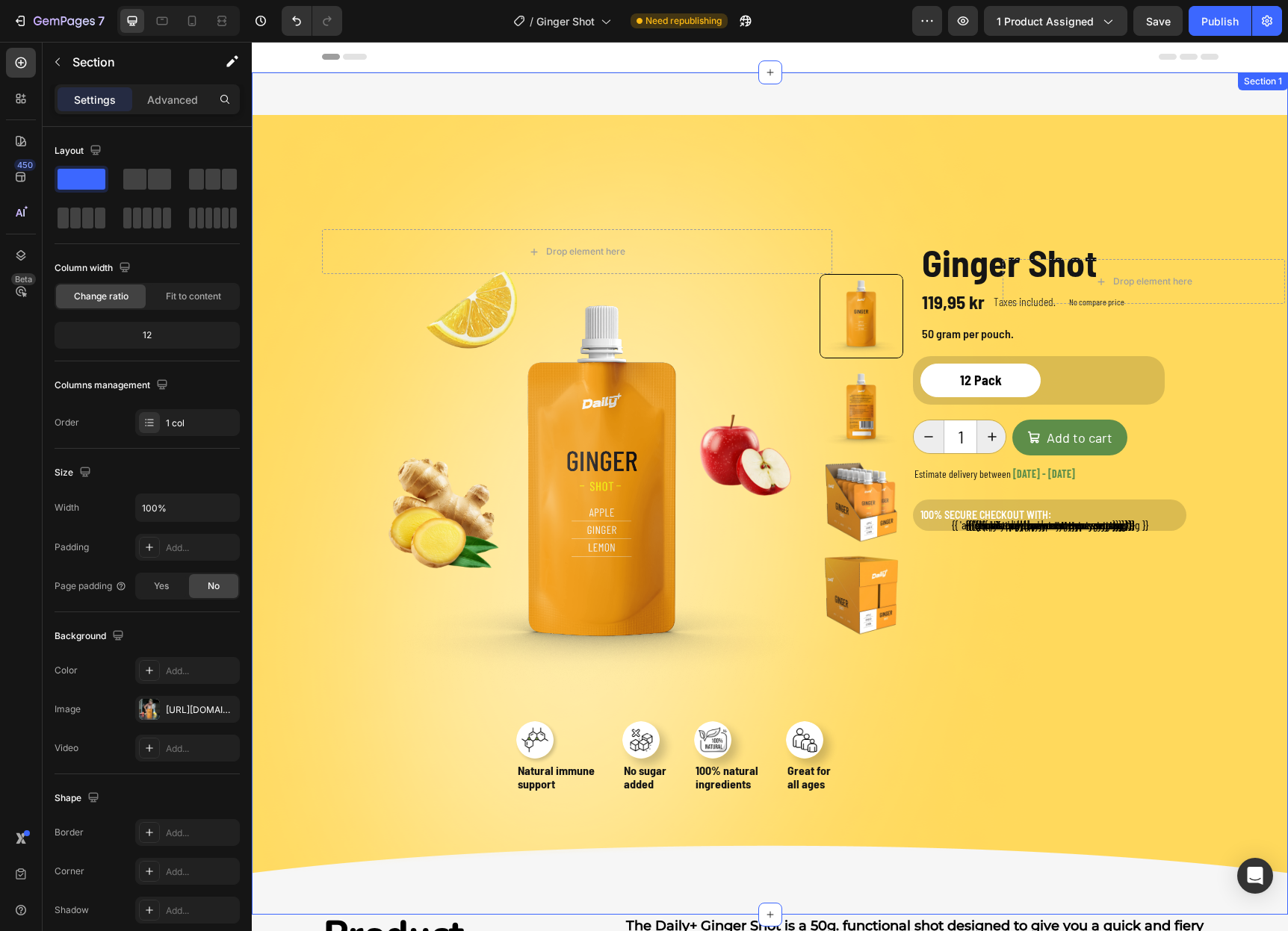
scroll to position [0, 0]
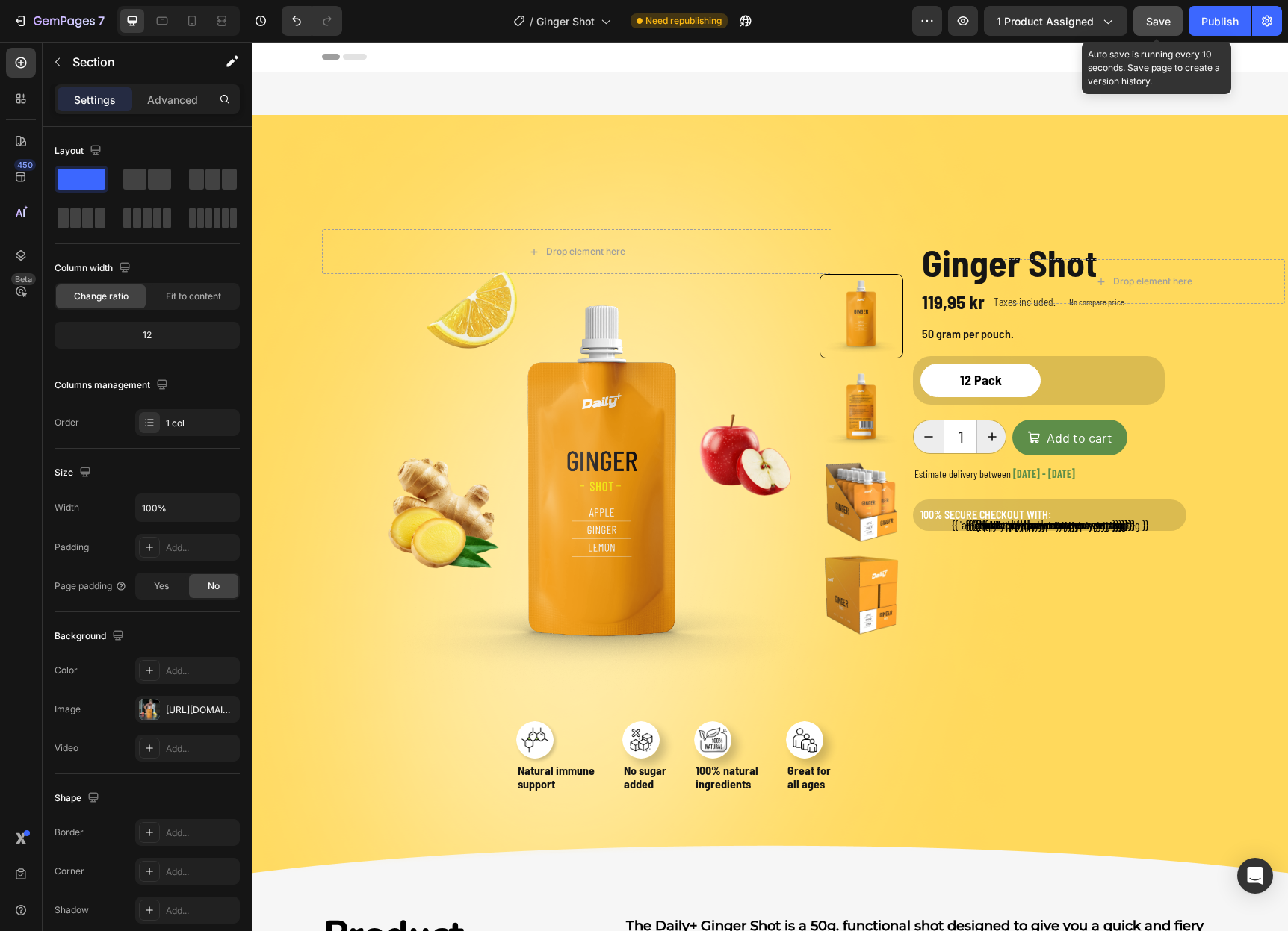
click at [1156, 25] on span "Save" at bounding box center [1158, 21] width 25 height 13
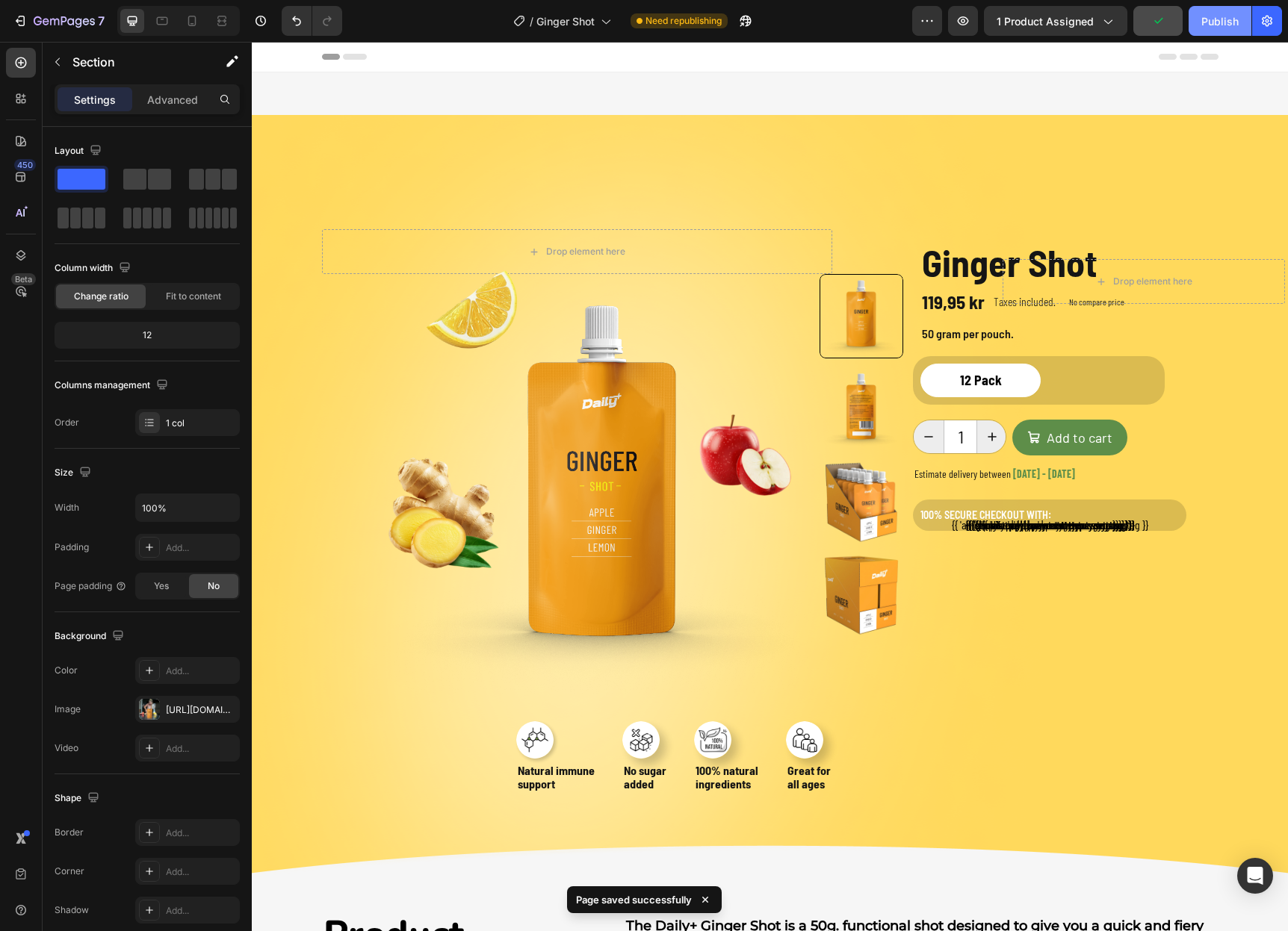
click at [1202, 22] on div "Publish" at bounding box center [1220, 21] width 37 height 16
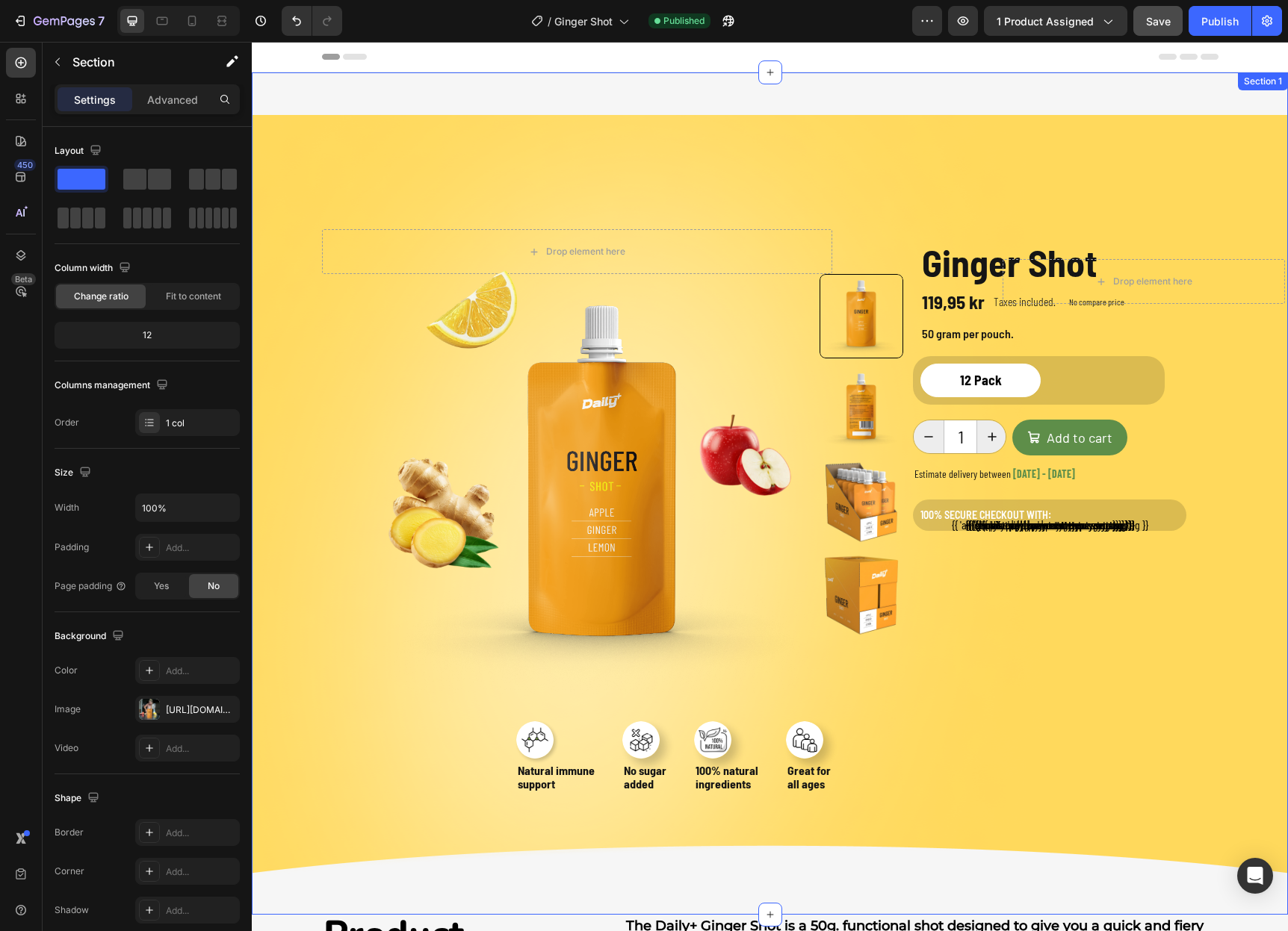
click at [893, 185] on div "Drop element here Row Product Images Row Image Natural immune support Heading I…" at bounding box center [770, 494] width 1036 height 843
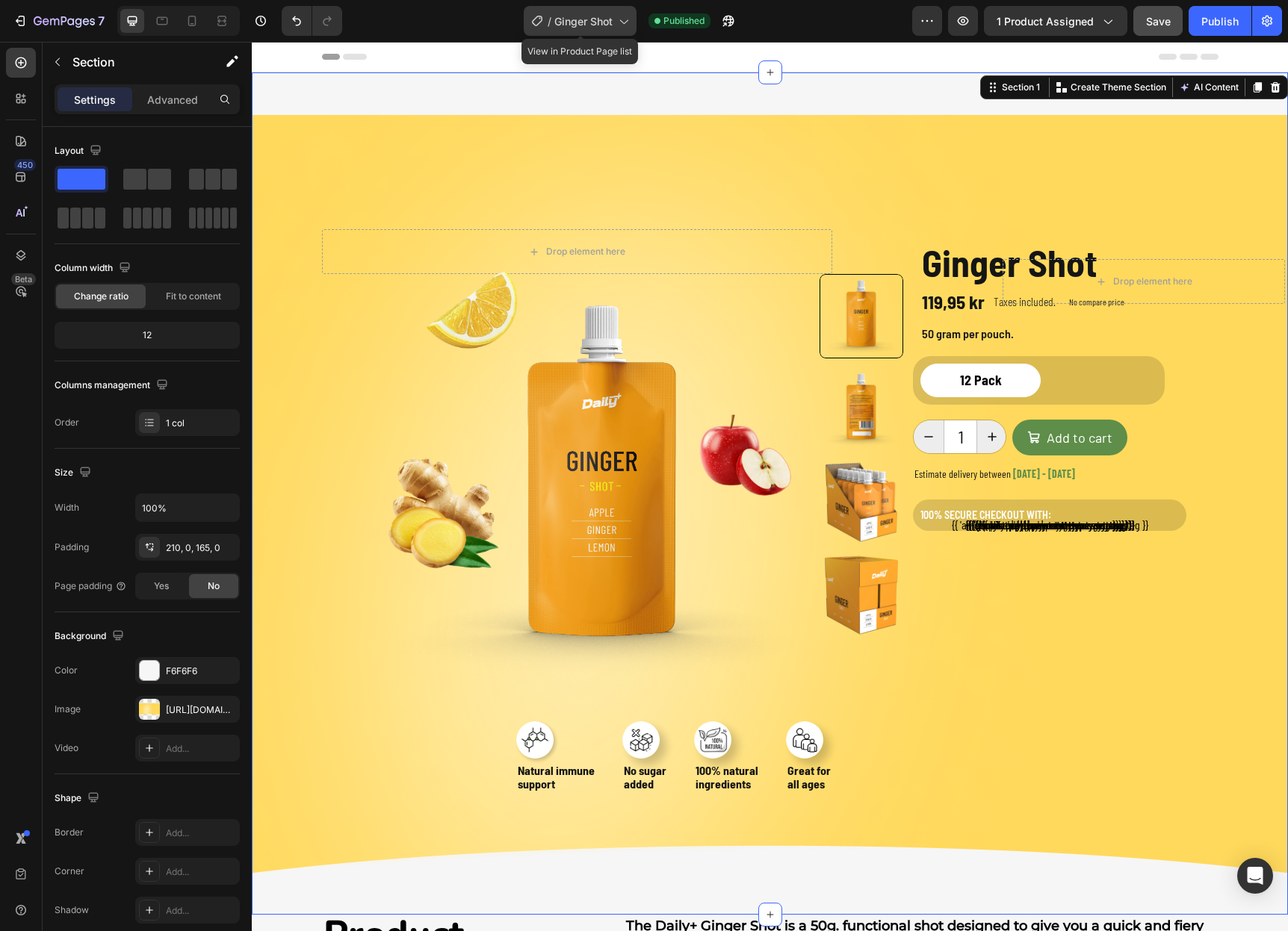
click at [606, 16] on span "Ginger Shot" at bounding box center [584, 21] width 58 height 16
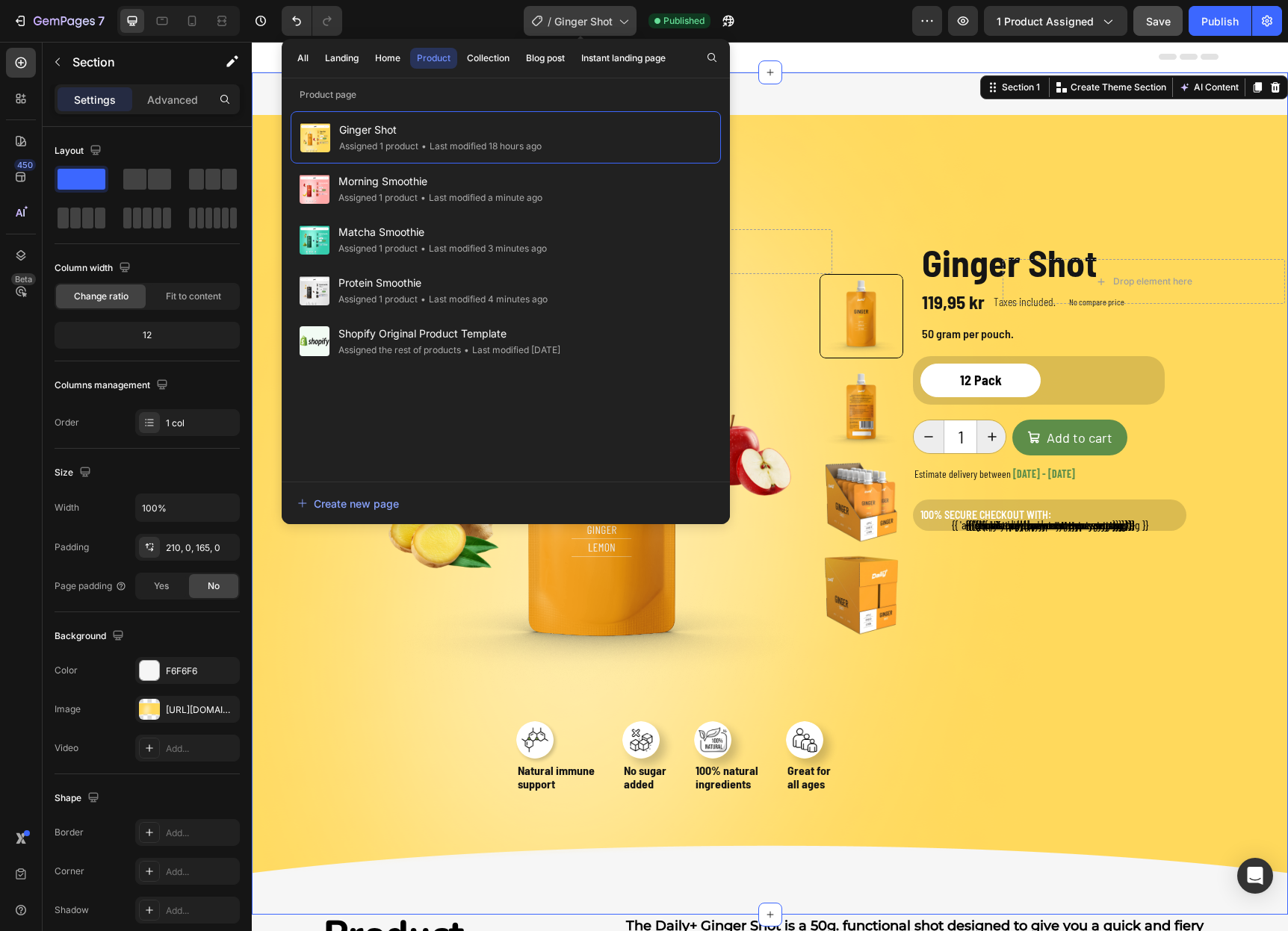
click at [614, 22] on div "/ Ginger Shot" at bounding box center [580, 21] width 113 height 30
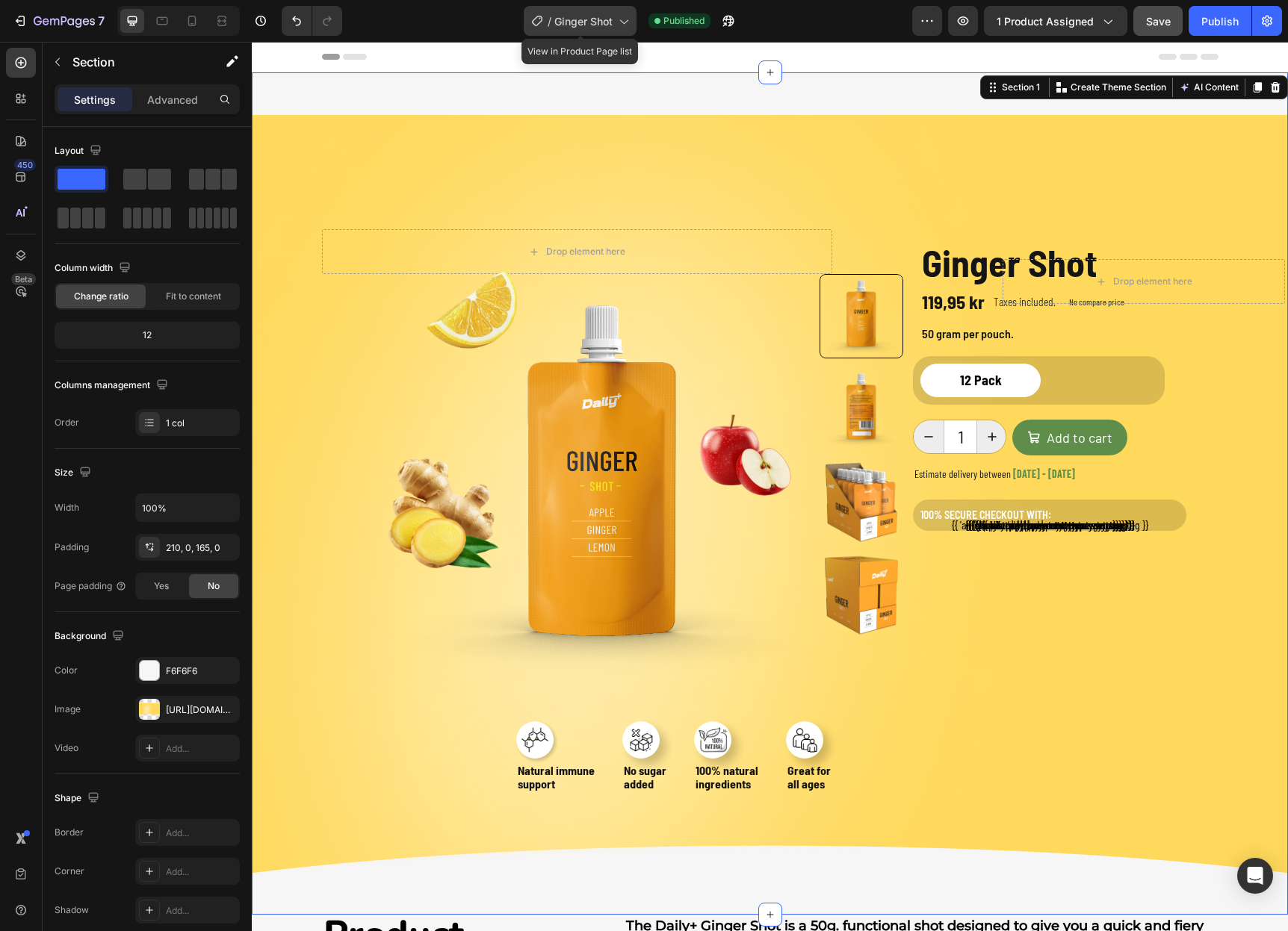
click at [614, 22] on div "/ Ginger Shot" at bounding box center [580, 21] width 113 height 30
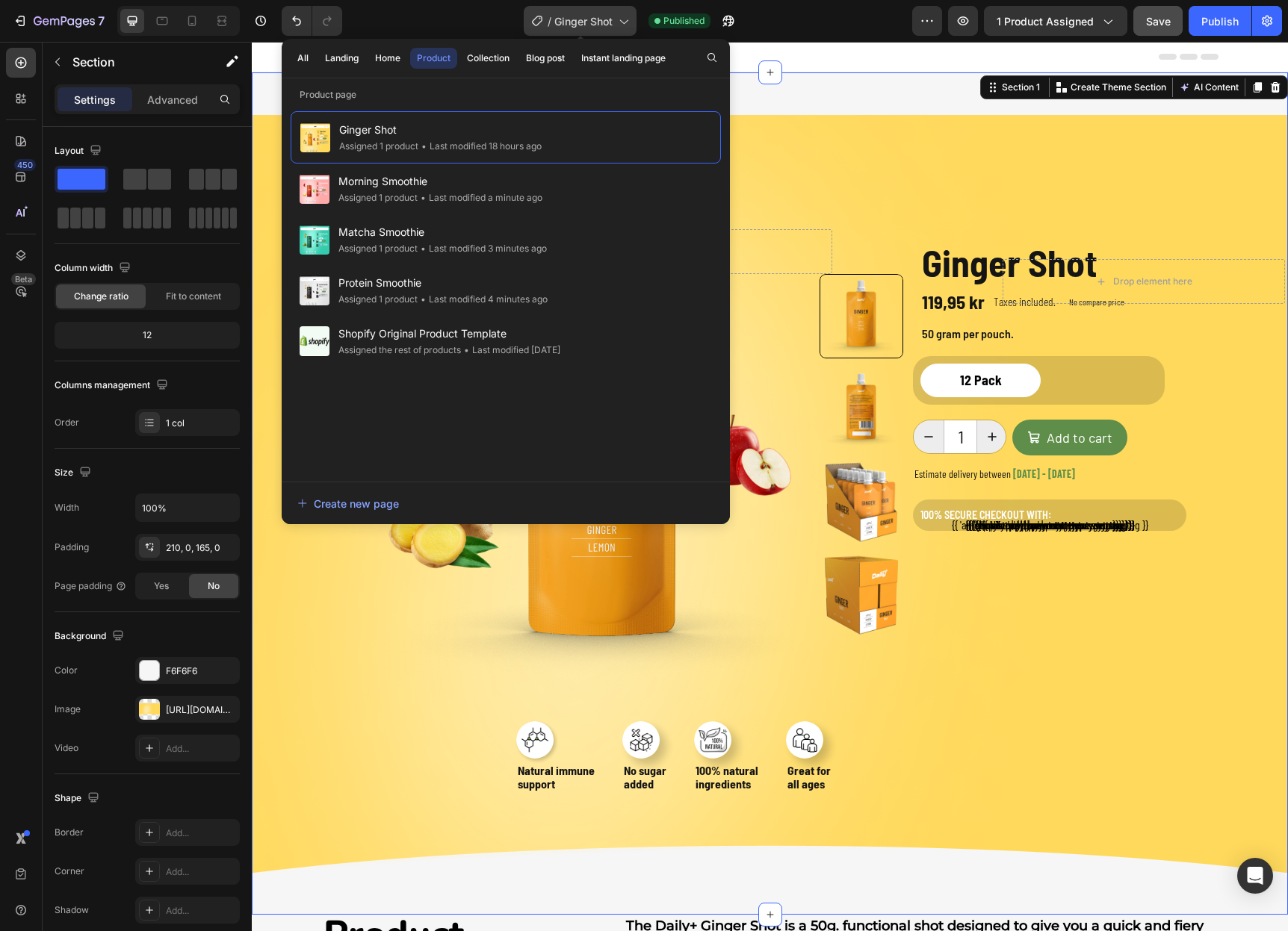
click at [611, 22] on span "Ginger Shot" at bounding box center [584, 21] width 58 height 16
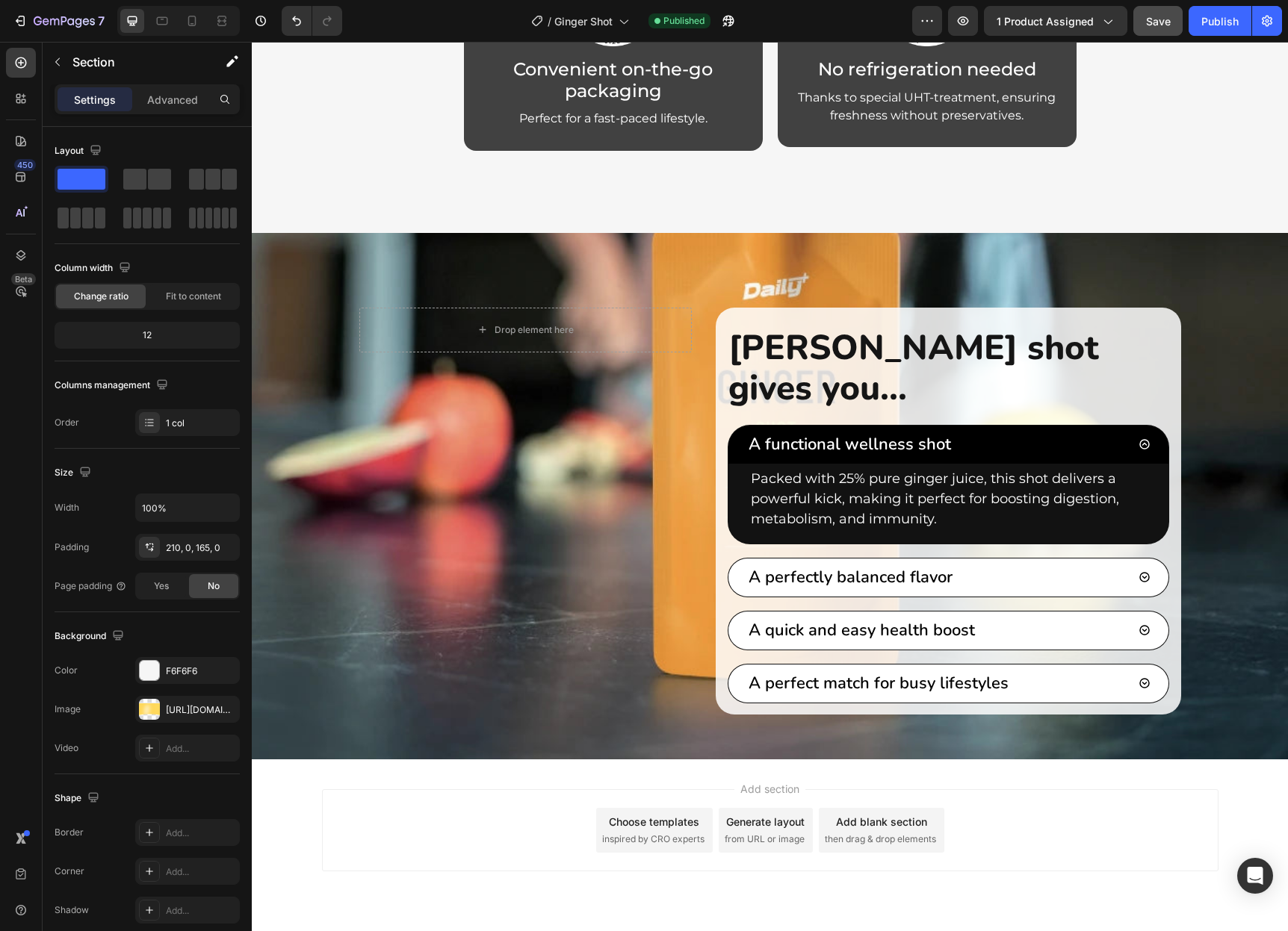
scroll to position [3352, 0]
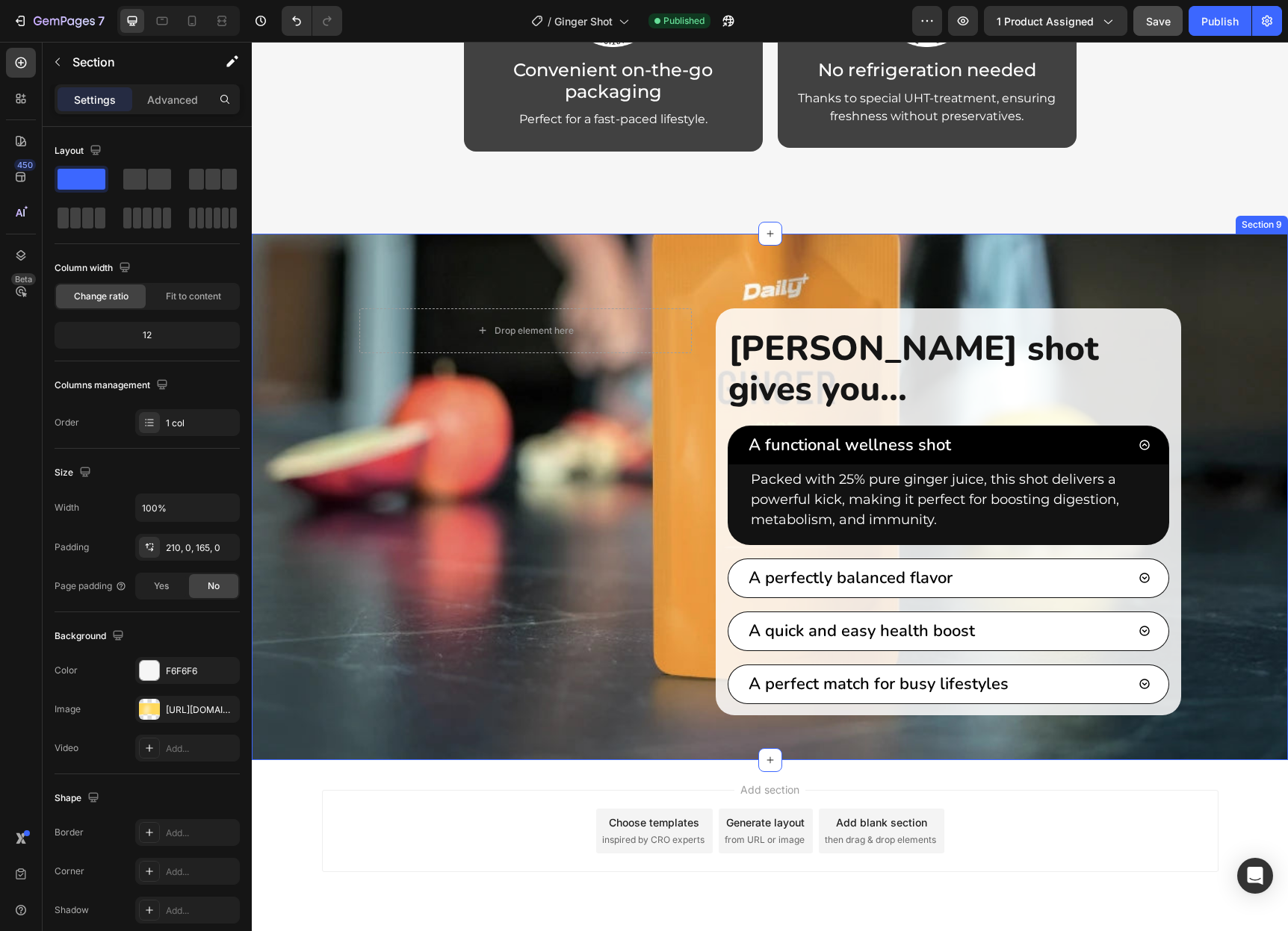
click at [277, 519] on div "Drop element here Row Ginger shot gives you... Heading A functional wellness sh…" at bounding box center [770, 497] width 1036 height 527
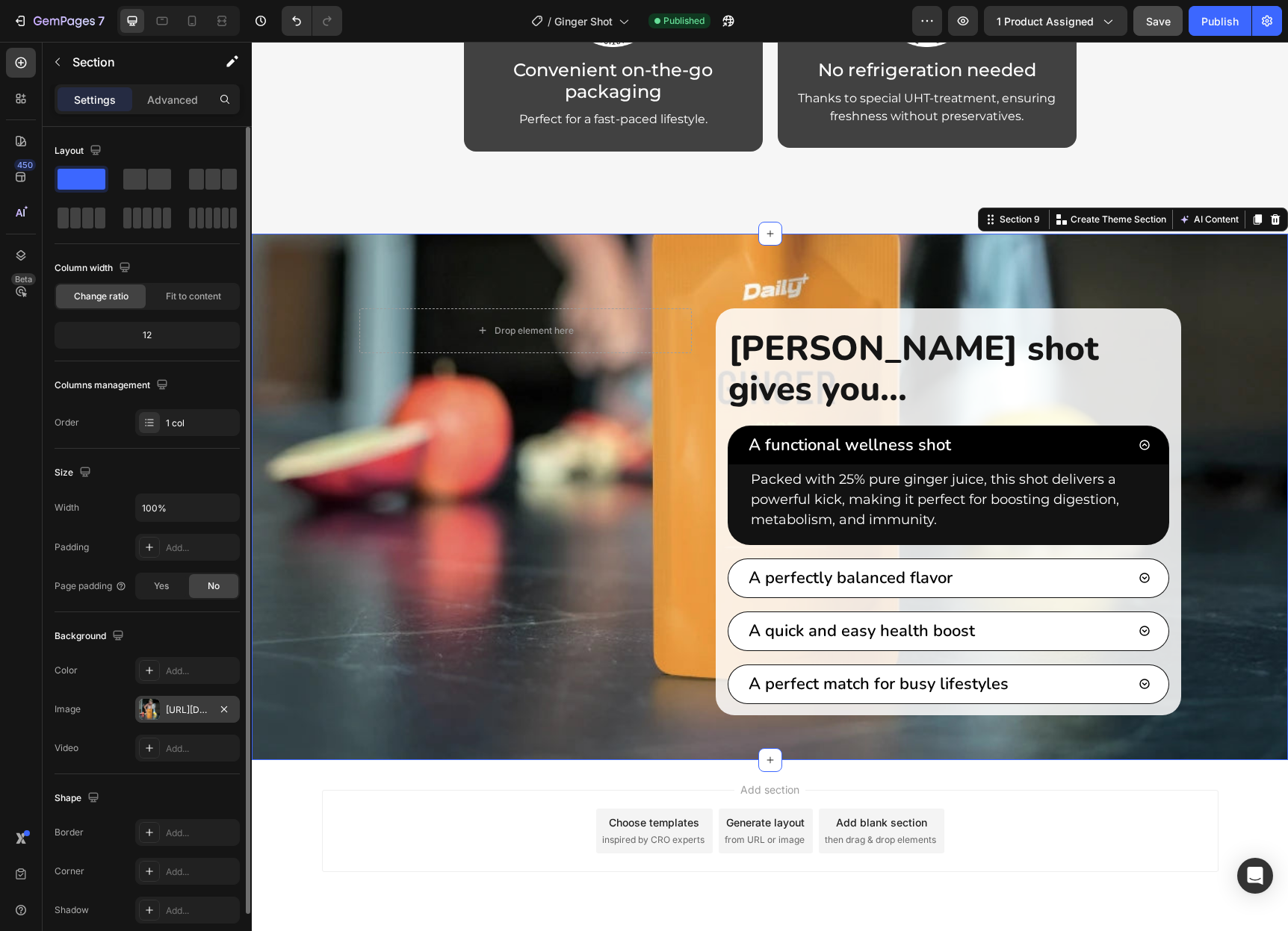
click at [185, 706] on div "https://cdn.shopify.com/s/files/1/0933/2827/7842/files/gempages_552936396050924…" at bounding box center [187, 710] width 43 height 13
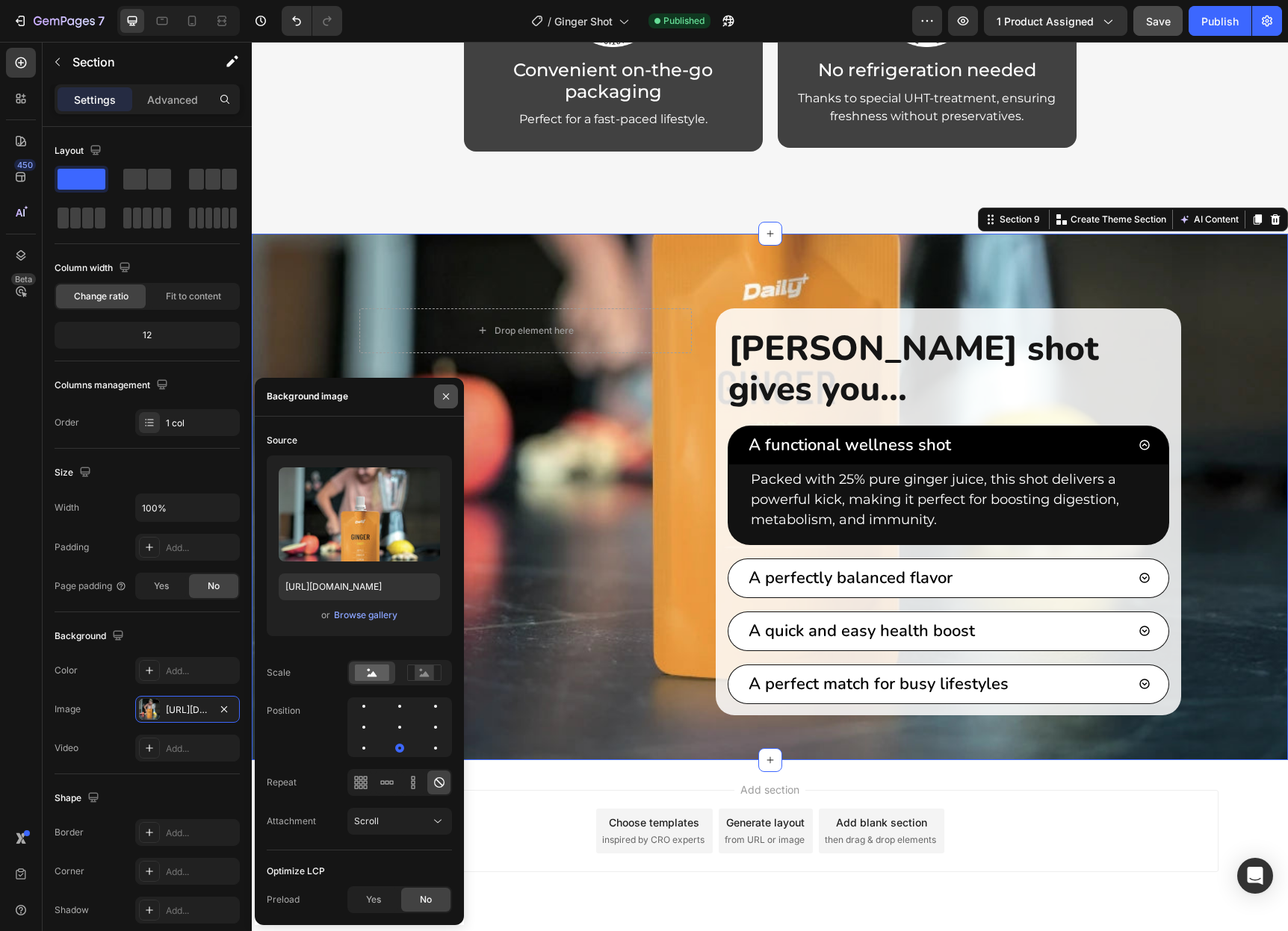
click at [441, 396] on icon "button" at bounding box center [446, 396] width 12 height 12
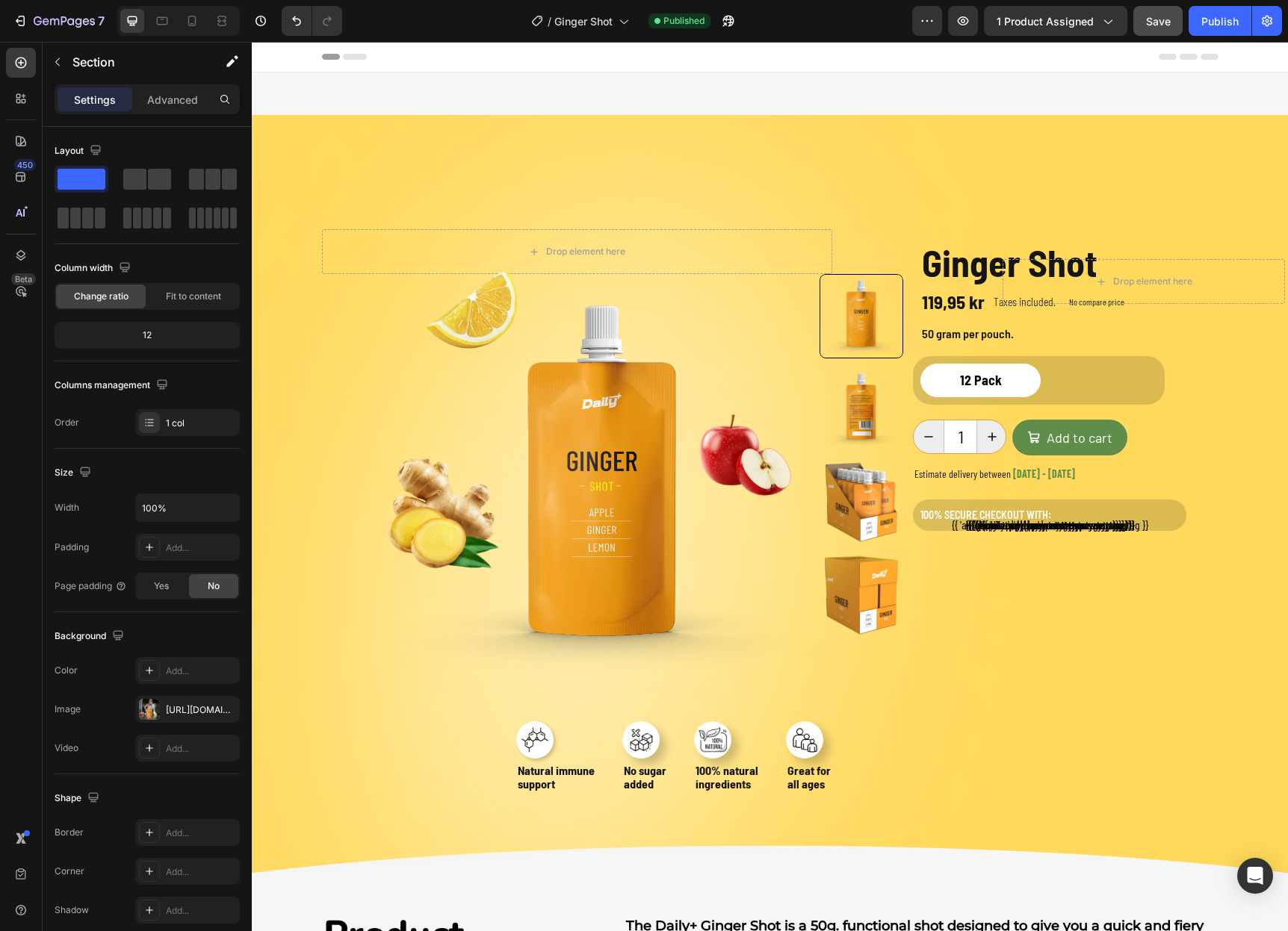
scroll to position [0, 0]
click at [1150, 18] on span "Save" at bounding box center [1158, 21] width 25 height 13
click at [1212, 25] on div "Publish" at bounding box center [1220, 21] width 37 height 16
click at [608, 24] on span "Ginger Shot" at bounding box center [584, 21] width 58 height 16
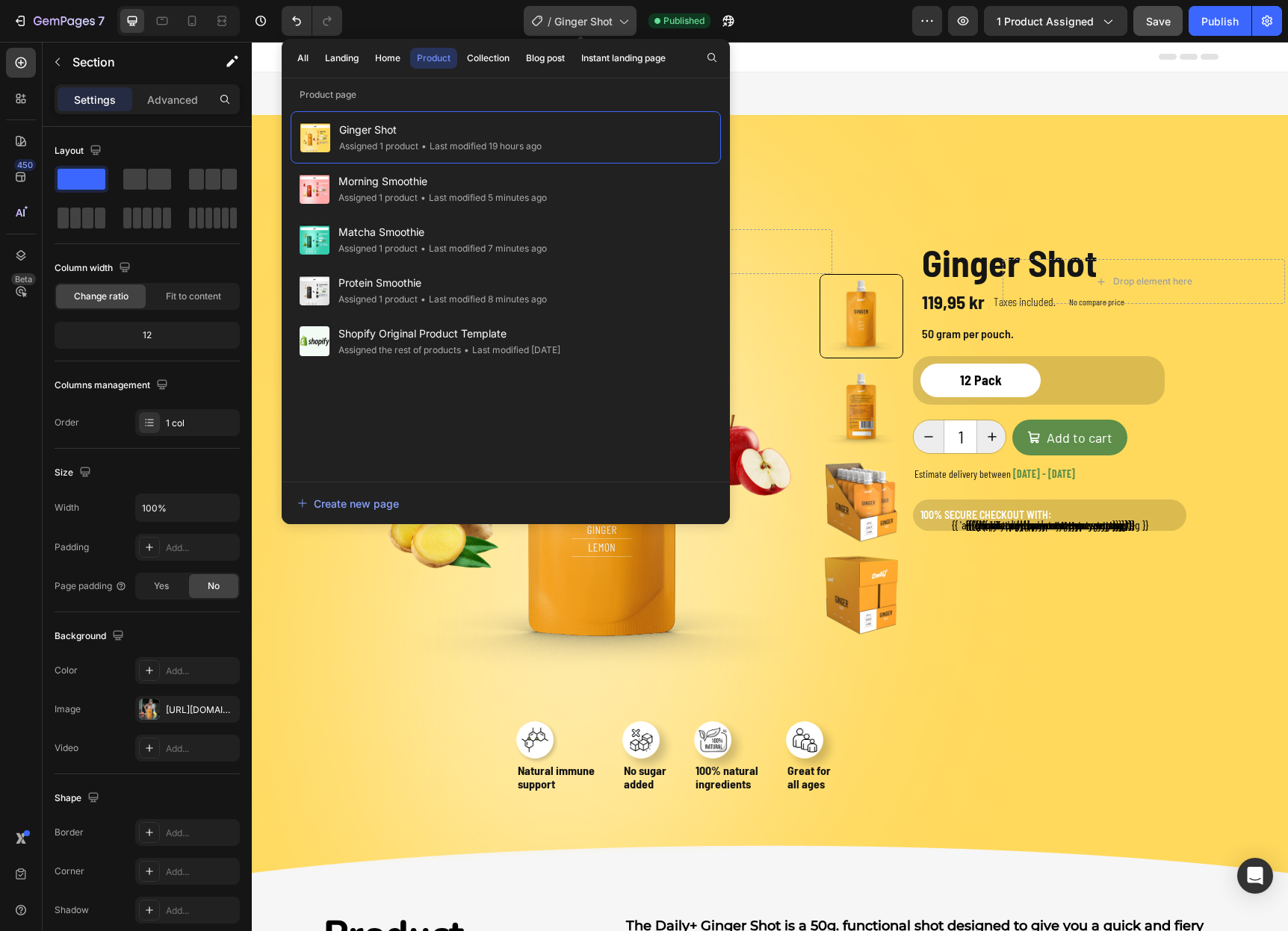
click at [606, 19] on span "Ginger Shot" at bounding box center [584, 21] width 58 height 16
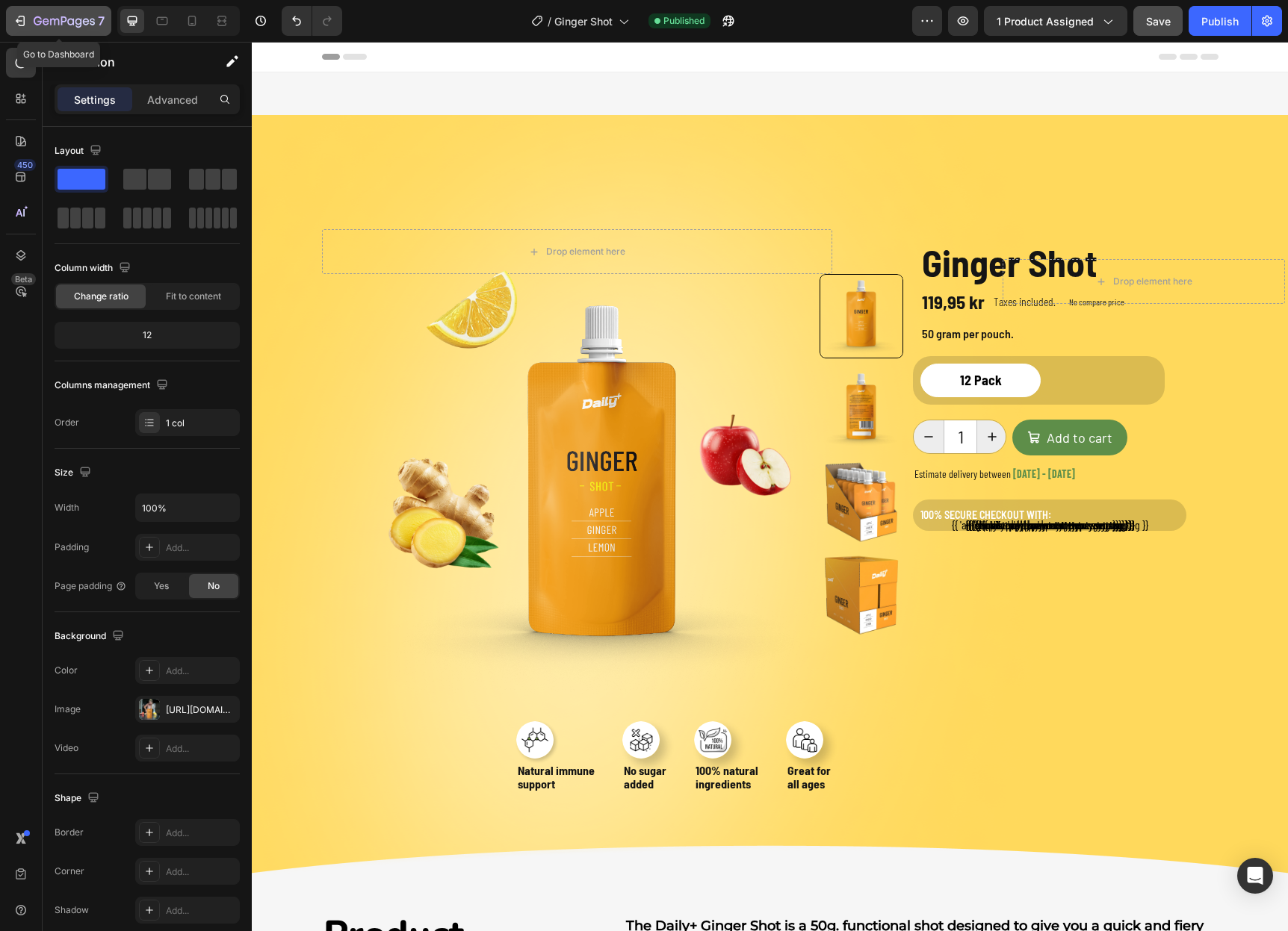
click at [52, 20] on icon "button" at bounding box center [64, 22] width 61 height 13
